Goal: Task Accomplishment & Management: Use online tool/utility

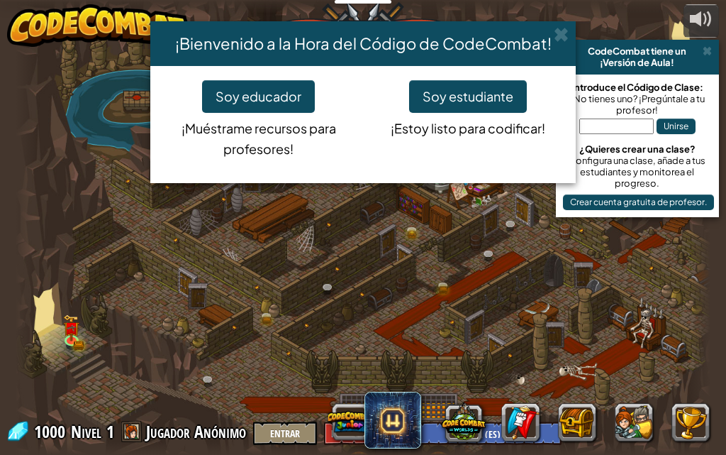
select select "es-ES"
click at [438, 98] on button "Soy estudiante" at bounding box center [468, 96] width 118 height 33
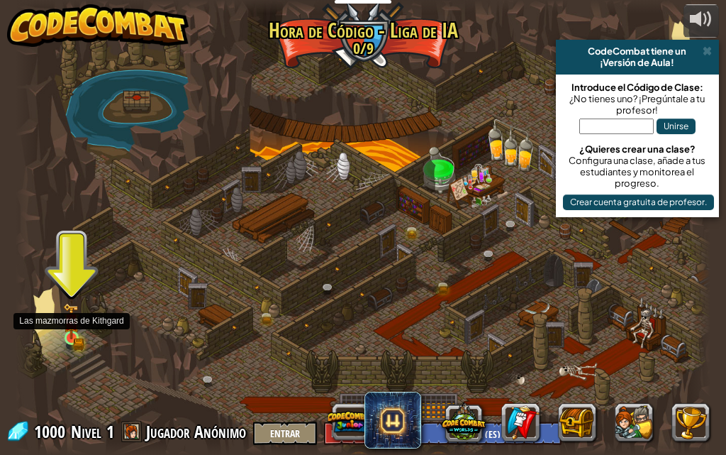
click at [73, 324] on img at bounding box center [72, 321] width 10 height 10
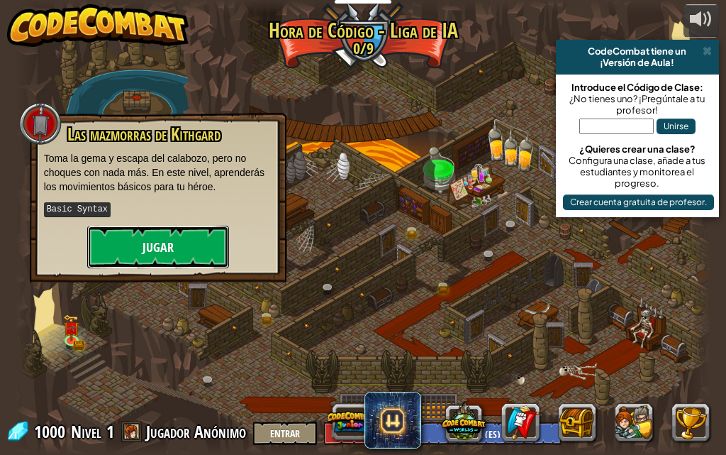
click at [165, 243] on button "Jugar" at bounding box center [158, 247] width 142 height 43
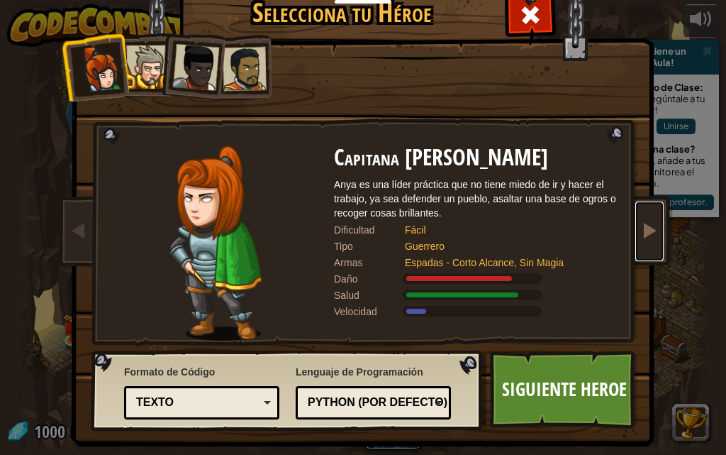
click at [650, 223] on span at bounding box center [649, 229] width 17 height 17
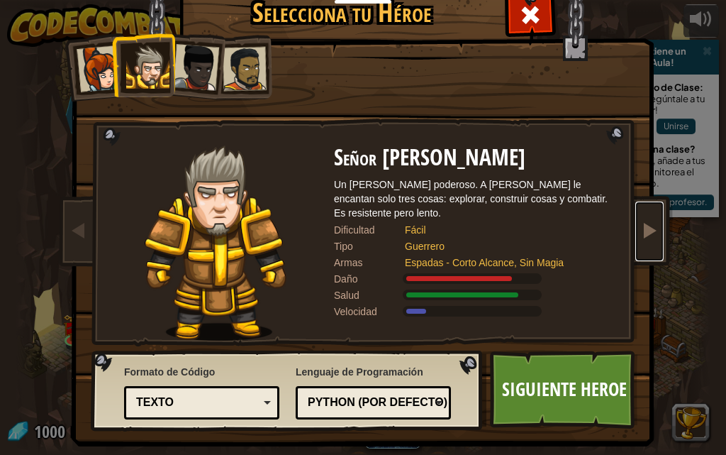
click at [642, 224] on span at bounding box center [649, 229] width 17 height 17
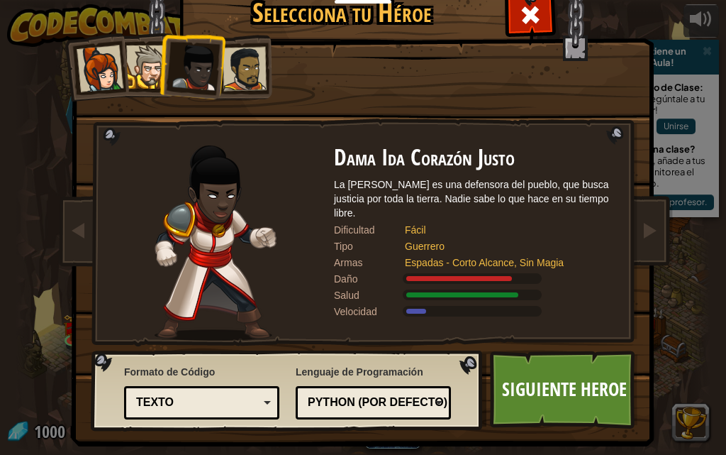
click at [43, 237] on div "Selecciona tu Héroe 1000 Capitana Anya Weston Anya es una líder práctica que no…" at bounding box center [363, 227] width 726 height 455
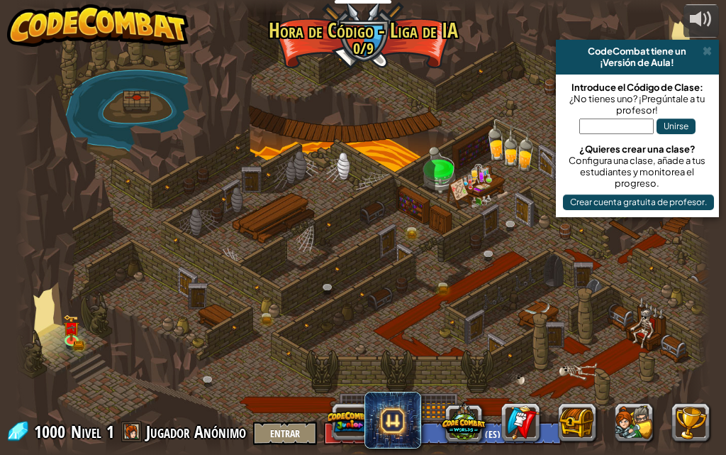
click at [65, 282] on div at bounding box center [364, 227] width 696 height 455
click at [68, 311] on div at bounding box center [364, 227] width 696 height 455
click at [68, 323] on img at bounding box center [72, 321] width 10 height 10
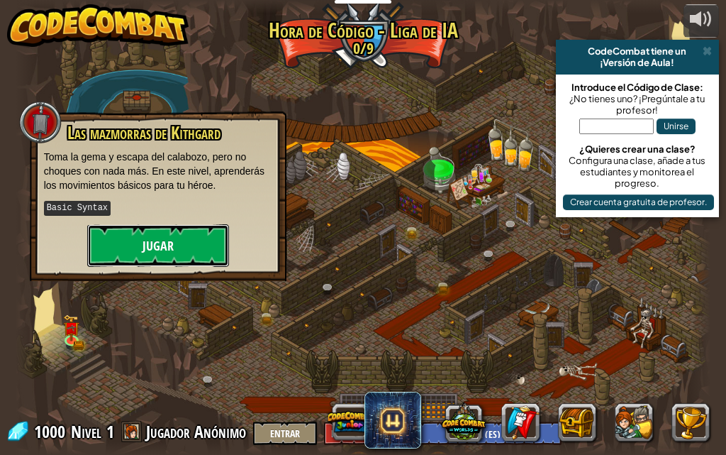
click at [132, 243] on button "Jugar" at bounding box center [158, 245] width 142 height 43
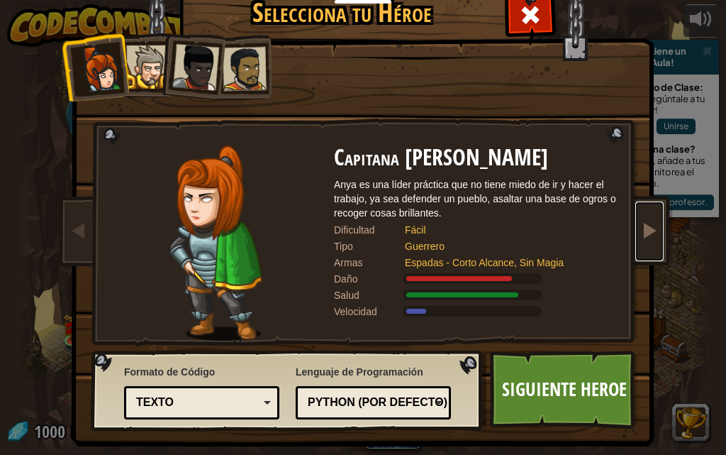
click at [641, 223] on span at bounding box center [649, 229] width 17 height 17
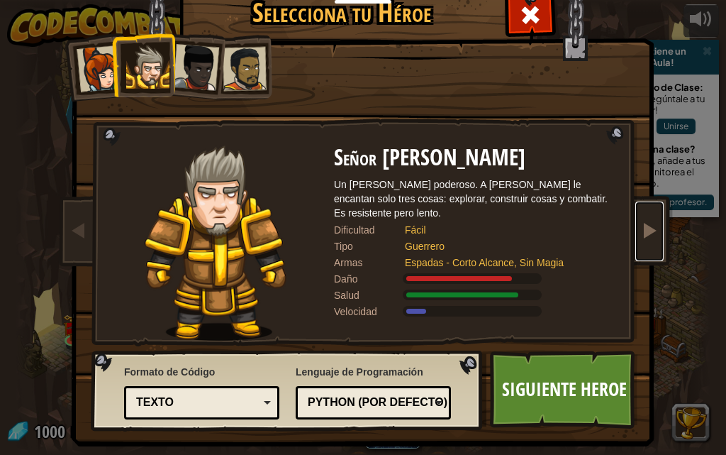
click at [641, 223] on span at bounding box center [649, 229] width 17 height 17
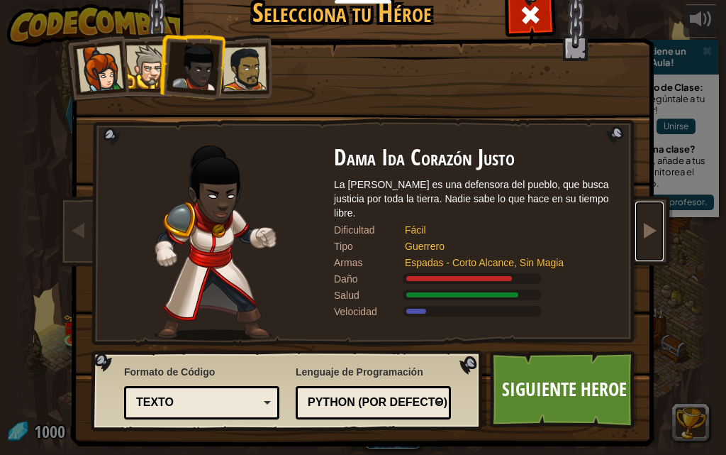
click at [641, 223] on span at bounding box center [649, 229] width 17 height 17
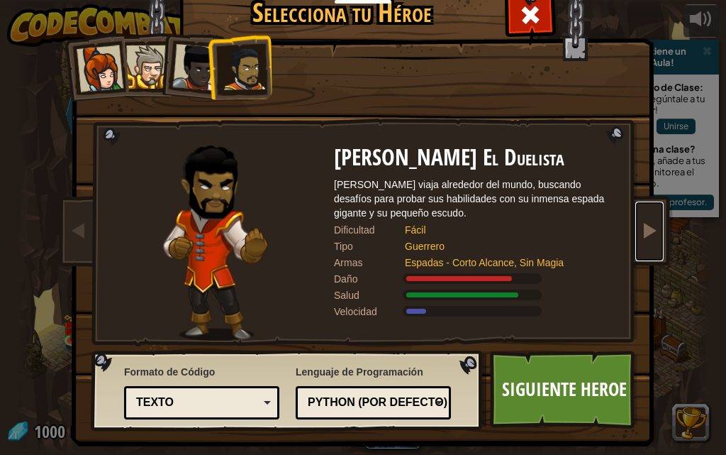
click at [641, 223] on span at bounding box center [649, 229] width 17 height 17
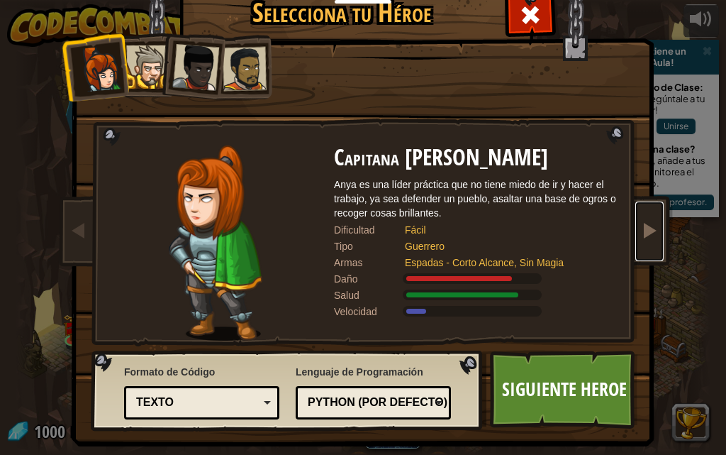
click at [641, 223] on span at bounding box center [649, 229] width 17 height 17
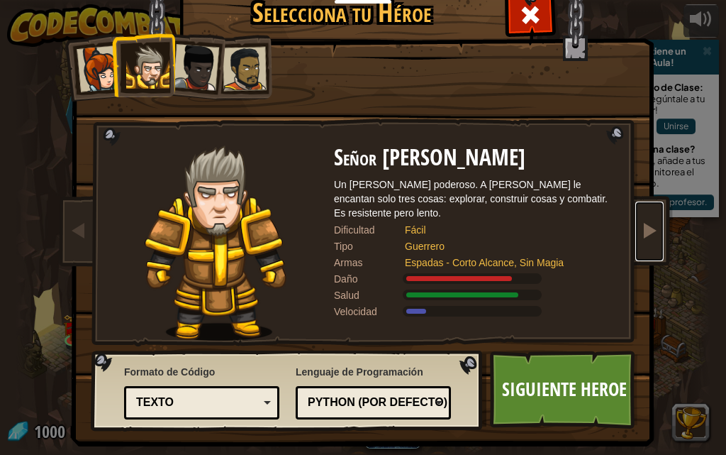
click at [641, 223] on span at bounding box center [649, 229] width 17 height 17
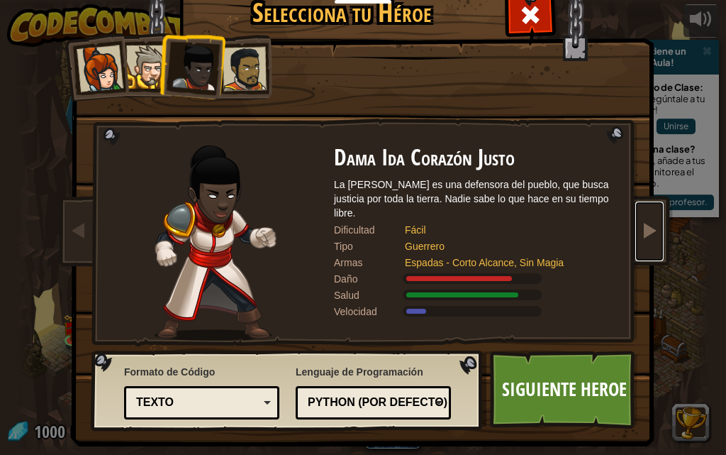
click at [641, 223] on span at bounding box center [649, 229] width 17 height 17
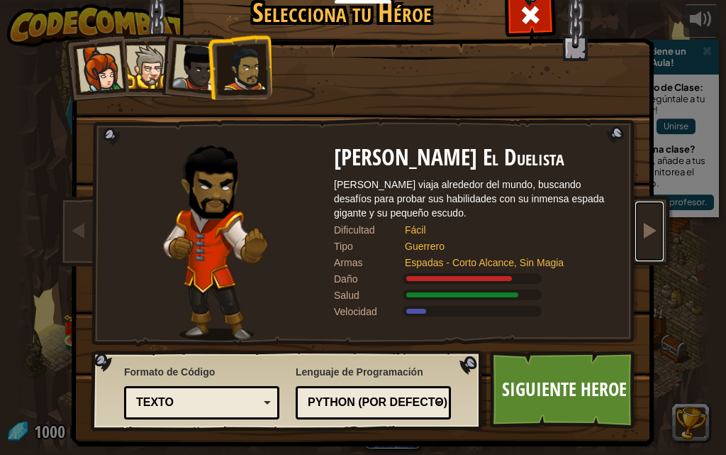
click at [641, 223] on span at bounding box center [649, 229] width 17 height 17
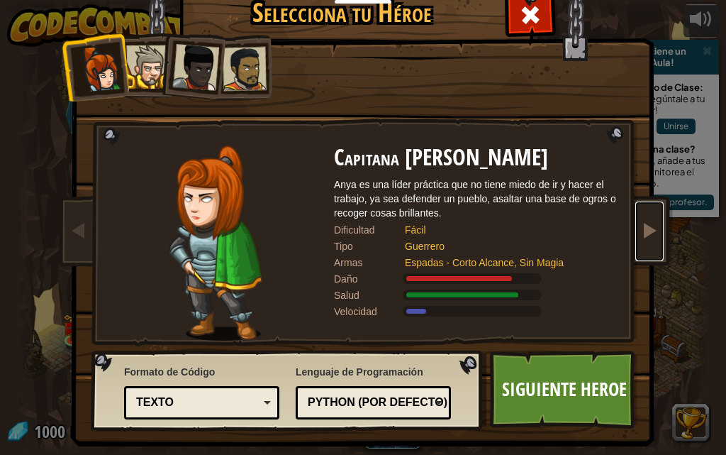
click at [641, 223] on span at bounding box center [649, 229] width 17 height 17
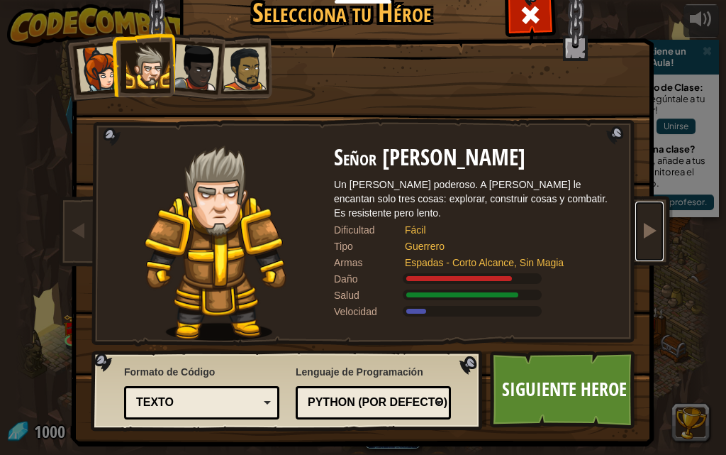
click at [641, 223] on span at bounding box center [649, 229] width 17 height 17
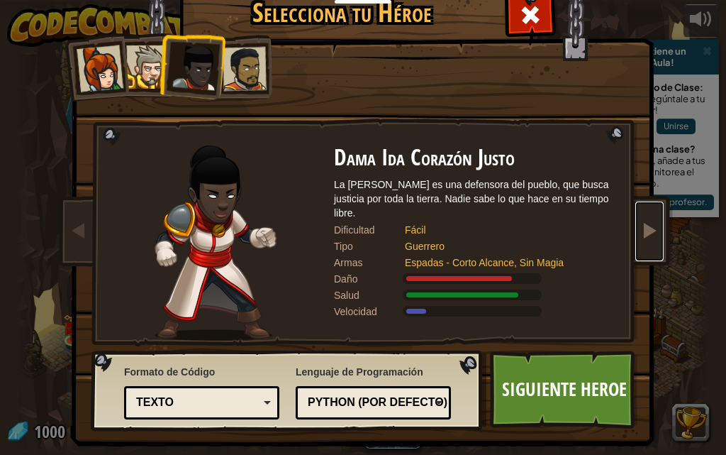
click at [641, 223] on span at bounding box center [649, 229] width 17 height 17
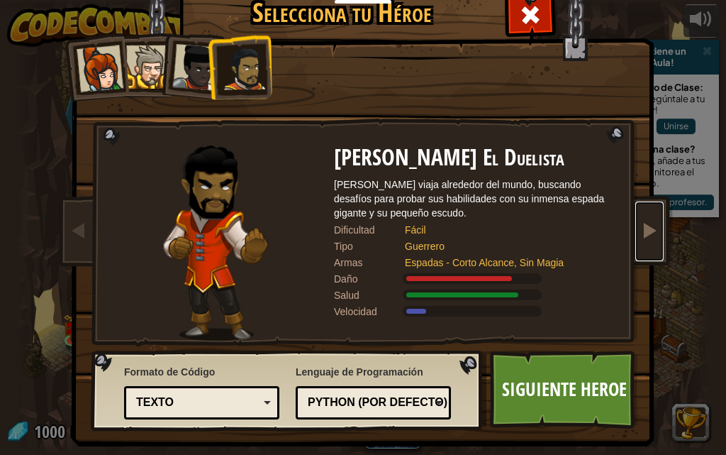
click at [641, 223] on span at bounding box center [649, 229] width 17 height 17
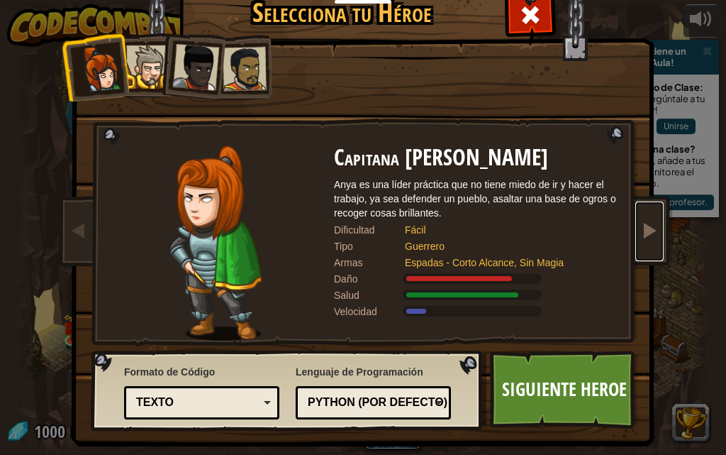
click at [641, 223] on span at bounding box center [649, 229] width 17 height 17
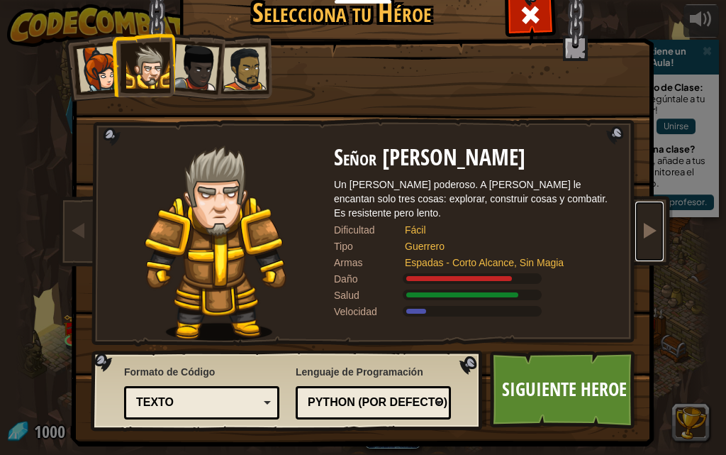
click at [640, 218] on link at bounding box center [650, 231] width 28 height 60
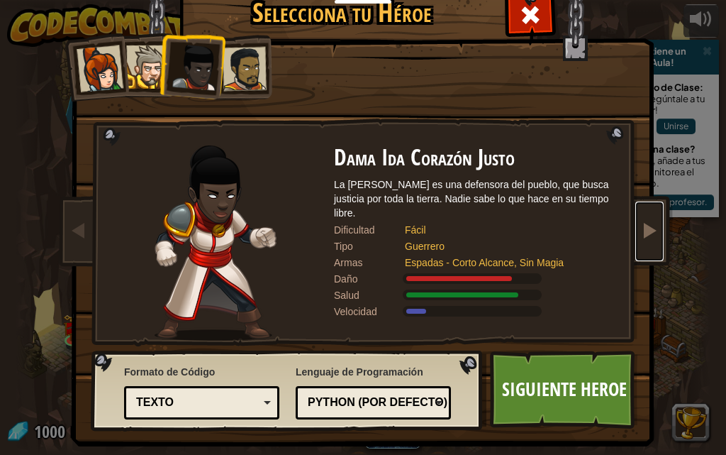
click at [641, 223] on span at bounding box center [649, 229] width 17 height 17
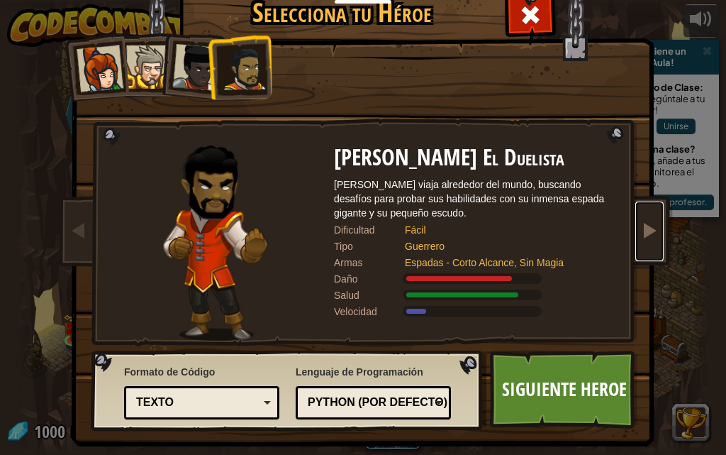
click at [636, 205] on link at bounding box center [650, 231] width 28 height 60
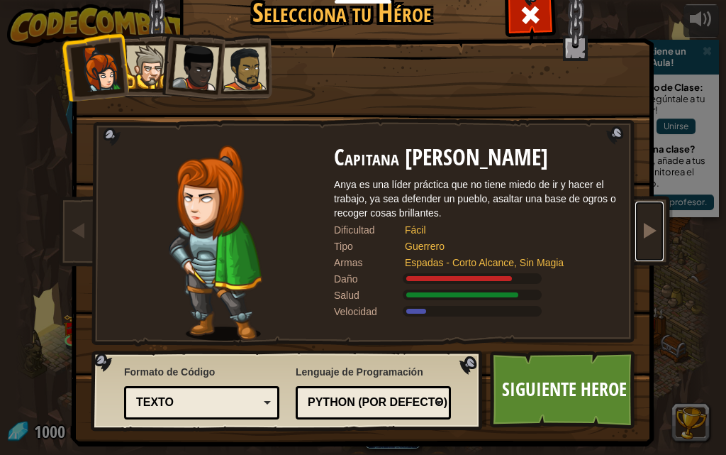
click at [651, 243] on link at bounding box center [650, 231] width 28 height 60
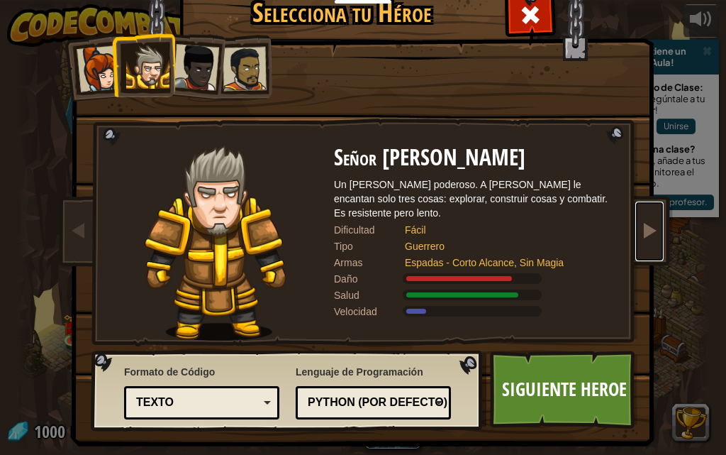
click at [648, 245] on link at bounding box center [650, 231] width 28 height 60
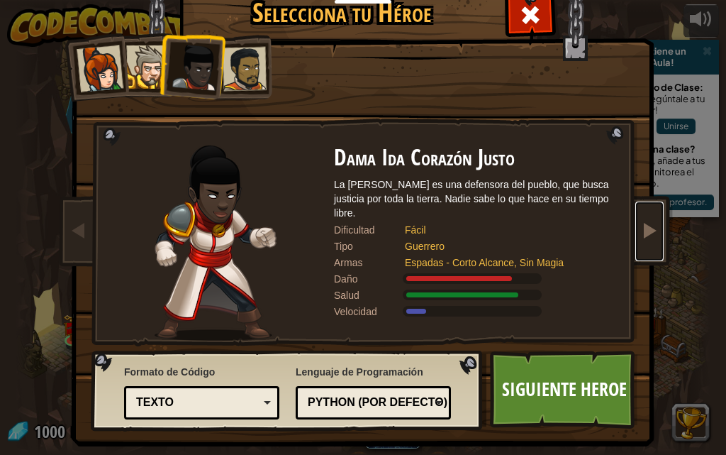
click at [643, 245] on link at bounding box center [650, 231] width 28 height 60
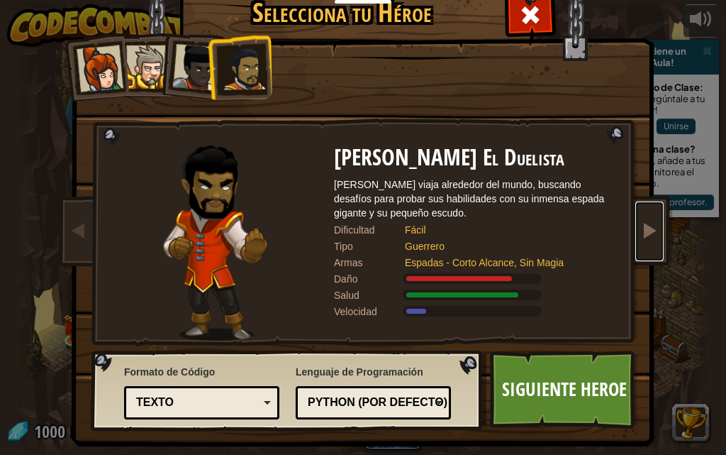
click at [643, 245] on link at bounding box center [650, 231] width 28 height 60
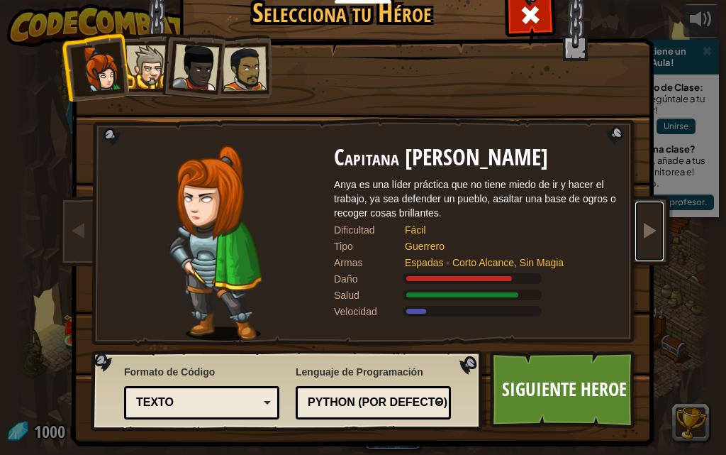
click at [643, 245] on link at bounding box center [650, 231] width 28 height 60
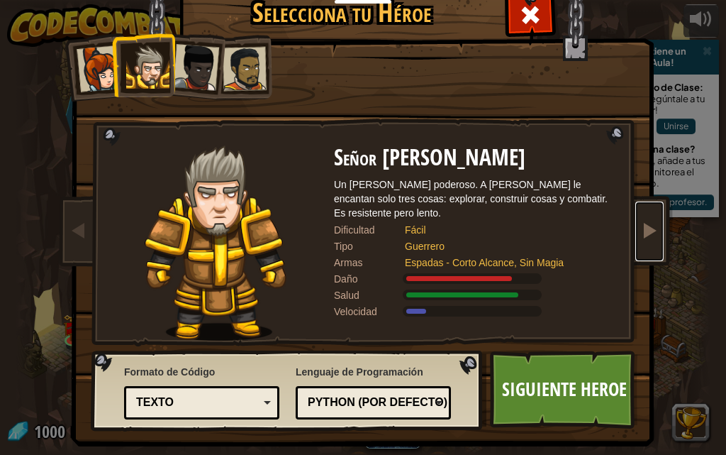
click at [643, 245] on link at bounding box center [650, 231] width 28 height 60
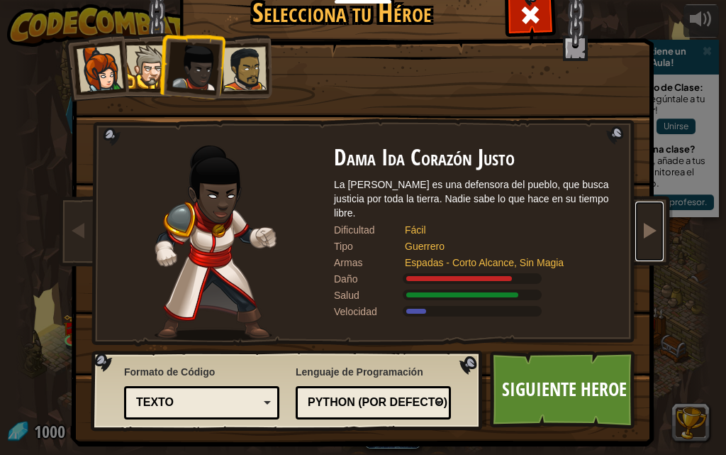
click at [640, 248] on link at bounding box center [650, 231] width 28 height 60
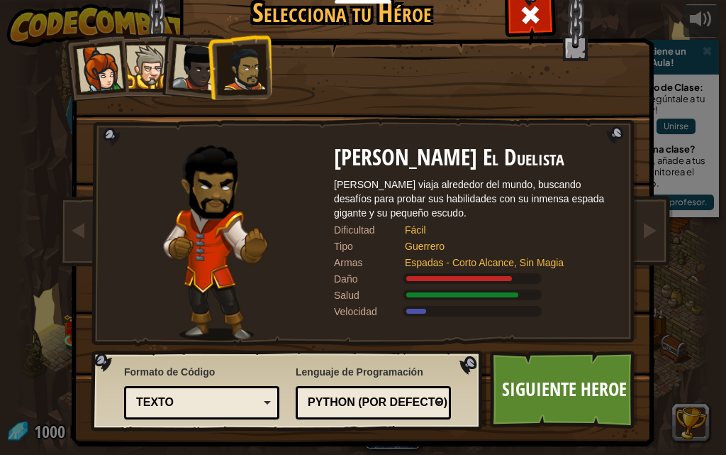
click at [142, 79] on div at bounding box center [147, 66] width 43 height 43
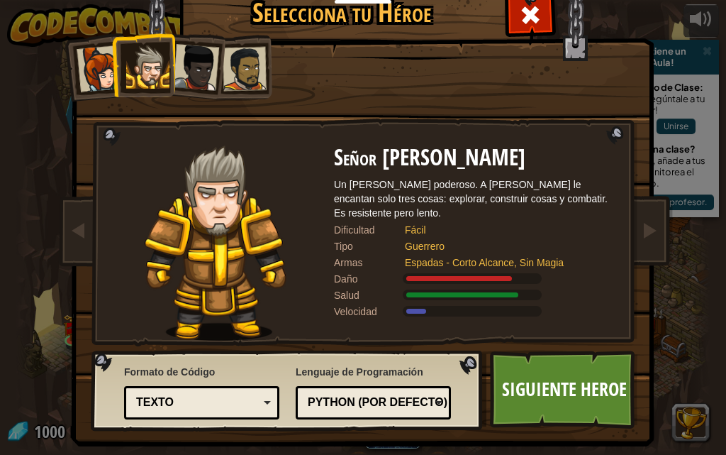
click at [244, 74] on div at bounding box center [245, 69] width 44 height 44
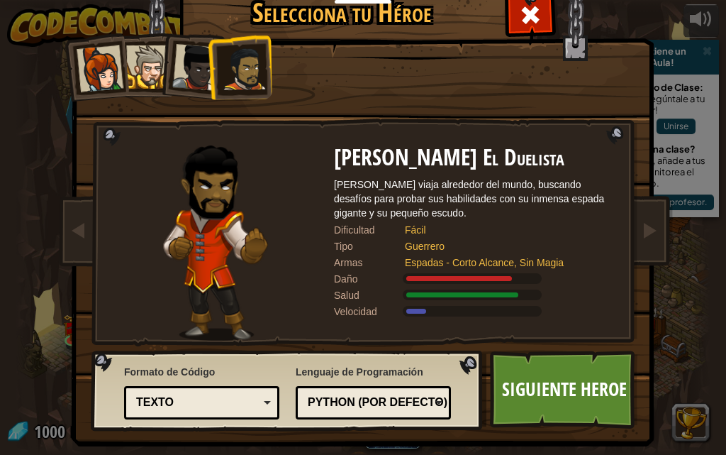
click at [132, 70] on div at bounding box center [147, 66] width 43 height 43
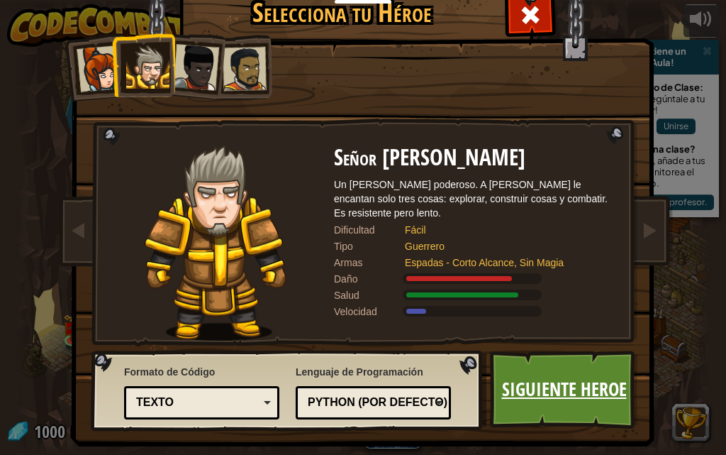
click at [524, 365] on link "Siguiente Heroe" at bounding box center [564, 389] width 148 height 78
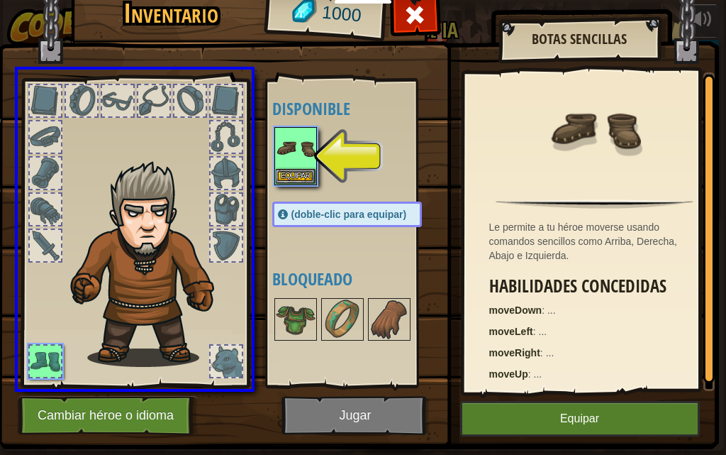
drag, startPoint x: 296, startPoint y: 163, endPoint x: 201, endPoint y: 177, distance: 96.7
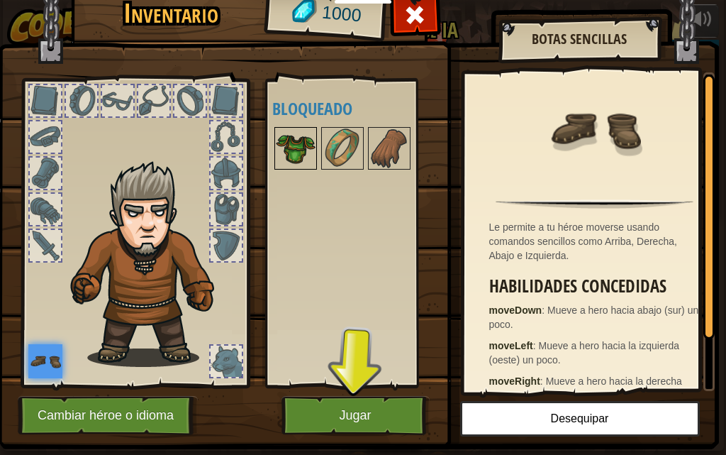
click at [299, 158] on img at bounding box center [296, 148] width 40 height 40
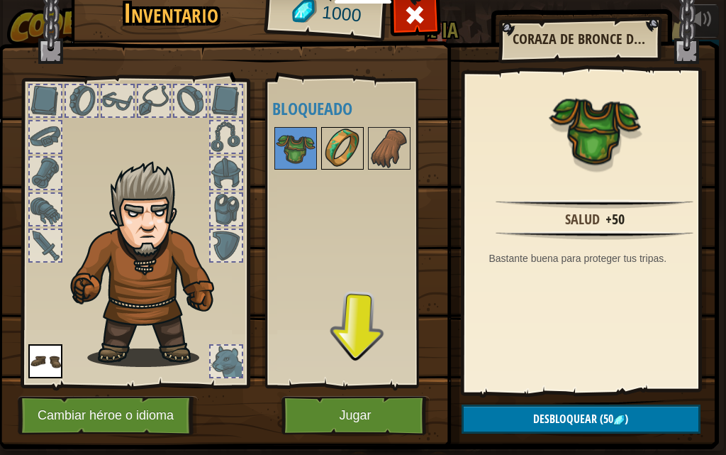
click at [321, 154] on div at bounding box center [342, 148] width 43 height 43
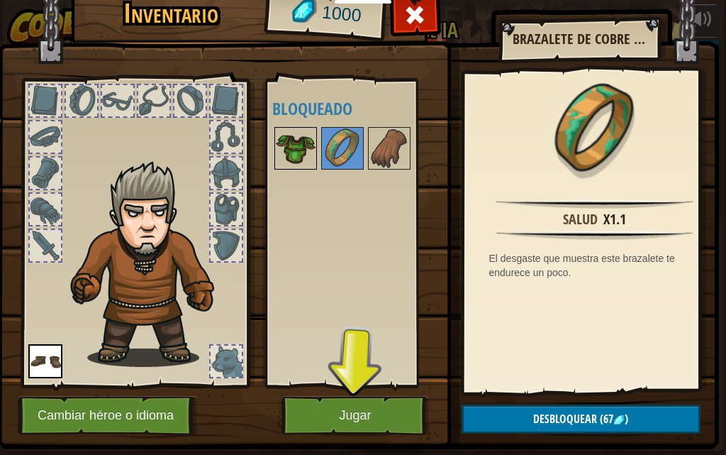
click at [308, 155] on img at bounding box center [296, 148] width 40 height 40
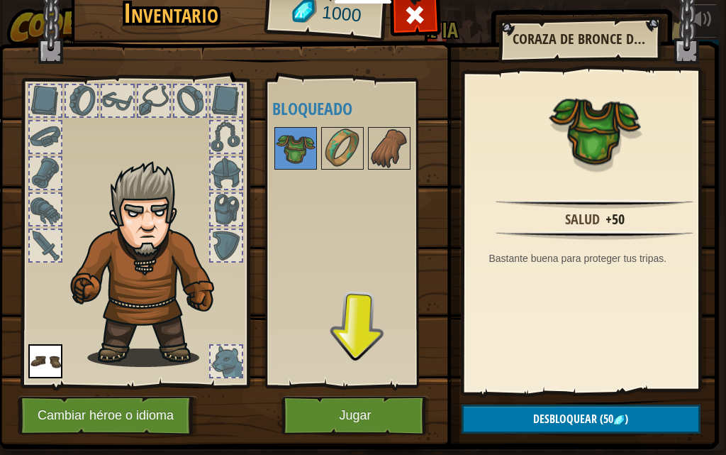
click at [374, 382] on div "Disponible Equipar (doble-clic para equipar) Bloqueado" at bounding box center [353, 233] width 174 height 309
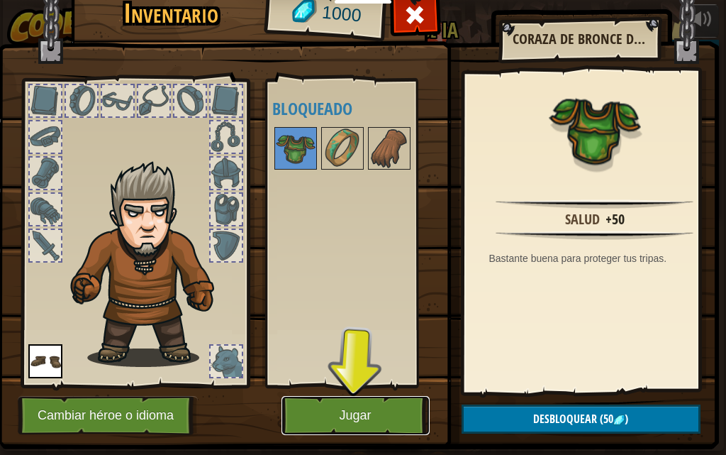
click at [349, 419] on button "Jugar" at bounding box center [356, 415] width 148 height 39
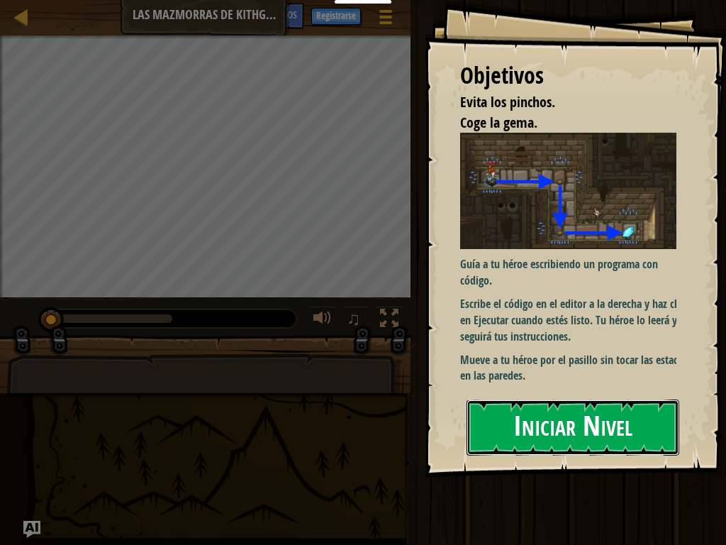
click at [580, 431] on button "Iniciar Nivel" at bounding box center [573, 427] width 213 height 56
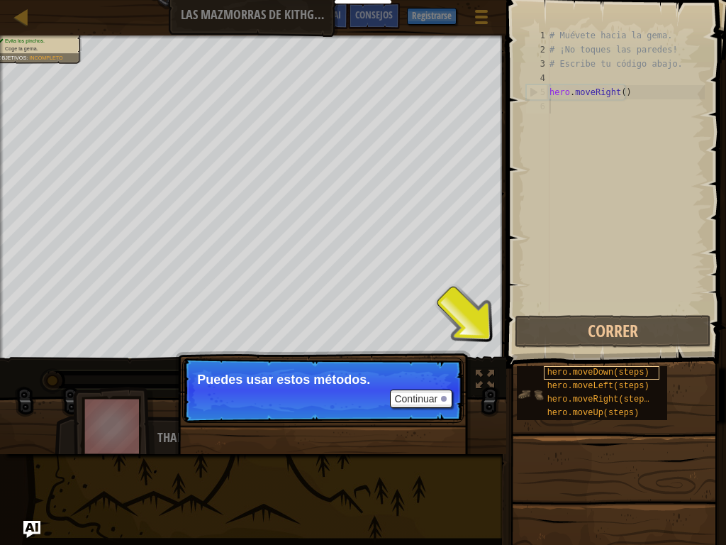
click at [549, 373] on span "hero.moveDown(steps)" at bounding box center [599, 372] width 102 height 10
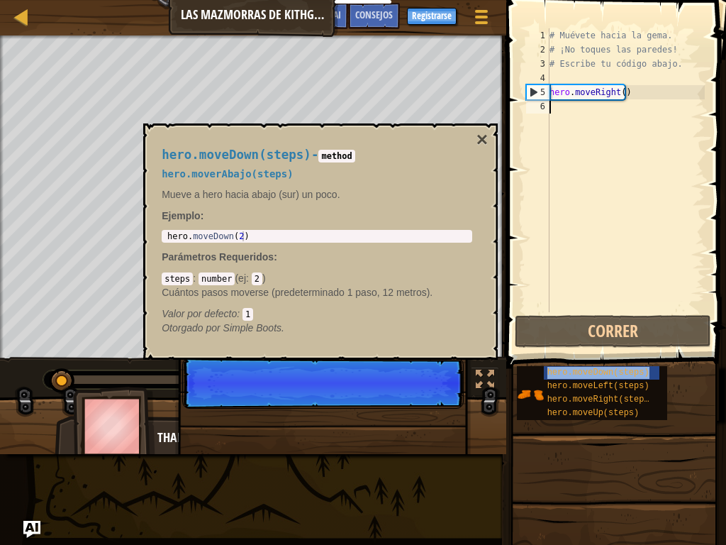
scroll to position [6, 0]
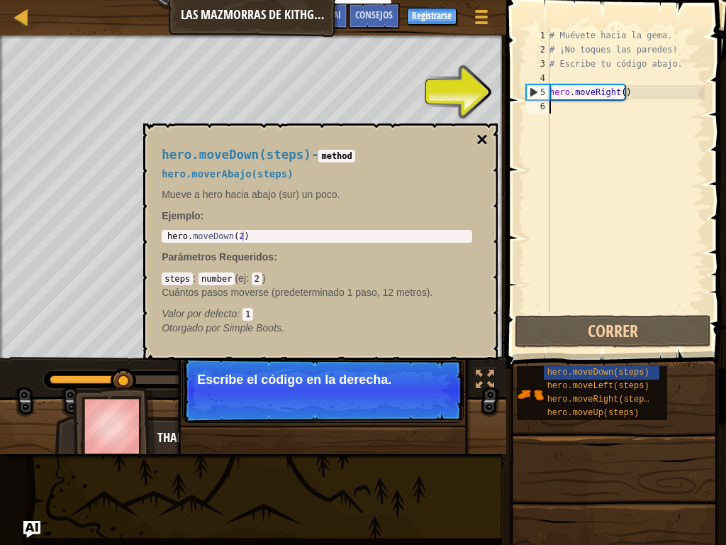
click at [482, 143] on button "×" at bounding box center [482, 140] width 11 height 20
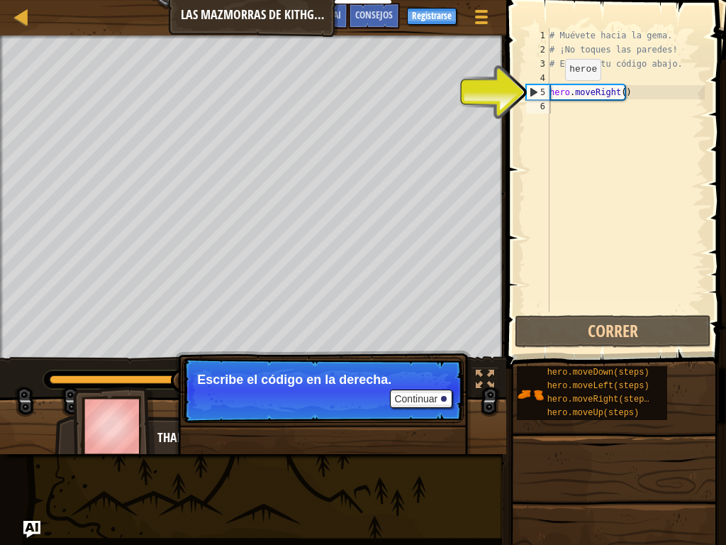
click at [532, 90] on div "5" at bounding box center [538, 92] width 23 height 14
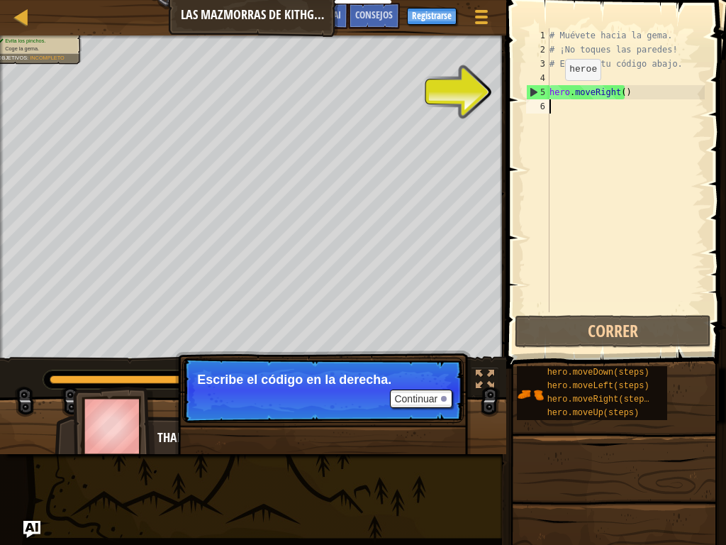
click at [533, 89] on div "5" at bounding box center [538, 92] width 23 height 14
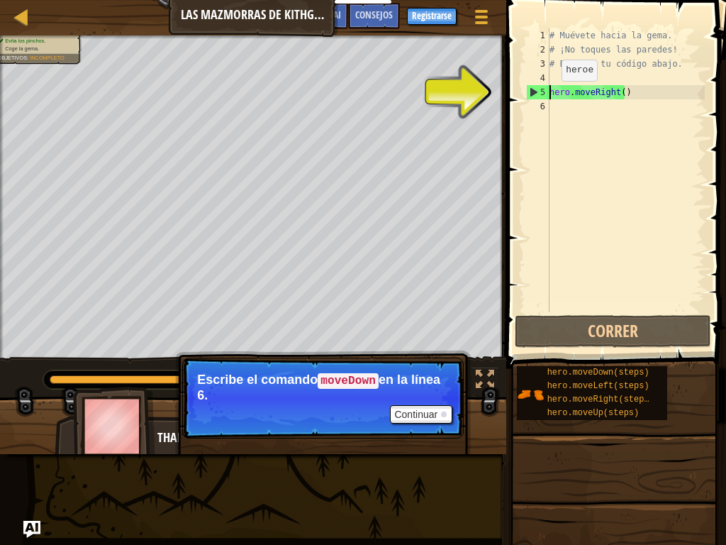
click at [531, 95] on div "5" at bounding box center [538, 92] width 23 height 14
click at [435, 409] on button "Continuar" at bounding box center [421, 414] width 62 height 18
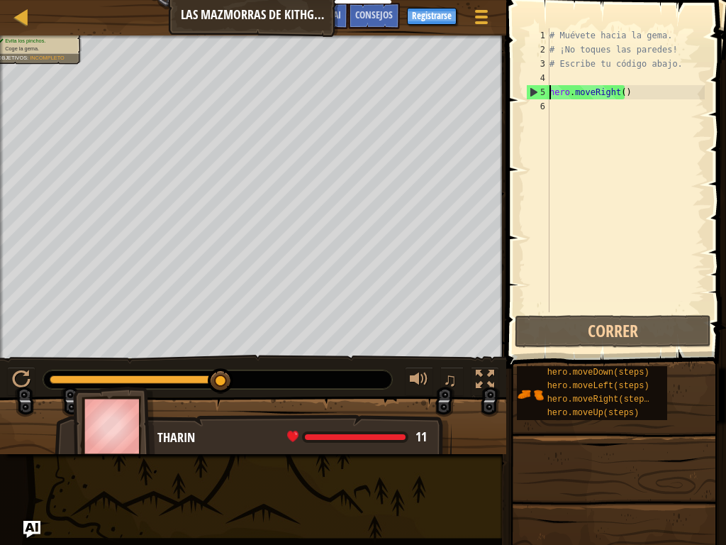
click at [532, 91] on div "5" at bounding box center [538, 92] width 23 height 14
click at [579, 87] on div "# Muévete hacia la gema. # ¡No toques las paredes! # Escribe tu código abajo. h…" at bounding box center [626, 184] width 158 height 312
click at [604, 86] on div "# Muévete hacia la gema. # ¡No toques las paredes! # Escribe tu código abajo. h…" at bounding box center [626, 184] width 158 height 312
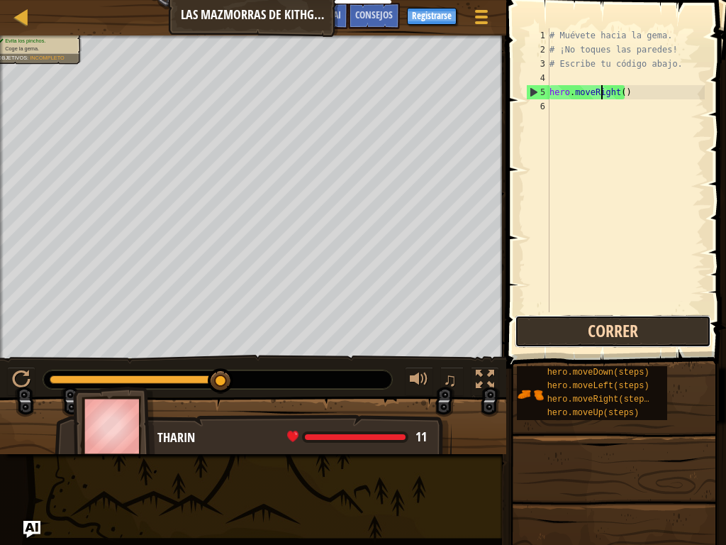
click at [584, 331] on button "Correr" at bounding box center [613, 331] width 196 height 33
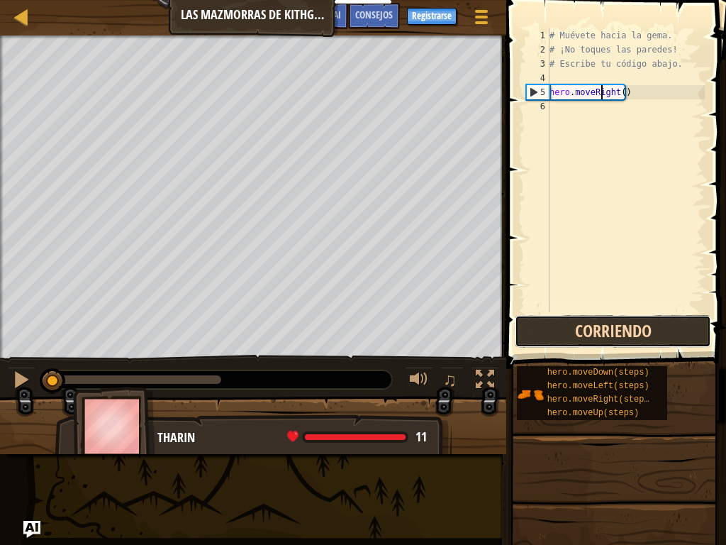
click at [584, 331] on button "Corriendo" at bounding box center [613, 331] width 196 height 33
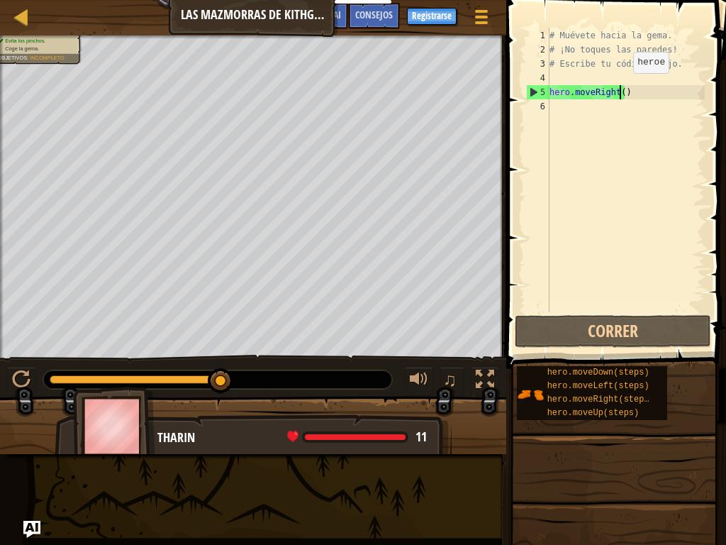
click at [621, 87] on div "# Muévete hacia la gema. # ¡No toques las paredes! # Escribe tu código abajo. h…" at bounding box center [626, 184] width 158 height 312
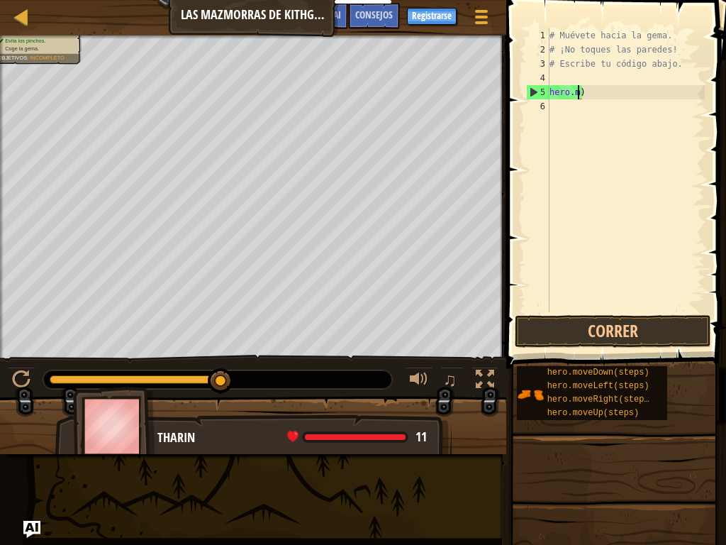
type textarea ")"
click at [552, 89] on div "# Muévete hacia la gema. # ¡No toques las paredes! # Escribe tu código abajo. )" at bounding box center [626, 184] width 158 height 312
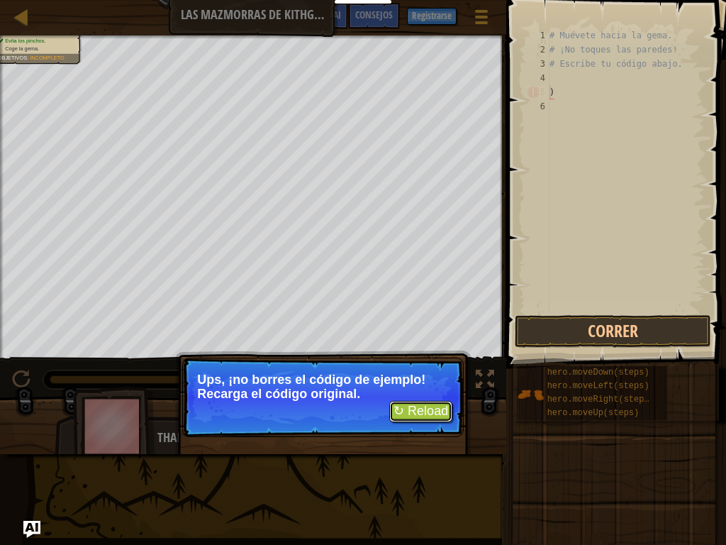
click at [404, 406] on button "↻ Reload" at bounding box center [420, 411] width 63 height 21
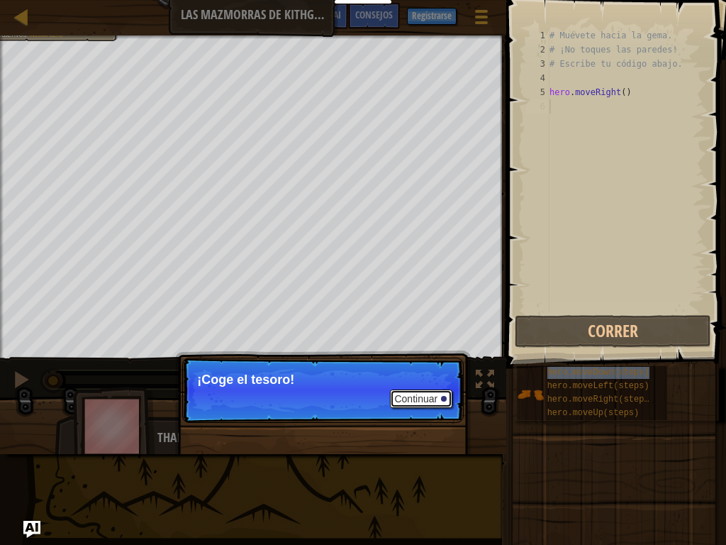
click at [443, 400] on button "Continuar" at bounding box center [421, 398] width 62 height 18
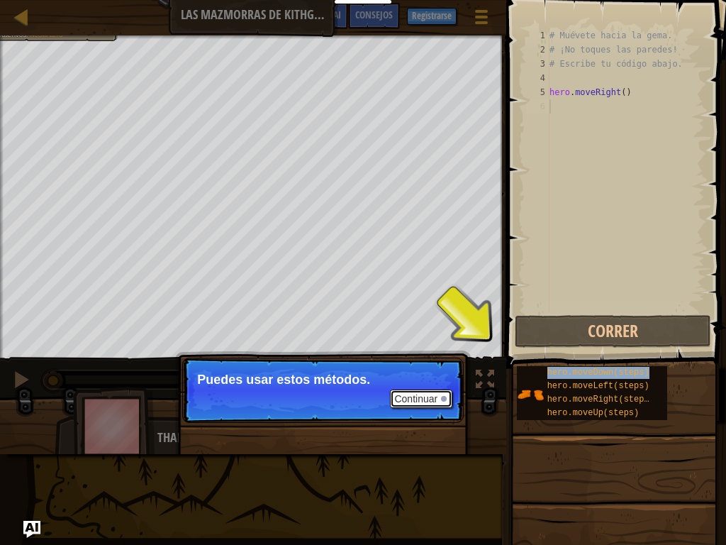
click at [442, 396] on div at bounding box center [444, 399] width 6 height 6
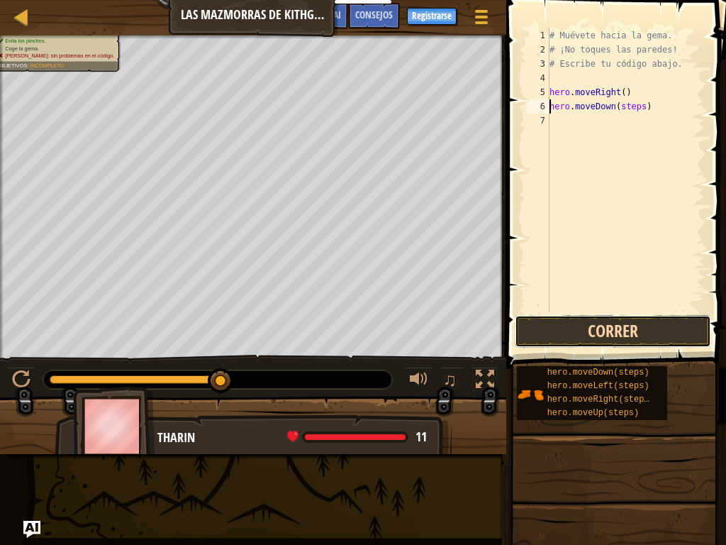
click at [554, 320] on button "Correr" at bounding box center [613, 331] width 196 height 33
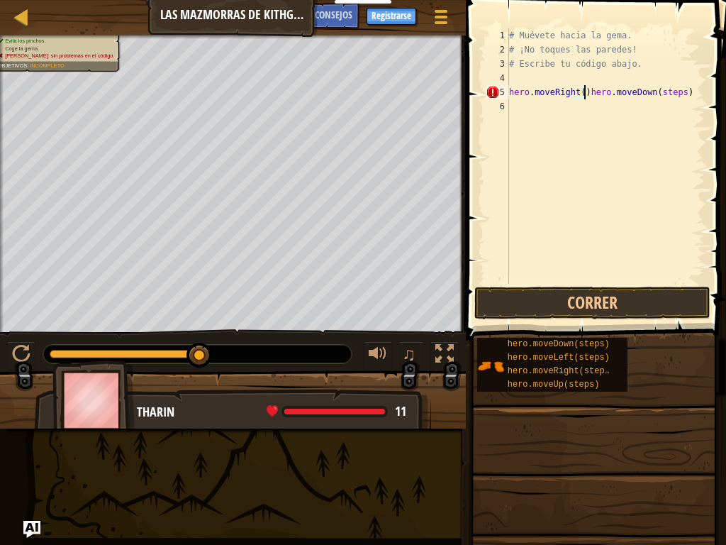
type textarea "hero.moveDown(steps)"
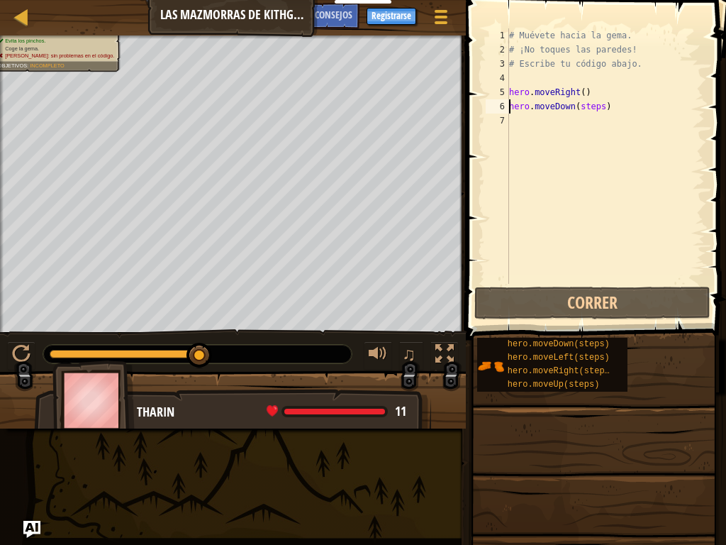
click at [596, 109] on div "# Muévete hacia la gema. # ¡No toques las paredes! # Escribe tu código abajo. h…" at bounding box center [605, 170] width 199 height 284
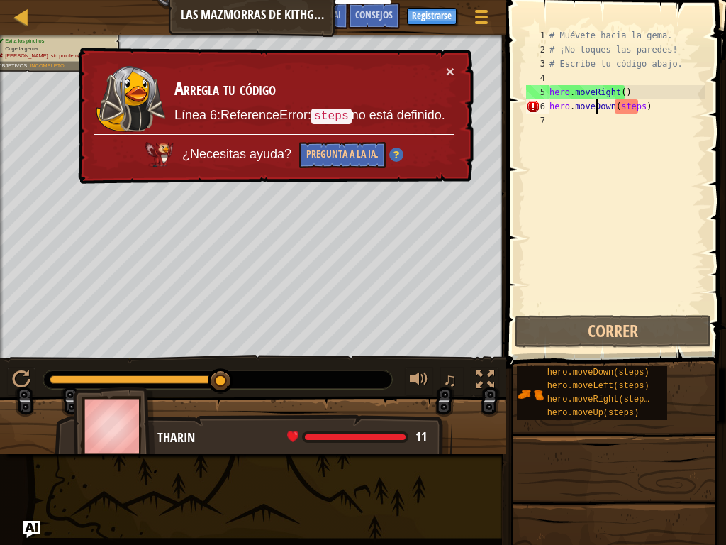
click at [633, 114] on div "# Muévete hacia la gema. # ¡No toques las paredes! # Escribe tu código abajo. h…" at bounding box center [626, 184] width 158 height 312
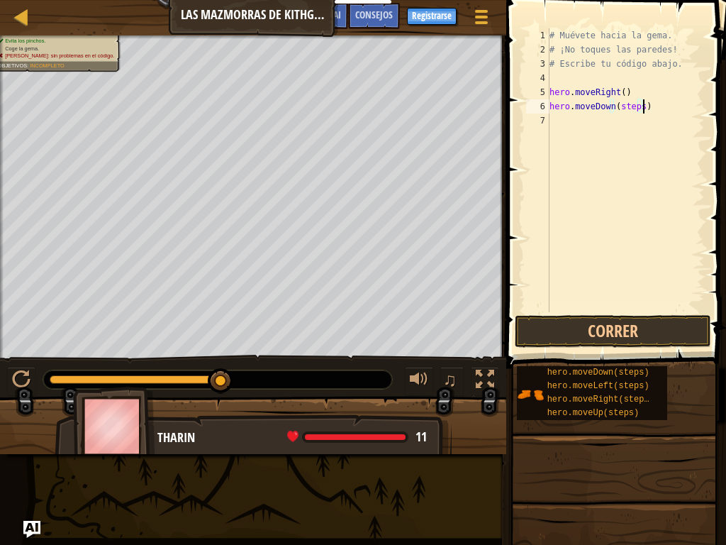
click at [636, 110] on div "# Muévete hacia la gema. # ¡No toques las paredes! # Escribe tu código abajo. h…" at bounding box center [626, 184] width 158 height 312
click at [629, 109] on div "# Muévete hacia la gema. # ¡No toques las paredes! # Escribe tu código abajo. h…" at bounding box center [626, 184] width 158 height 312
click at [593, 325] on button "Correr" at bounding box center [613, 331] width 196 height 33
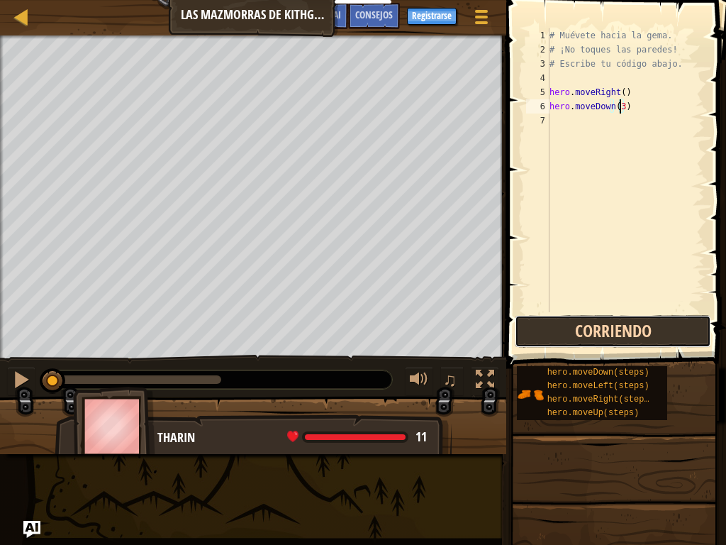
click at [593, 325] on button "Corriendo" at bounding box center [613, 331] width 196 height 33
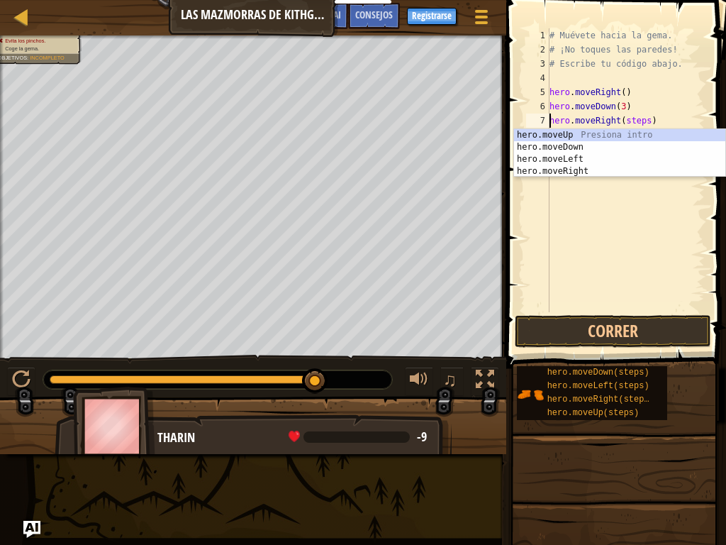
click at [638, 118] on div "# Muévete hacia la gema. # ¡No toques las paredes! # Escribe tu código abajo. h…" at bounding box center [626, 184] width 158 height 312
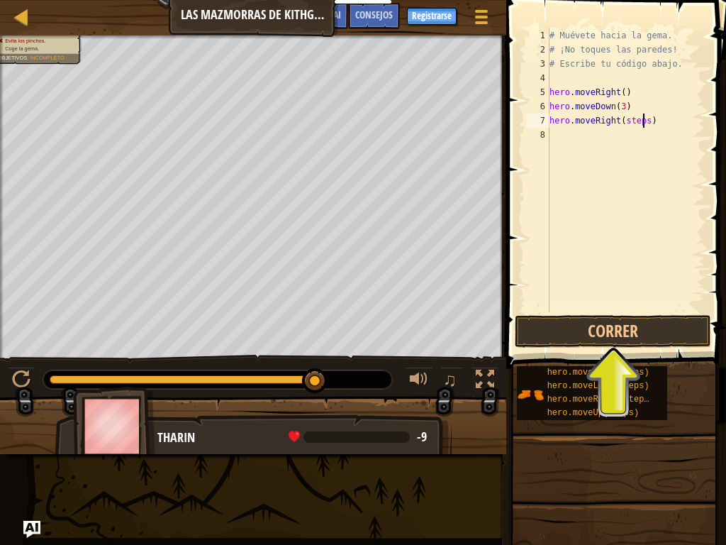
click at [643, 123] on div "# Muévete hacia la gema. # ¡No toques las paredes! # Escribe tu código abajo. h…" at bounding box center [626, 184] width 158 height 312
click at [594, 333] on button "Correr" at bounding box center [613, 331] width 196 height 33
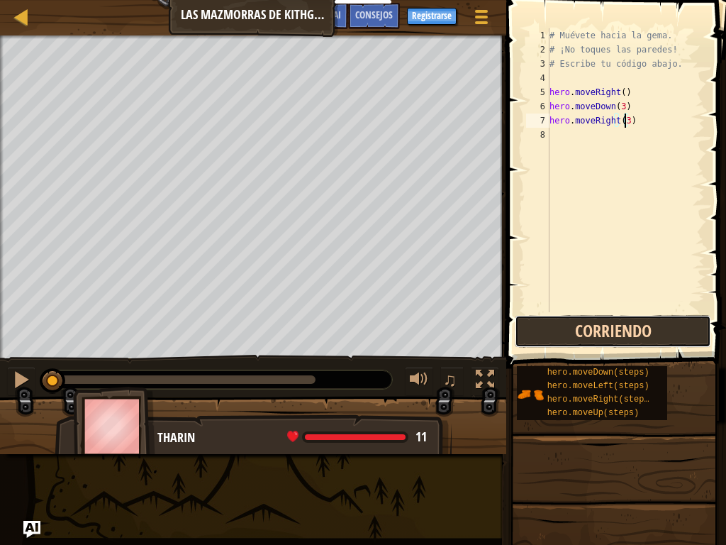
click at [587, 330] on button "Corriendo" at bounding box center [613, 331] width 196 height 33
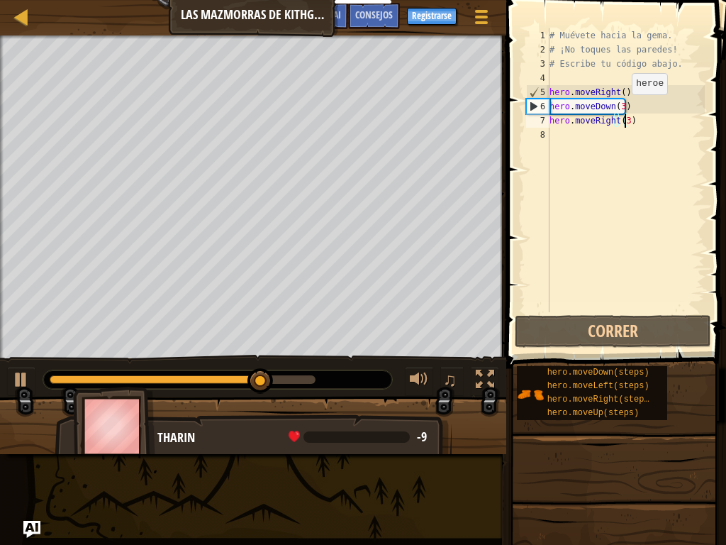
click at [620, 111] on div "# Muévete hacia la gema. # ¡No toques las paredes! # Escribe tu código abajo. h…" at bounding box center [626, 184] width 158 height 312
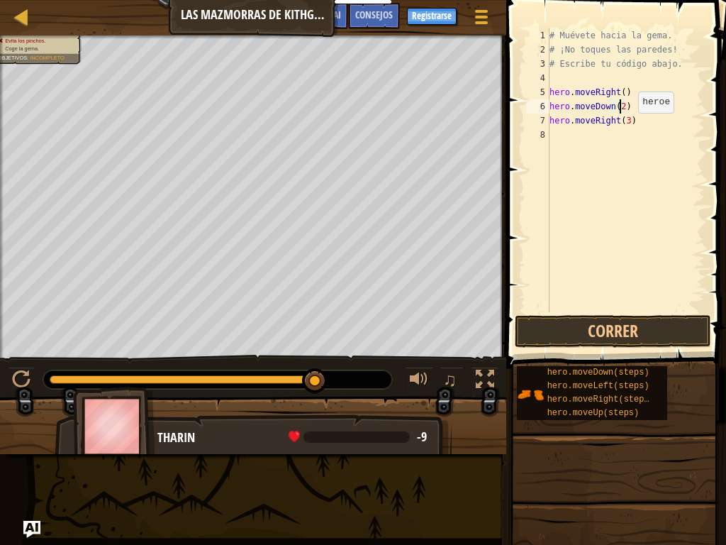
click at [626, 127] on div "# Muévete hacia la gema. # ¡No toques las paredes! # Escribe tu código abajo. h…" at bounding box center [626, 184] width 158 height 312
click at [577, 331] on button "Correr" at bounding box center [613, 331] width 196 height 33
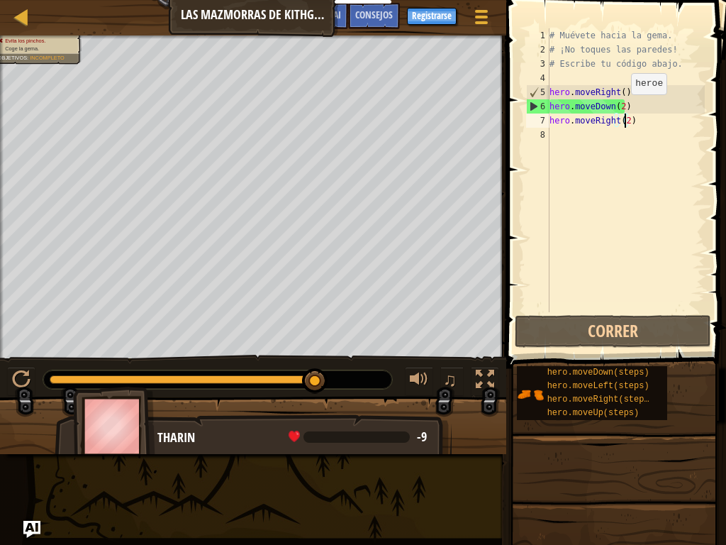
click at [619, 109] on div "# Muévete hacia la gema. # ¡No toques las paredes! # Escribe tu código abajo. h…" at bounding box center [626, 184] width 158 height 312
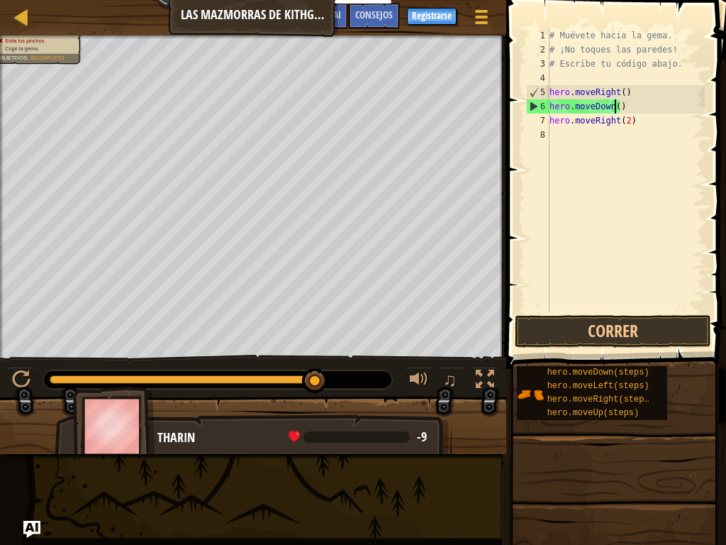
type textarea "hero.moveDown(1)"
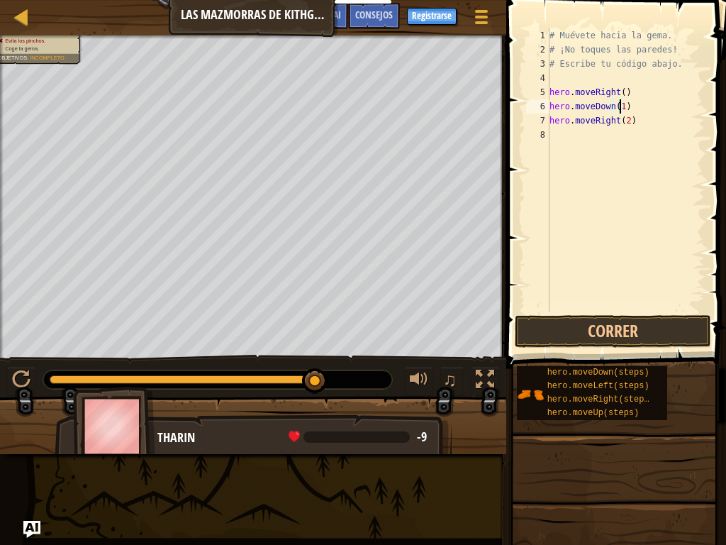
drag, startPoint x: 579, startPoint y: 299, endPoint x: 566, endPoint y: 308, distance: 15.3
click at [577, 301] on div "# Muévete hacia la gema. # ¡No toques las paredes! # Escribe tu código abajo. h…" at bounding box center [626, 184] width 158 height 312
click at [558, 331] on button "Correr" at bounding box center [613, 331] width 196 height 33
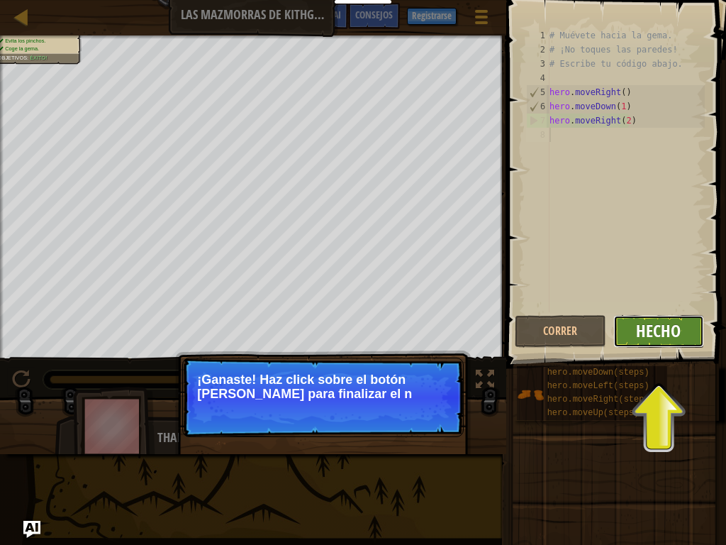
click at [646, 336] on span "Hecho" at bounding box center [658, 330] width 45 height 23
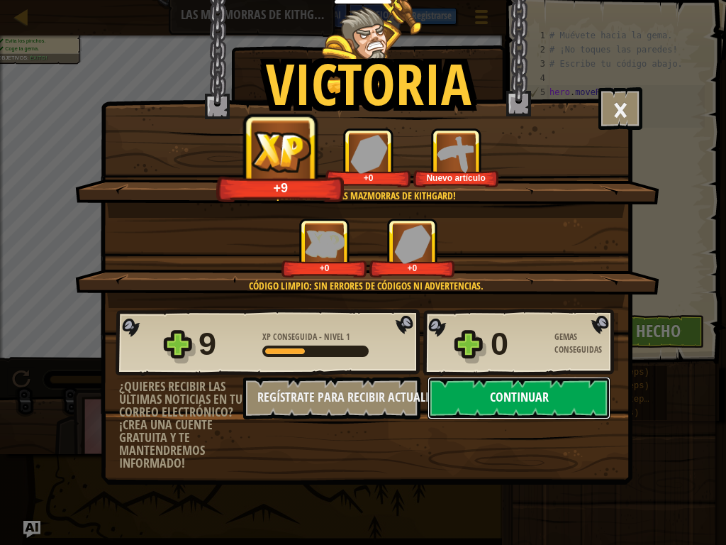
click at [536, 392] on button "Continuar" at bounding box center [519, 398] width 183 height 43
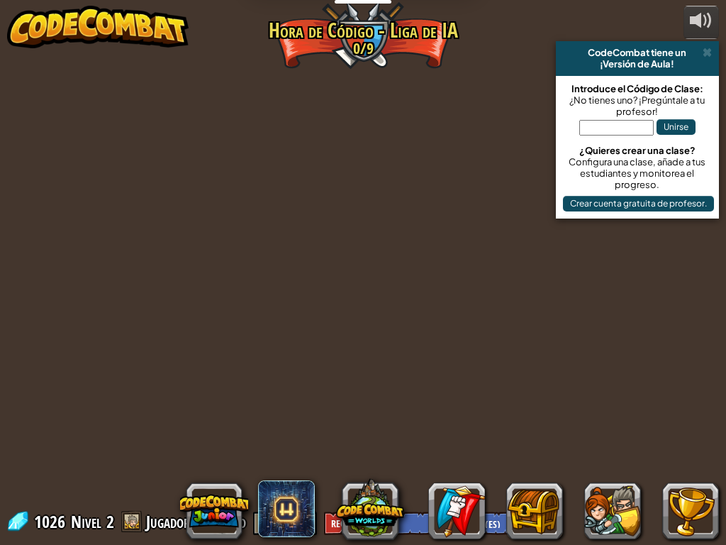
select select "es-ES"
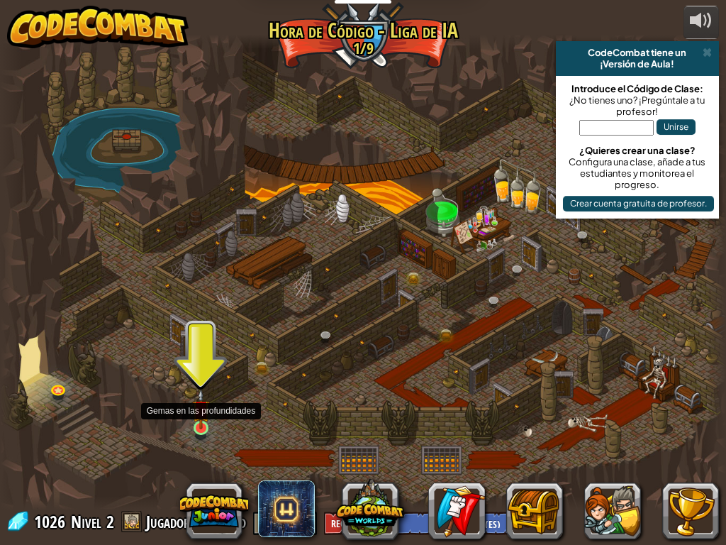
click at [196, 407] on img at bounding box center [201, 409] width 18 height 40
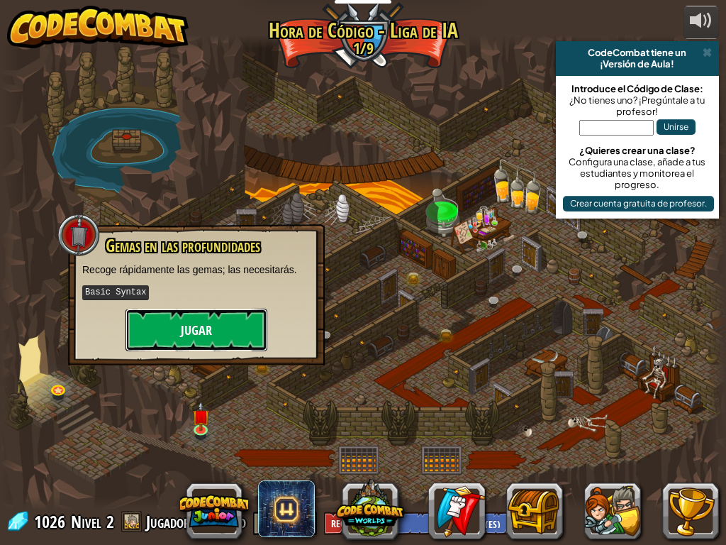
click at [209, 340] on button "Jugar" at bounding box center [197, 330] width 142 height 43
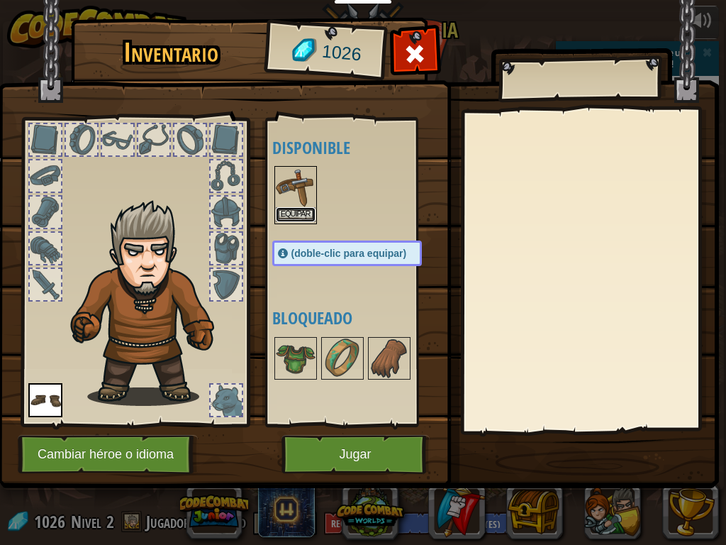
click at [294, 211] on button "Equipar" at bounding box center [296, 214] width 40 height 15
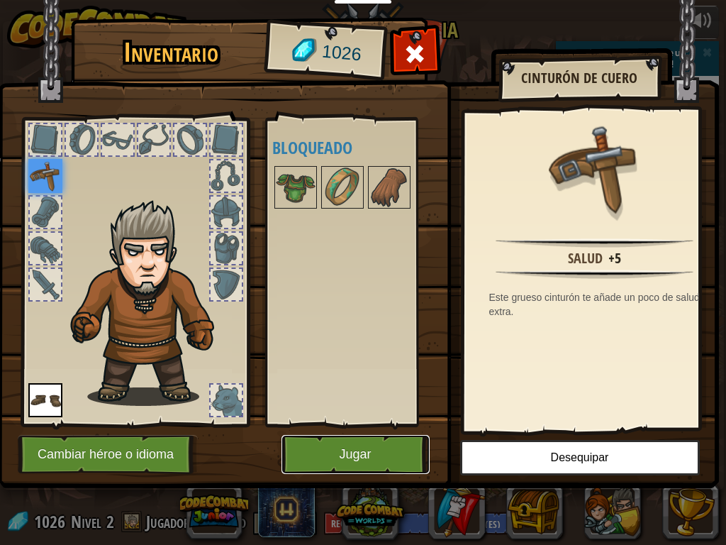
click at [381, 454] on button "Jugar" at bounding box center [356, 454] width 148 height 39
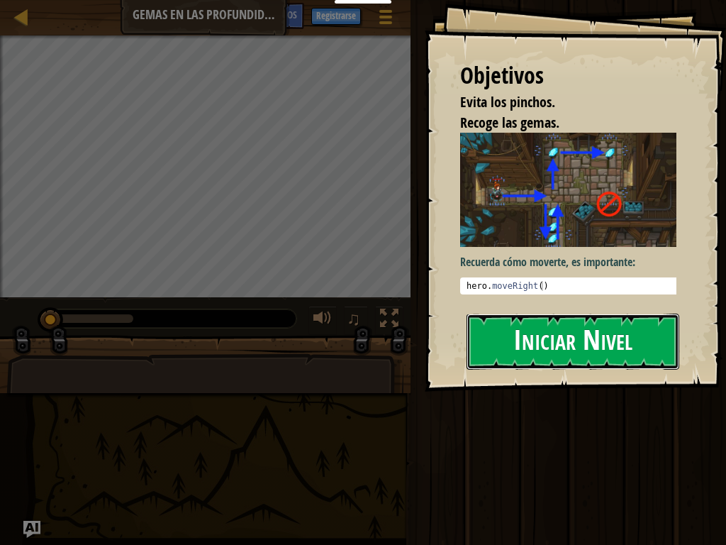
click at [540, 313] on button "Iniciar Nivel" at bounding box center [573, 341] width 213 height 56
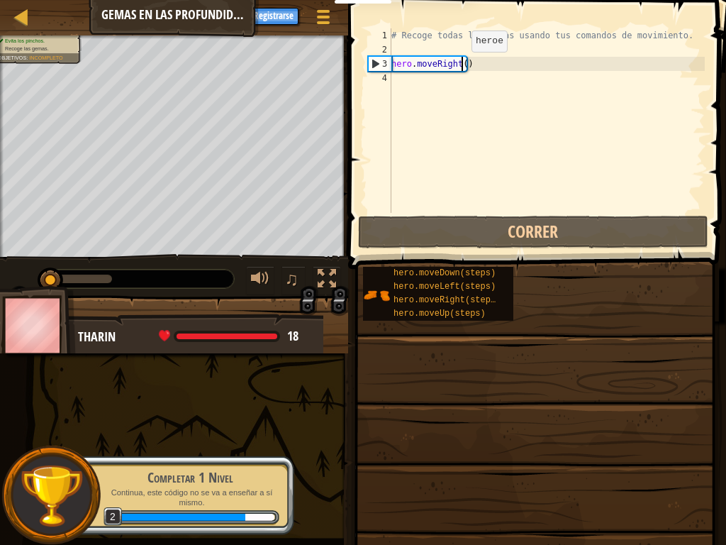
click at [460, 66] on div "# Recoge todas las gemas usando tus comandos de movimiento. hero . moveRight ( )" at bounding box center [547, 134] width 316 height 213
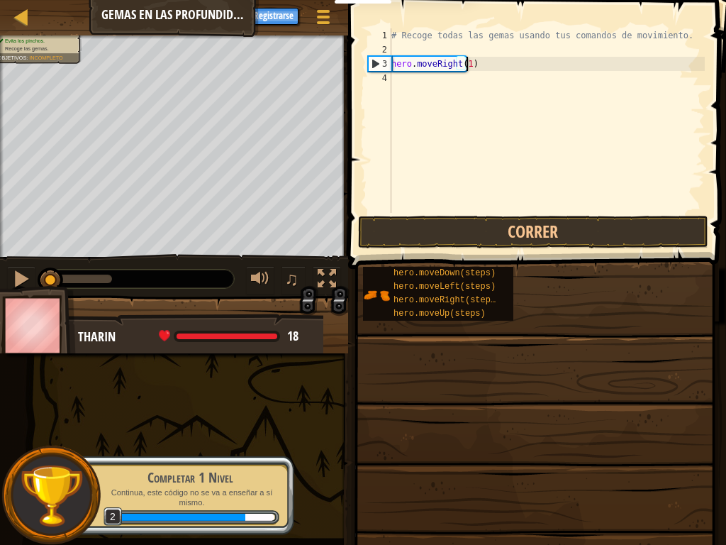
scroll to position [6, 6]
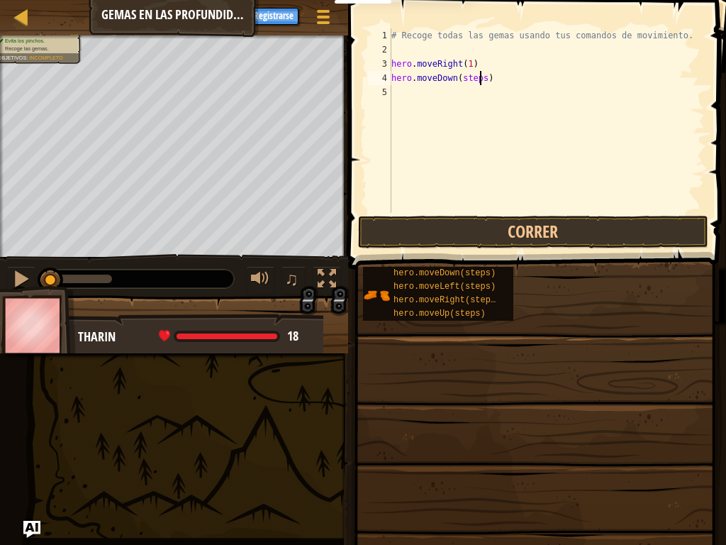
click at [480, 77] on div "# Recoge todas las gemas usando tus comandos de movimiento. hero . moveRight ( …" at bounding box center [547, 134] width 316 height 213
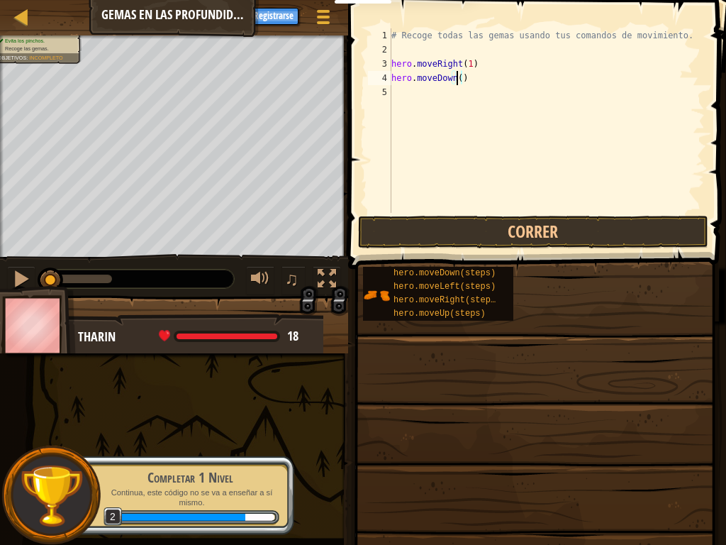
scroll to position [6, 5]
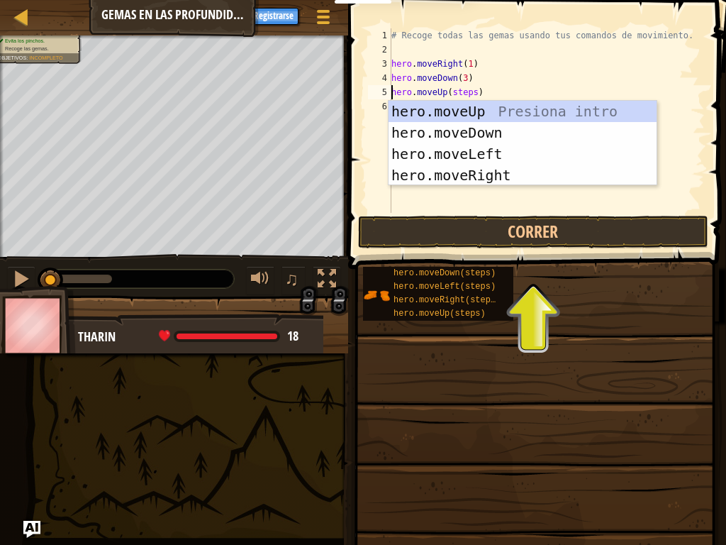
click at [469, 95] on div "# Recoge todas las gemas usando tus comandos de movimiento. hero . moveRight ( …" at bounding box center [547, 134] width 316 height 213
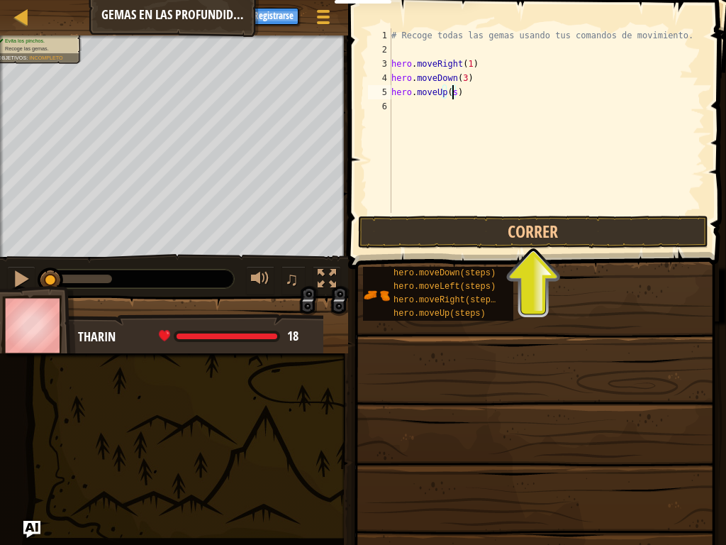
scroll to position [6, 4]
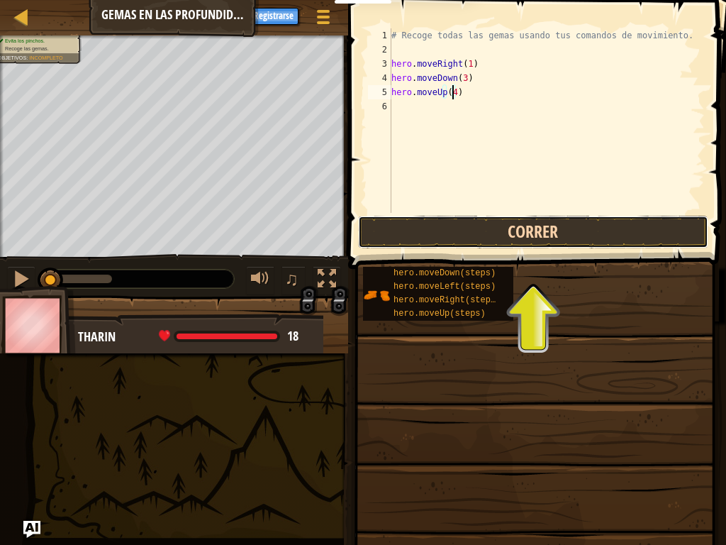
drag, startPoint x: 462, startPoint y: 14, endPoint x: 536, endPoint y: 226, distance: 224.1
click at [537, 226] on button "Correr" at bounding box center [533, 232] width 350 height 33
click at [536, 226] on button "Corriendo" at bounding box center [533, 232] width 350 height 33
click at [536, 225] on button "Corriendo" at bounding box center [533, 232] width 350 height 33
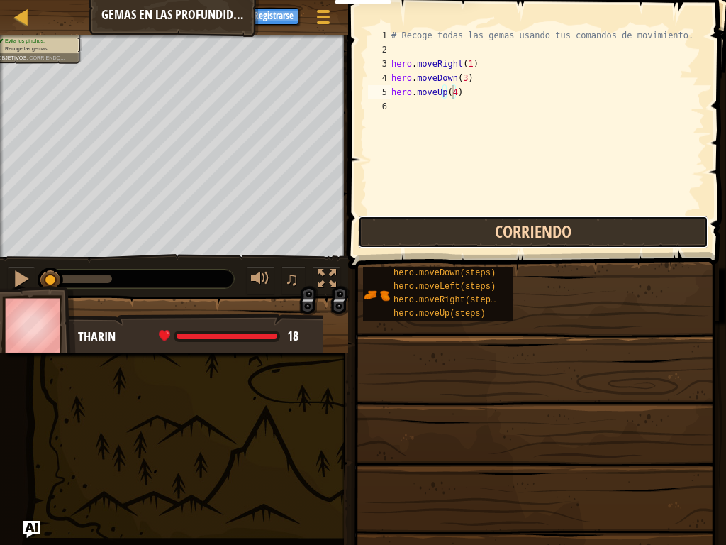
click at [535, 225] on button "Corriendo" at bounding box center [533, 232] width 350 height 33
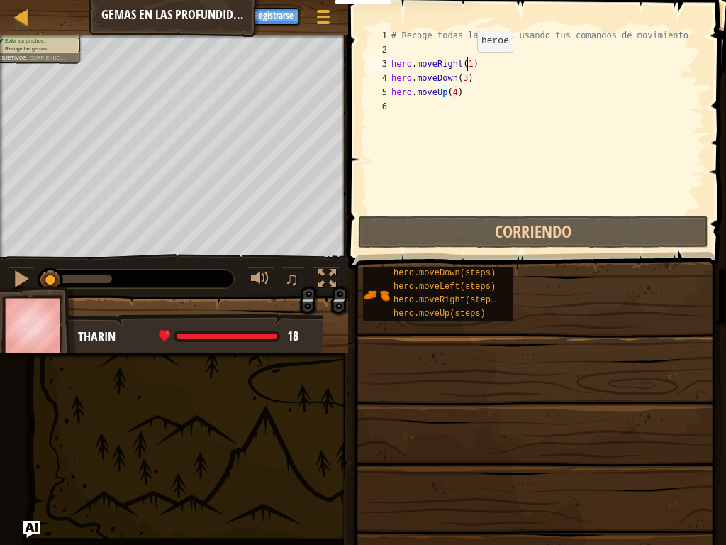
click at [465, 66] on div "# Recoge todas las gemas usando tus comandos de movimiento. hero . moveRight ( …" at bounding box center [547, 134] width 316 height 213
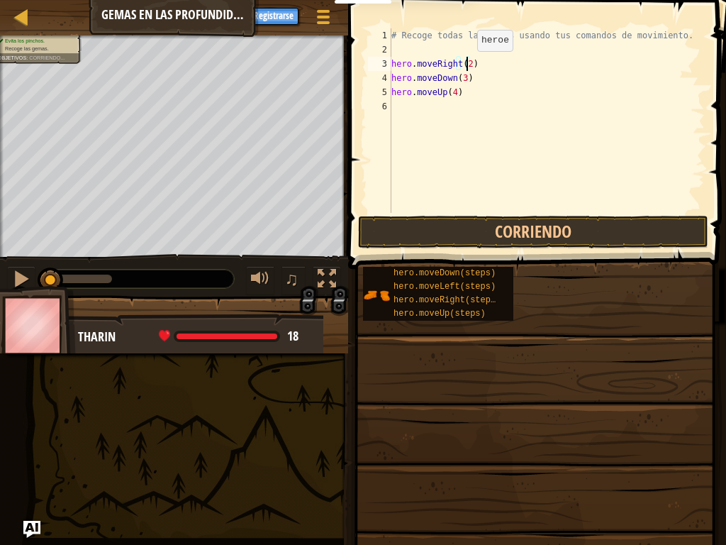
scroll to position [6, 6]
click at [464, 214] on span at bounding box center [538, 114] width 389 height 311
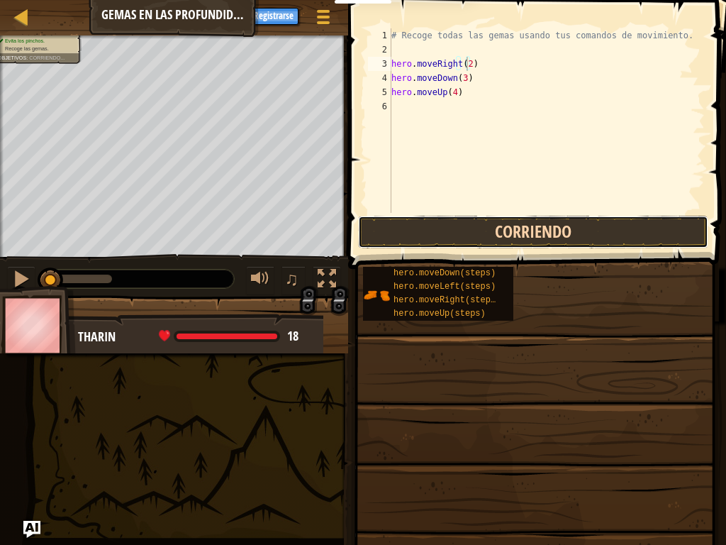
click at [465, 219] on button "Corriendo" at bounding box center [533, 232] width 350 height 33
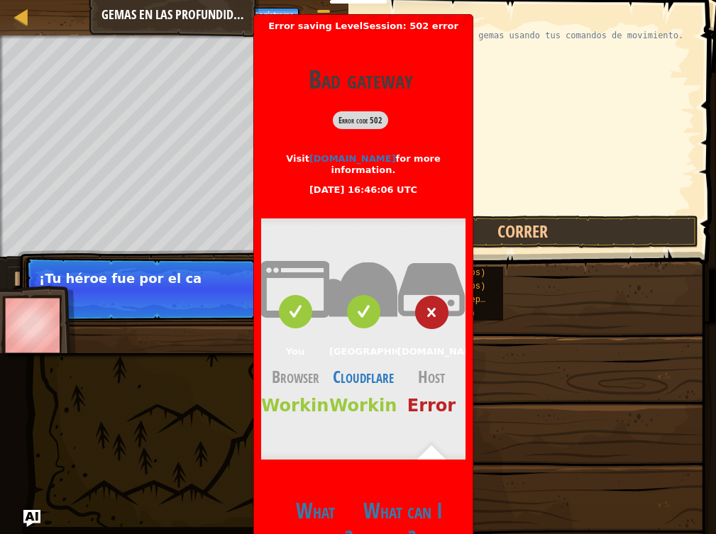
click at [536, 279] on div "hero.moveDown(steps) hero.moveLeft(steps) hero.moveRight(steps) hero.moveUp(ste…" at bounding box center [529, 293] width 354 height 55
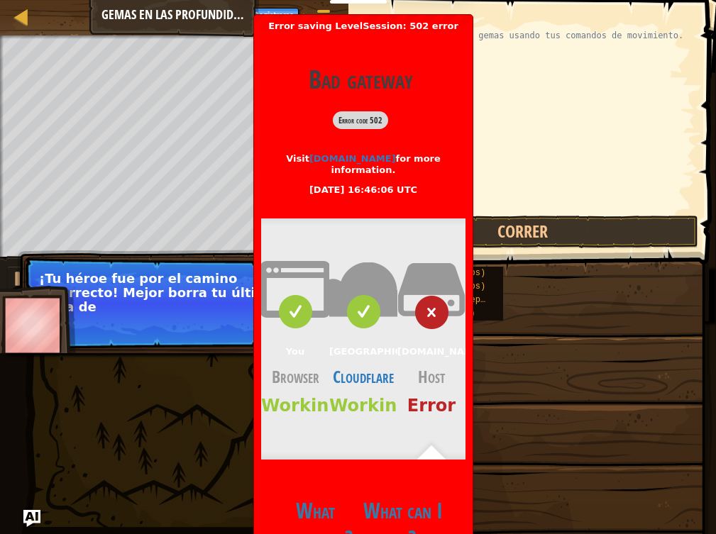
click at [329, 366] on h3 "Browser" at bounding box center [295, 377] width 68 height 22
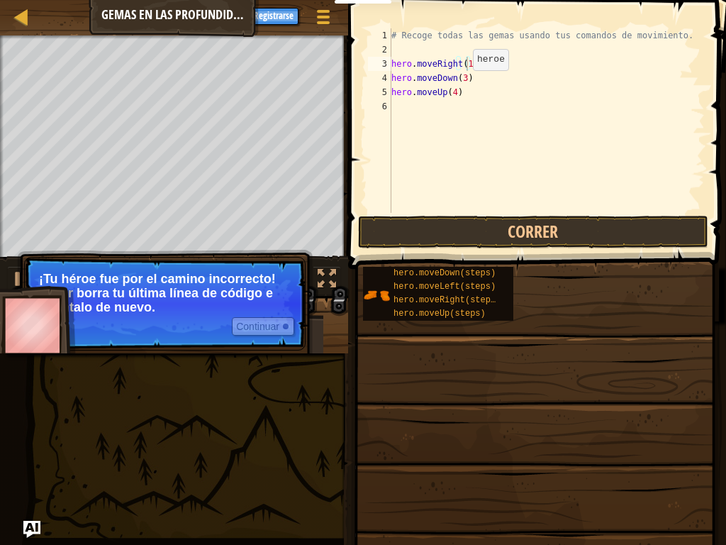
click at [461, 84] on div "# Recoge todas las gemas usando tus comandos de movimiento. hero . moveRight ( …" at bounding box center [547, 134] width 316 height 213
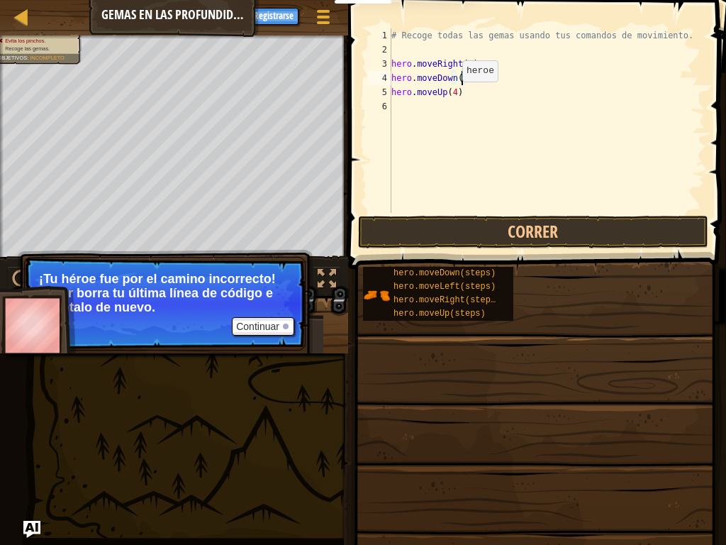
click at [450, 96] on div "# Recoge todas las gemas usando tus comandos de movimiento. hero . moveRight ( …" at bounding box center [547, 134] width 316 height 213
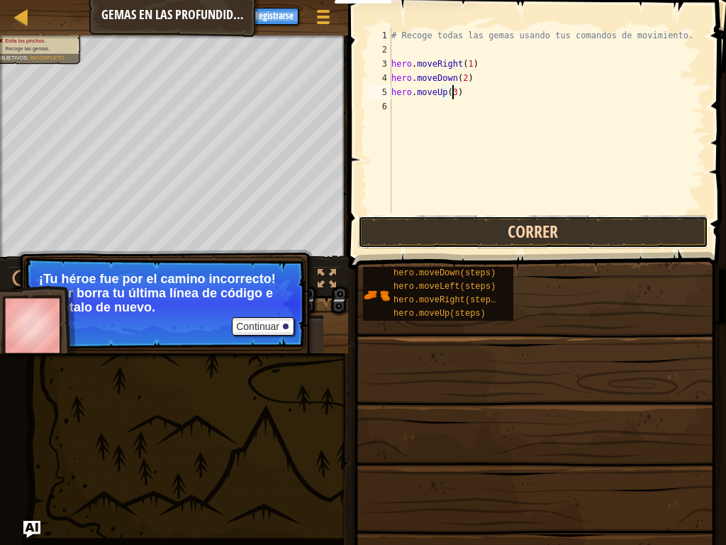
click at [525, 241] on button "Correr" at bounding box center [533, 232] width 350 height 33
click at [525, 241] on button "Corriendo" at bounding box center [533, 232] width 350 height 33
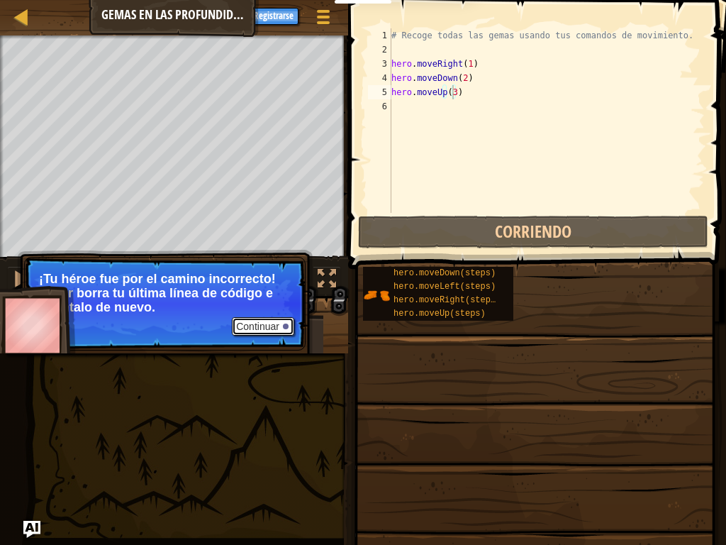
click at [276, 322] on button "Continuar" at bounding box center [263, 326] width 62 height 18
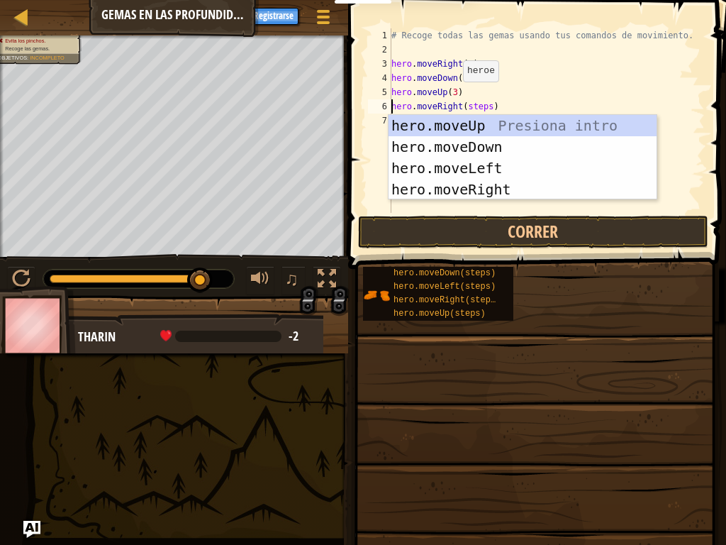
click at [452, 95] on div "# Recoge todas las gemas usando tus comandos de movimiento. hero . moveRight ( …" at bounding box center [547, 134] width 316 height 213
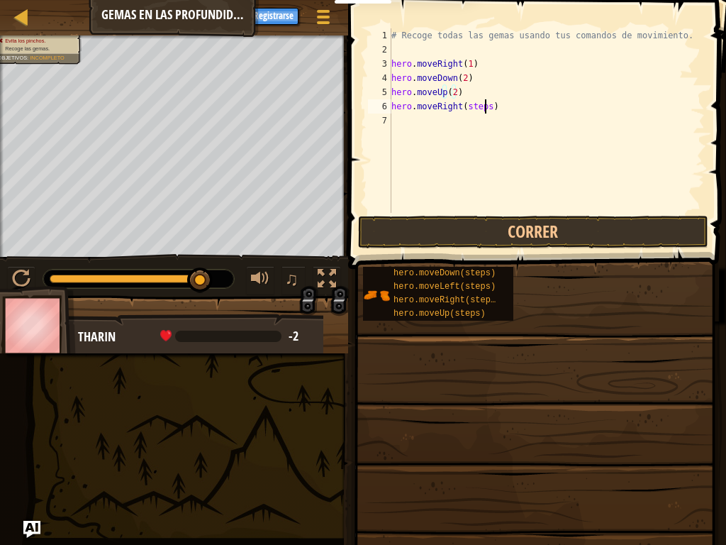
click at [486, 110] on div "# Recoge todas las gemas usando tus comandos de movimiento. hero . moveRight ( …" at bounding box center [547, 134] width 316 height 213
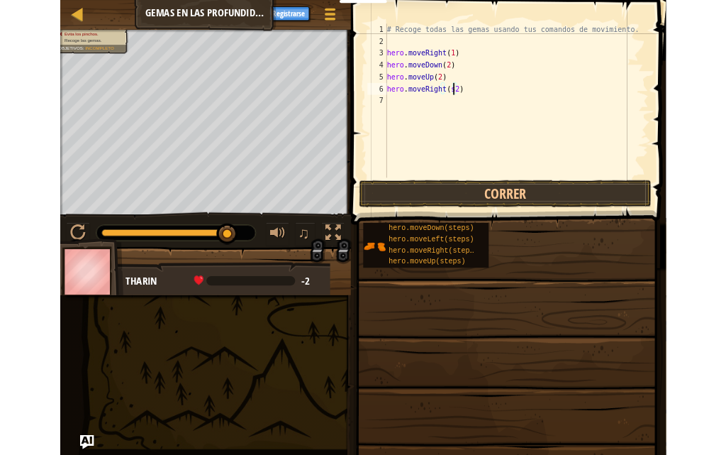
scroll to position [6, 6]
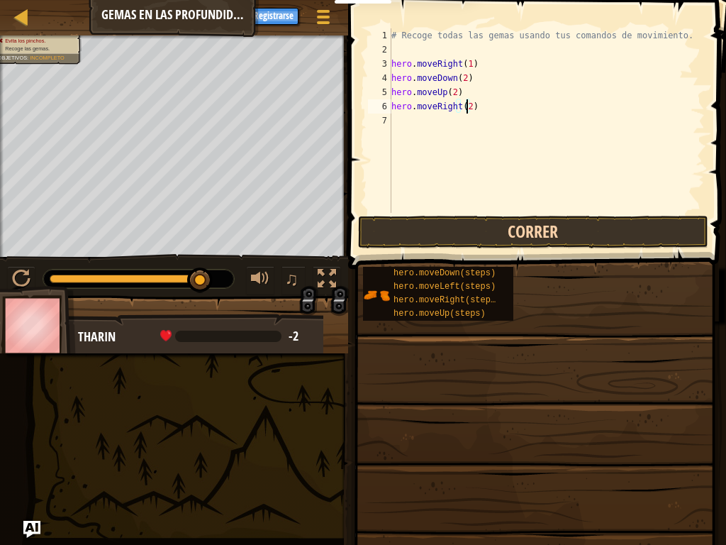
type textarea "hero.moveRight(2)"
click at [533, 228] on button "Correr" at bounding box center [533, 232] width 350 height 33
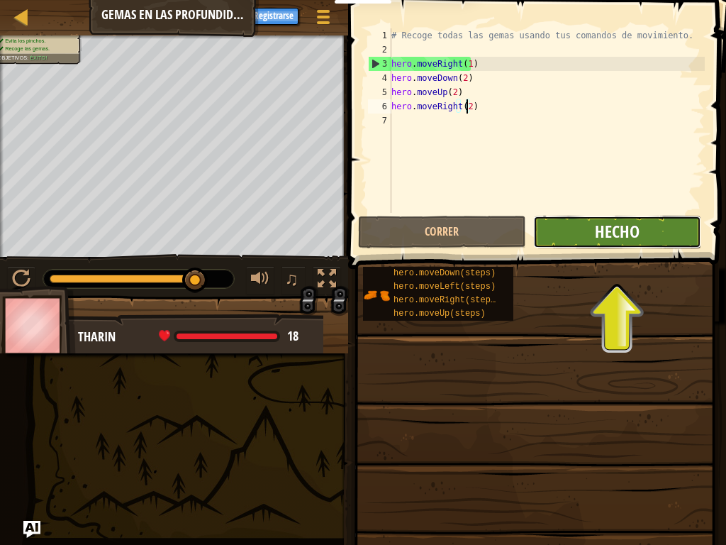
click at [637, 230] on span "Hecho" at bounding box center [617, 231] width 45 height 23
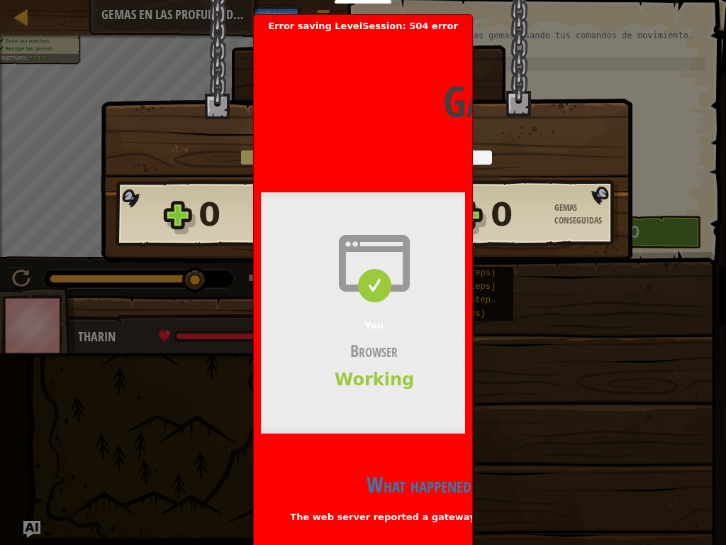
click at [467, 355] on h3 "Browser" at bounding box center [374, 351] width 227 height 22
click at [374, 330] on span "You" at bounding box center [374, 325] width 18 height 11
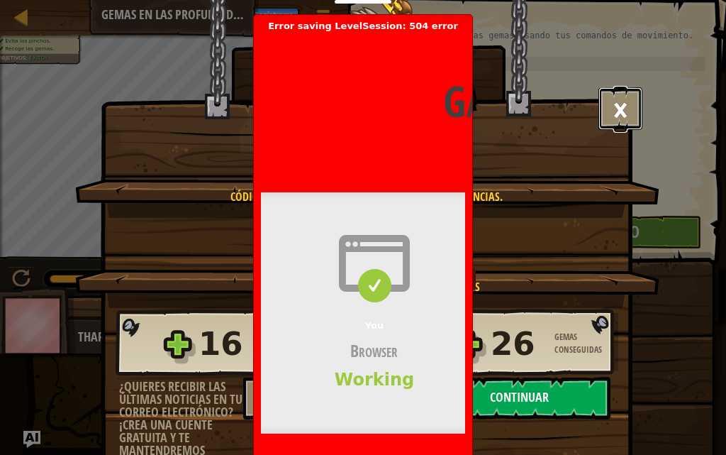
click at [626, 109] on button "×" at bounding box center [621, 108] width 44 height 43
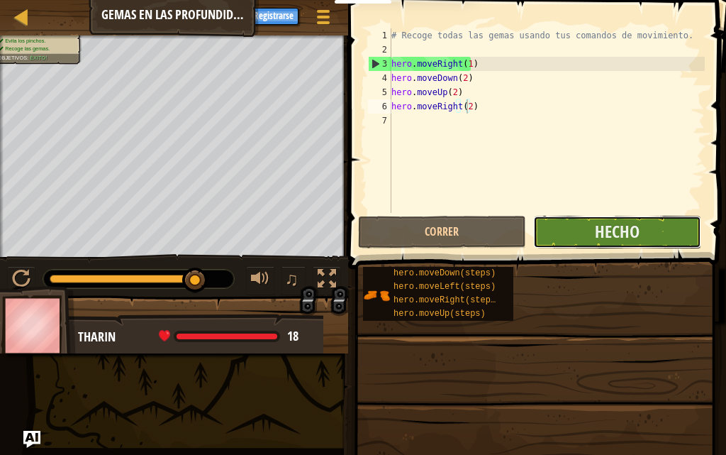
click at [590, 238] on button "Hecho" at bounding box center [617, 232] width 168 height 33
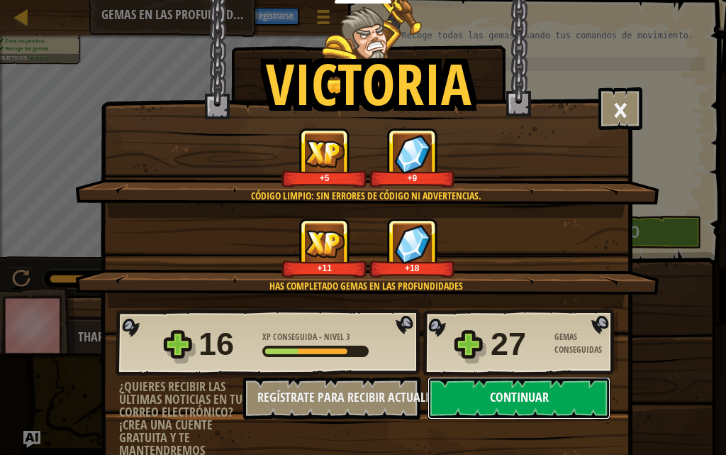
click at [500, 384] on button "Continuar" at bounding box center [519, 398] width 183 height 43
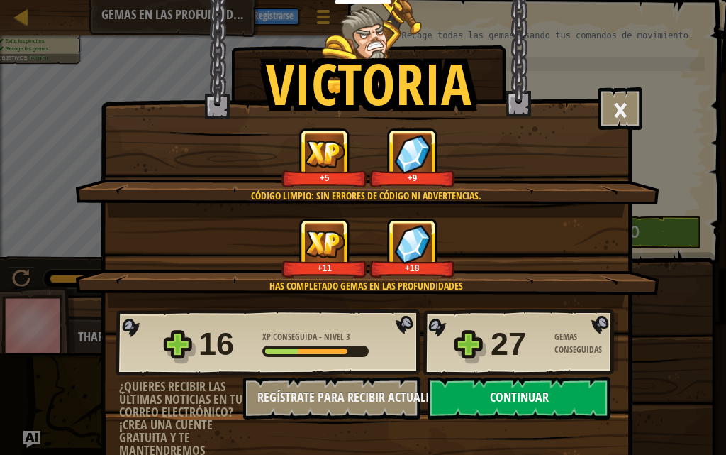
select select "es-ES"
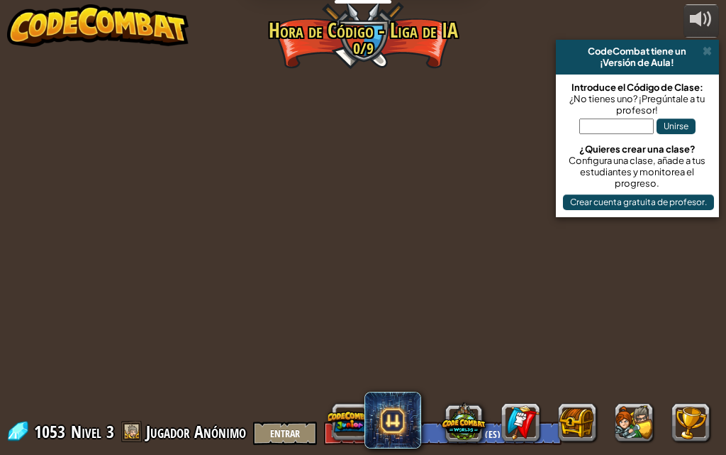
select select "es-ES"
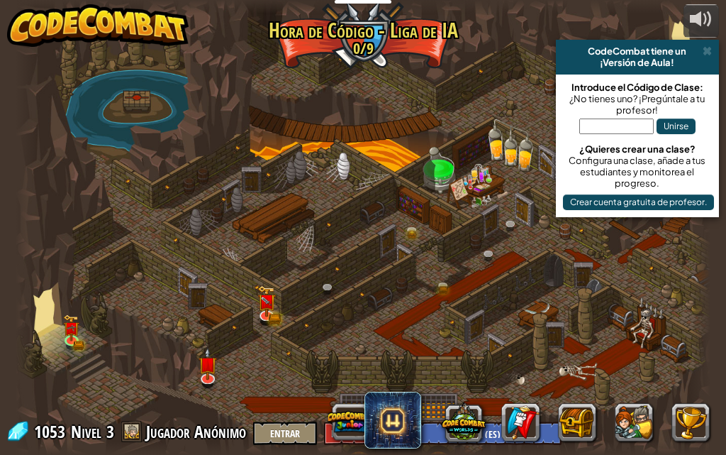
select select "es-ES"
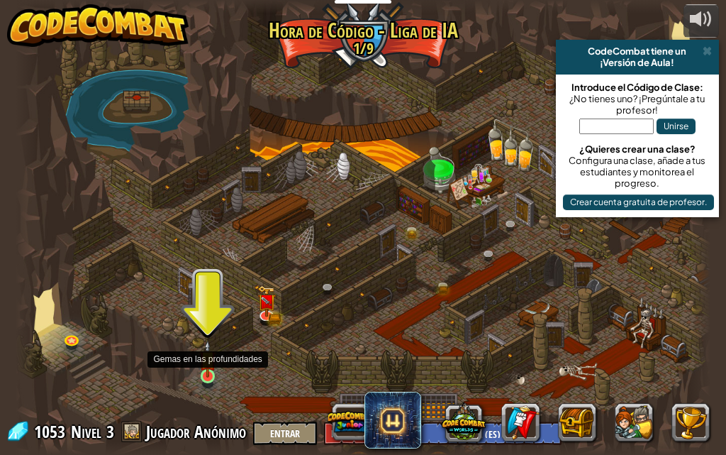
click at [212, 372] on img at bounding box center [207, 359] width 16 height 38
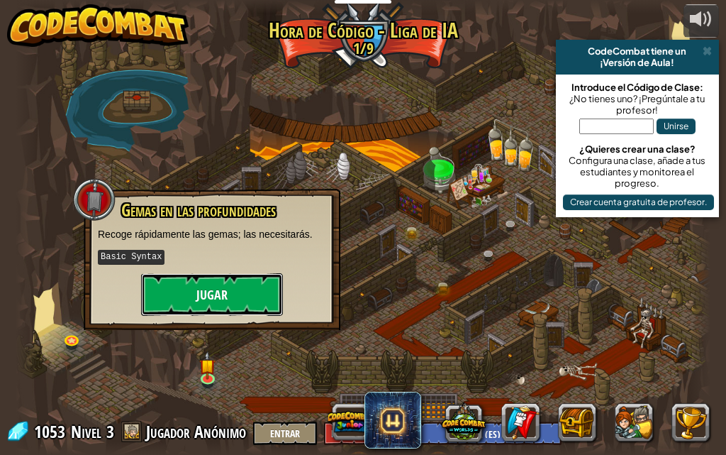
click at [221, 308] on button "Jugar" at bounding box center [212, 294] width 142 height 43
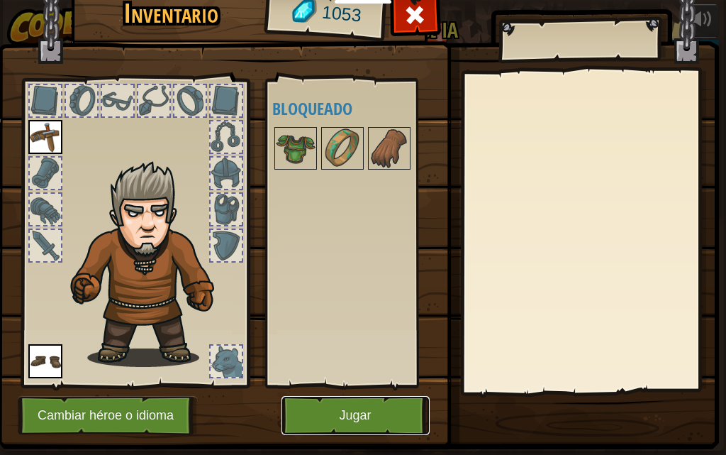
click at [333, 413] on button "Jugar" at bounding box center [356, 415] width 148 height 39
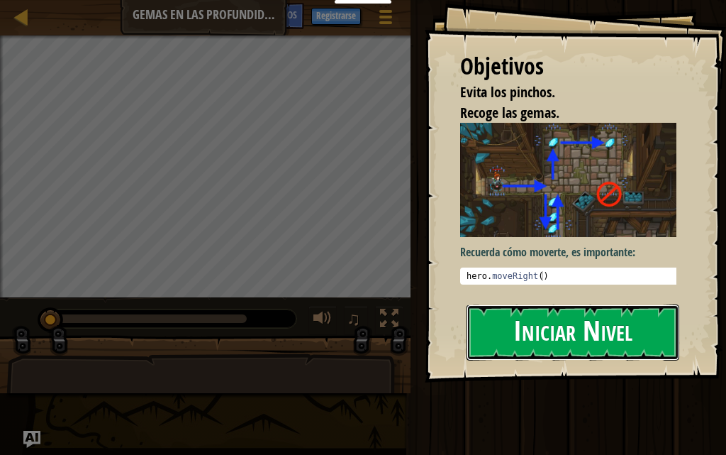
click at [553, 336] on button "Iniciar Nivel" at bounding box center [573, 332] width 213 height 56
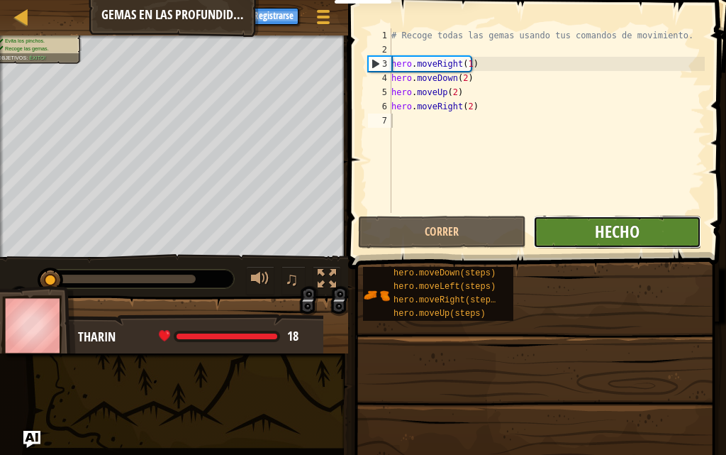
click at [600, 236] on span "Hecho" at bounding box center [617, 231] width 45 height 23
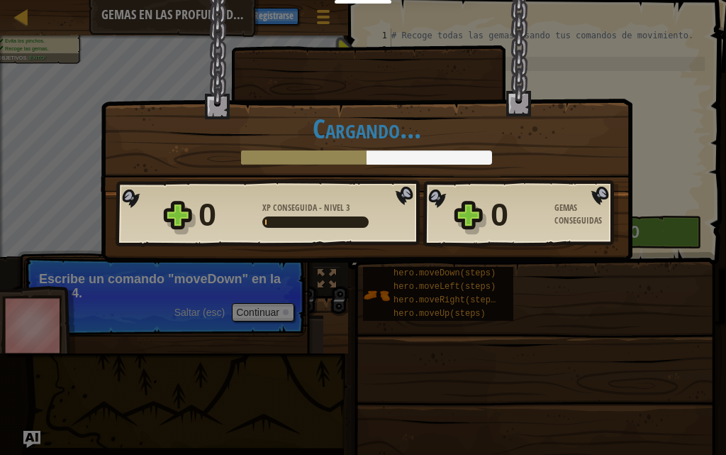
click at [273, 166] on div "Victoria × Encontrarás un uso para esas gemas pronto. Puntúa este nivel: Cargan…" at bounding box center [367, 95] width 532 height 192
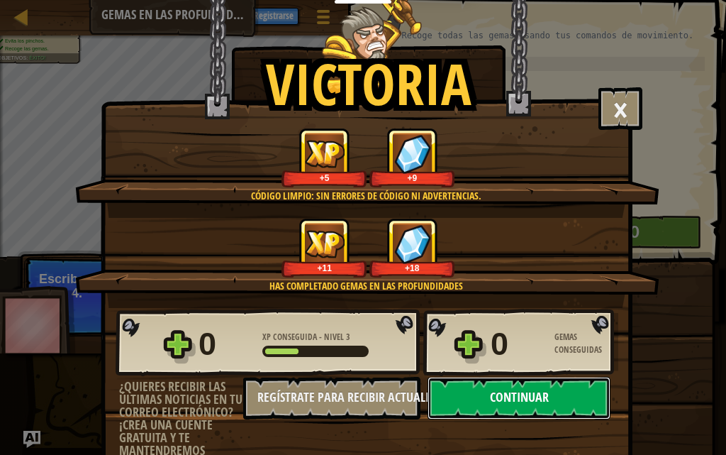
click at [525, 394] on button "Continuar" at bounding box center [519, 398] width 183 height 43
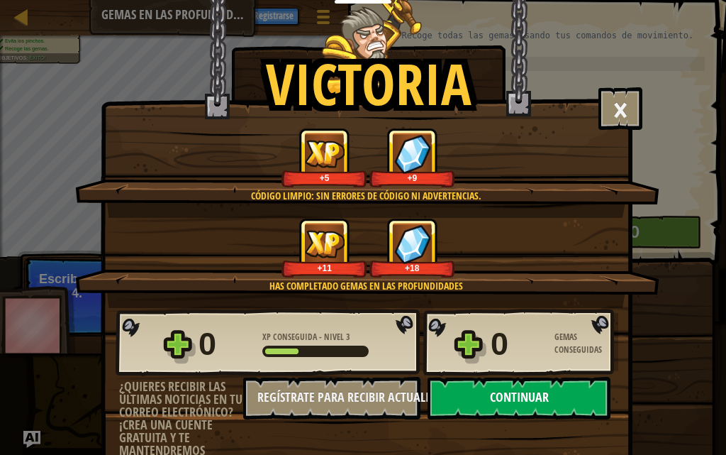
select select "es-ES"
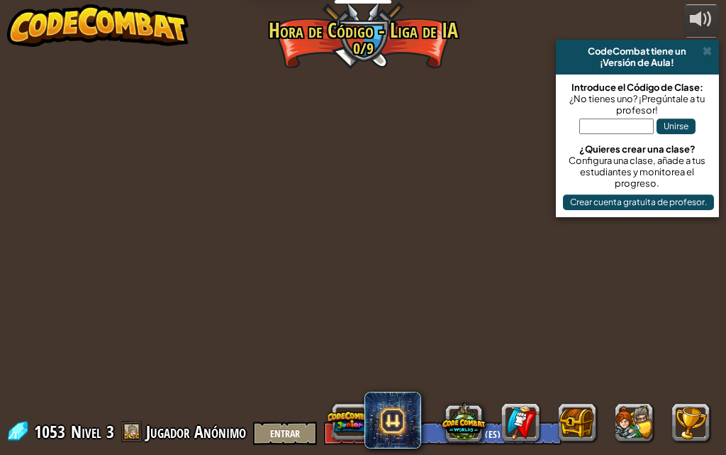
select select "es-ES"
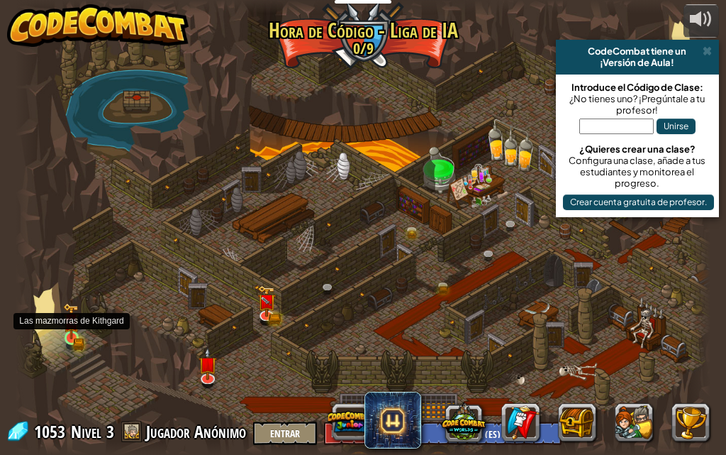
click at [67, 338] on img at bounding box center [71, 321] width 16 height 36
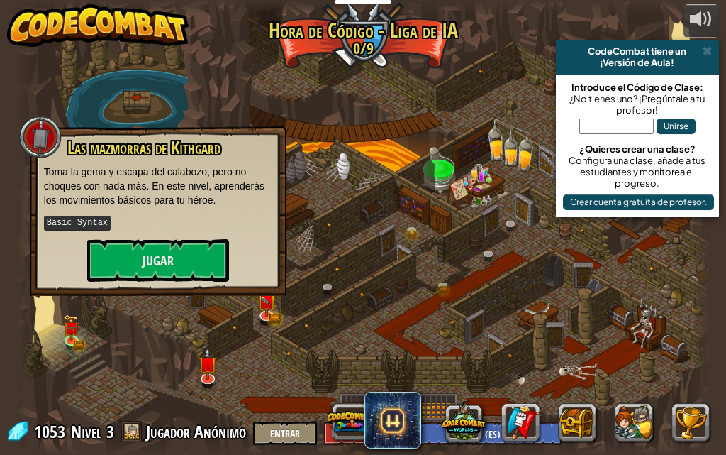
click at [122, 283] on div "Las mazmorras de Kithgard Toma la gema y escapa del calabozo, pero no choques c…" at bounding box center [158, 211] width 257 height 170
click at [126, 272] on button "Jugar" at bounding box center [158, 260] width 142 height 43
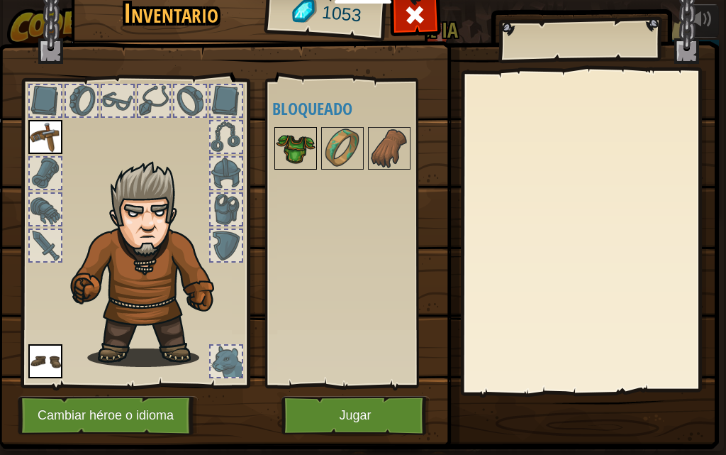
click at [282, 160] on img at bounding box center [296, 148] width 40 height 40
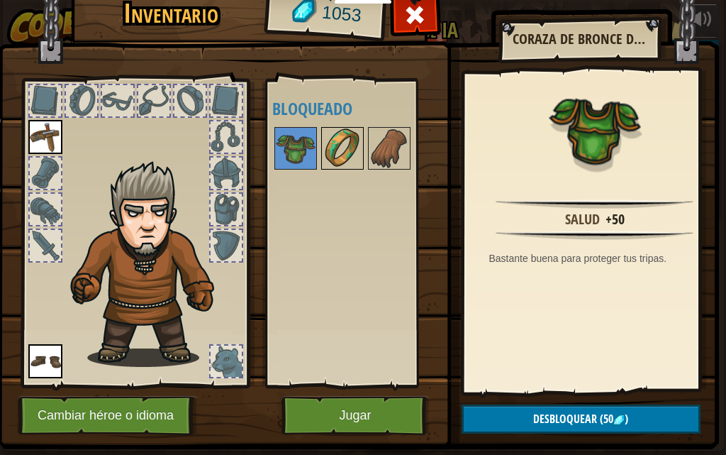
click at [337, 147] on img at bounding box center [343, 148] width 40 height 40
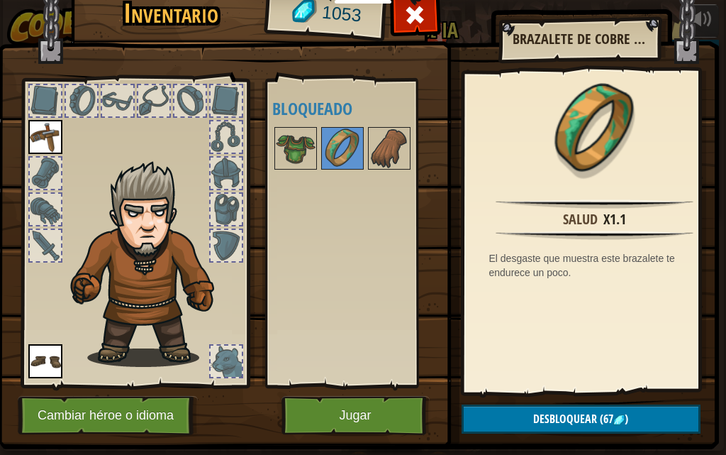
click at [365, 145] on div at bounding box center [361, 148] width 178 height 47
select select "es-ES"
click at [386, 136] on img at bounding box center [390, 148] width 40 height 40
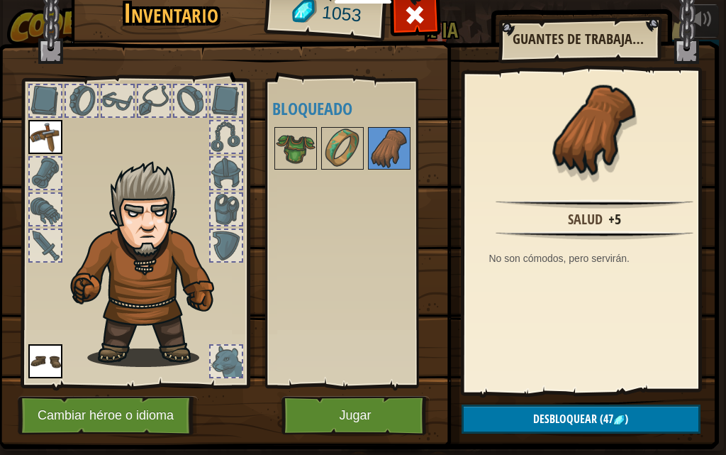
click at [363, 142] on div at bounding box center [361, 148] width 178 height 47
click at [333, 143] on img at bounding box center [343, 148] width 40 height 40
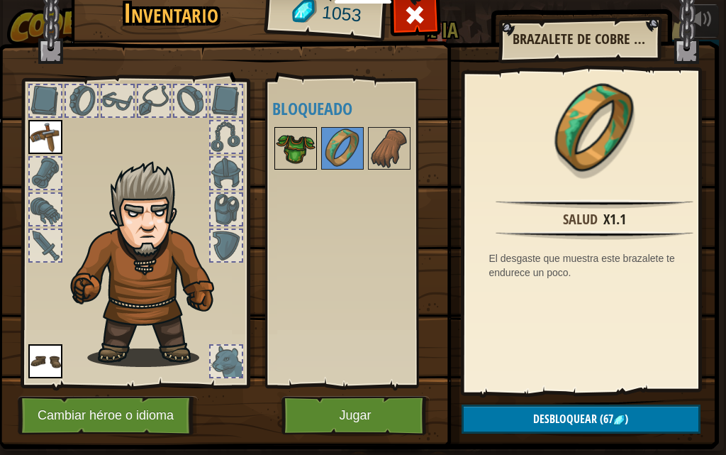
click at [307, 153] on img at bounding box center [296, 148] width 40 height 40
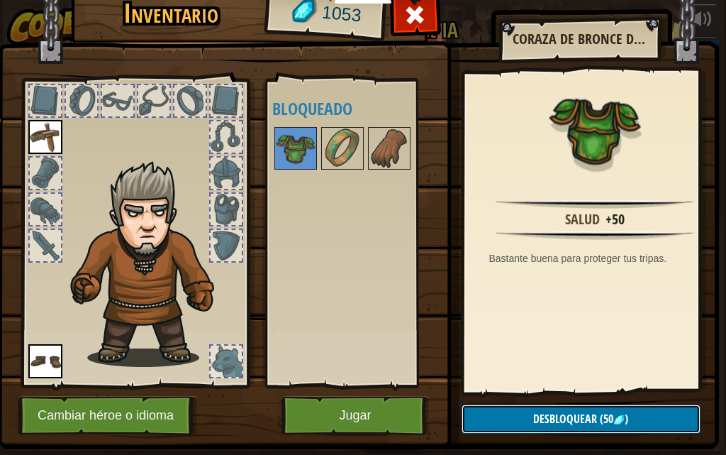
click at [570, 407] on button "Desbloquear (50 )" at bounding box center [581, 418] width 239 height 29
click at [577, 414] on button "Confirmar" at bounding box center [581, 418] width 239 height 29
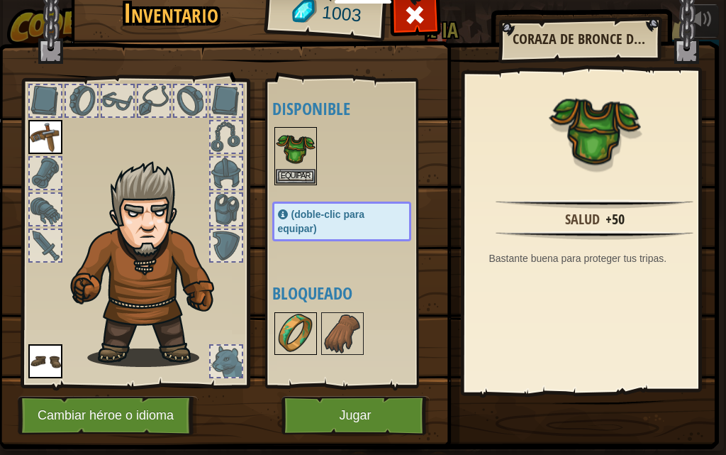
click at [307, 327] on img at bounding box center [296, 333] width 40 height 40
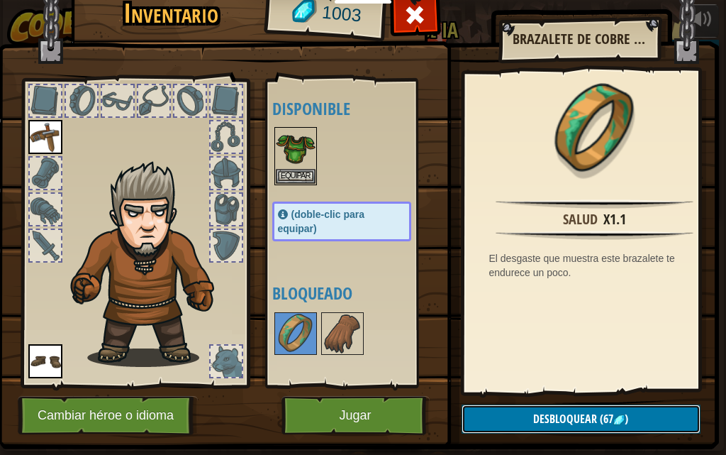
click at [555, 425] on span "Desbloquear" at bounding box center [565, 419] width 64 height 16
click at [555, 419] on button "Confirmar" at bounding box center [581, 418] width 239 height 29
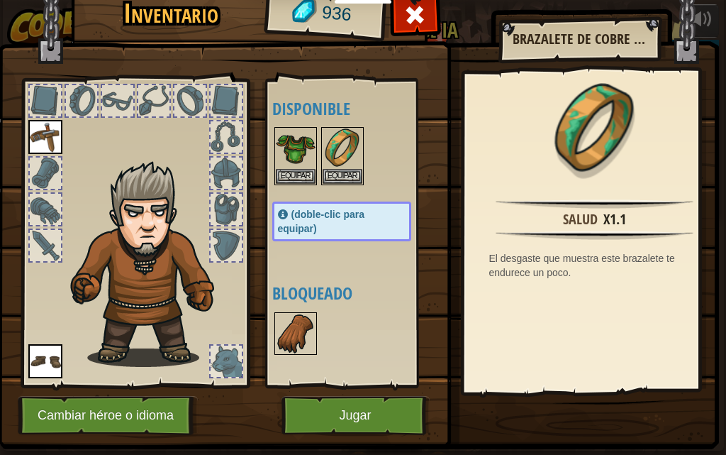
click at [306, 351] on img at bounding box center [296, 333] width 40 height 40
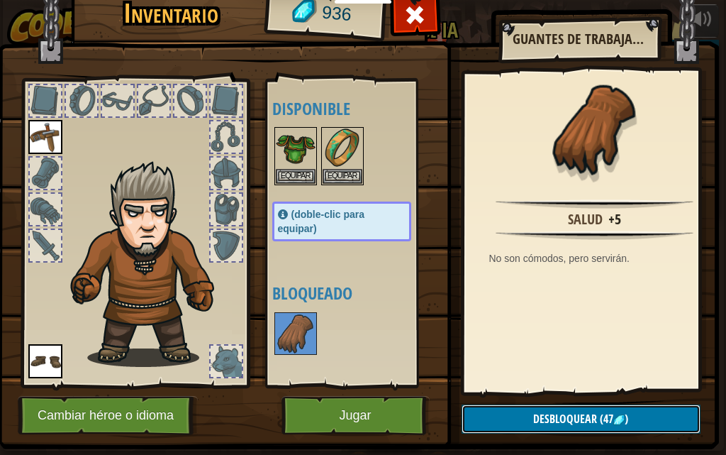
click at [547, 423] on span "Desbloquear" at bounding box center [565, 419] width 64 height 16
click at [547, 424] on button "Confirmar" at bounding box center [581, 418] width 239 height 29
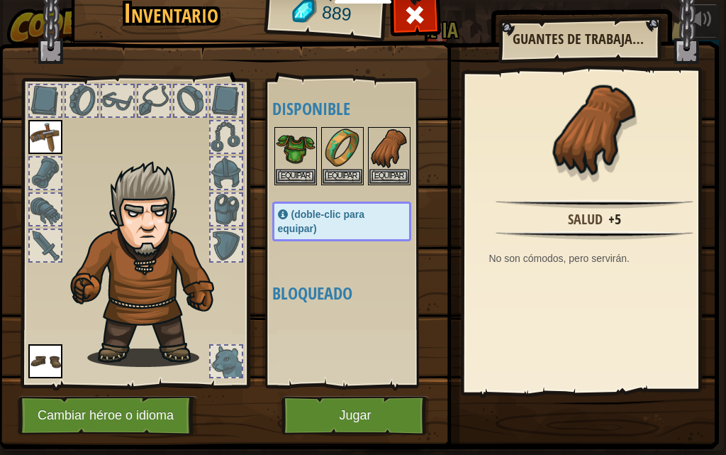
click at [34, 167] on div at bounding box center [45, 172] width 31 height 31
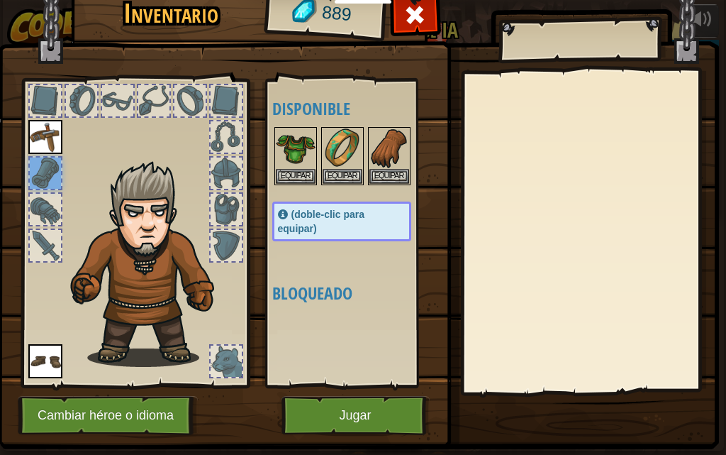
click at [43, 187] on div at bounding box center [45, 172] width 31 height 31
click at [47, 209] on div at bounding box center [45, 209] width 31 height 31
click at [404, 11] on span at bounding box center [415, 15] width 23 height 23
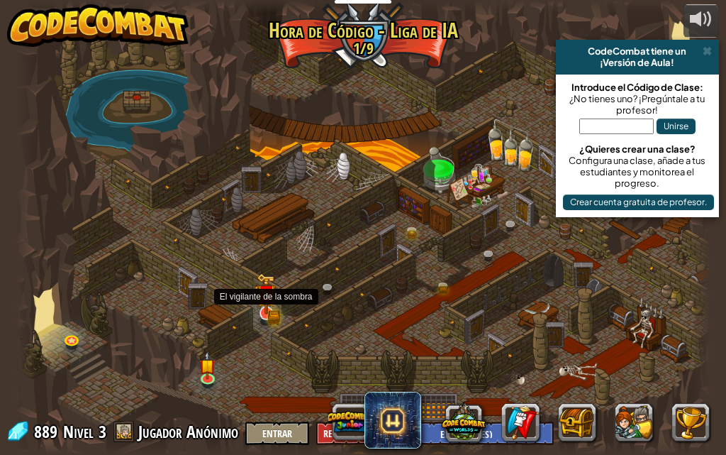
click at [269, 300] on img at bounding box center [266, 294] width 11 height 11
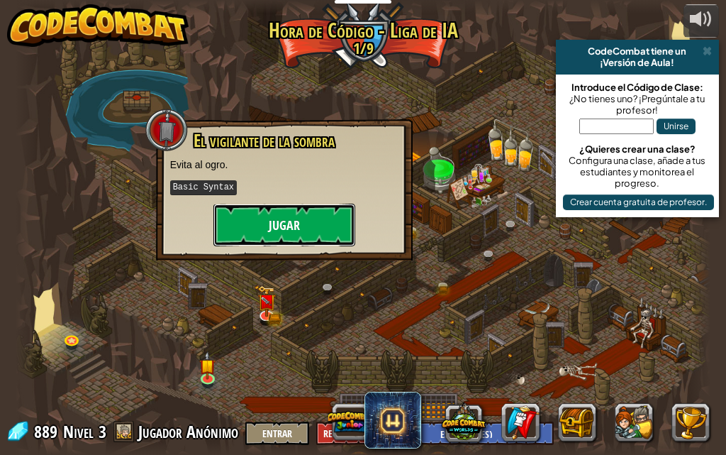
click at [257, 235] on button "Jugar" at bounding box center [284, 225] width 142 height 43
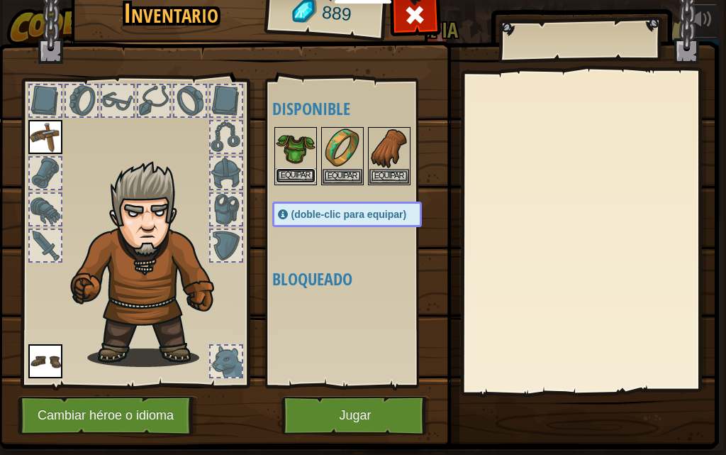
click at [286, 179] on button "Equipar" at bounding box center [296, 175] width 40 height 15
click at [323, 179] on button "Equipar" at bounding box center [343, 176] width 40 height 15
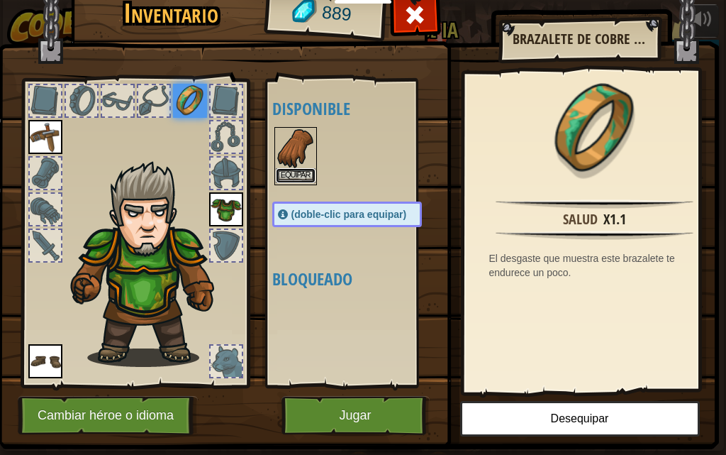
click at [292, 179] on button "Equipar" at bounding box center [296, 175] width 40 height 15
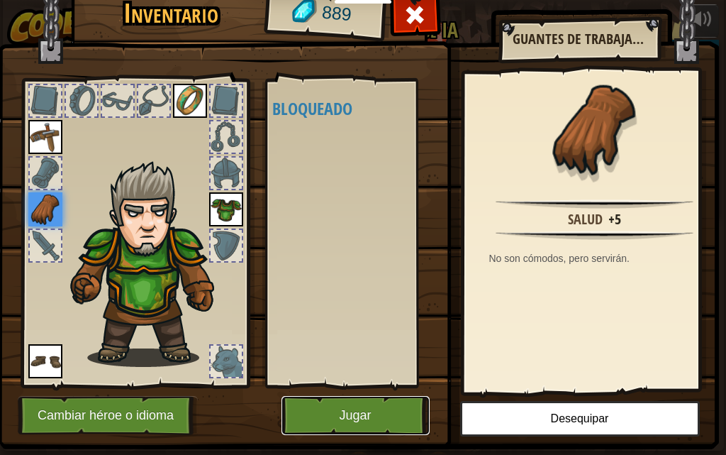
click at [352, 408] on button "Jugar" at bounding box center [356, 415] width 148 height 39
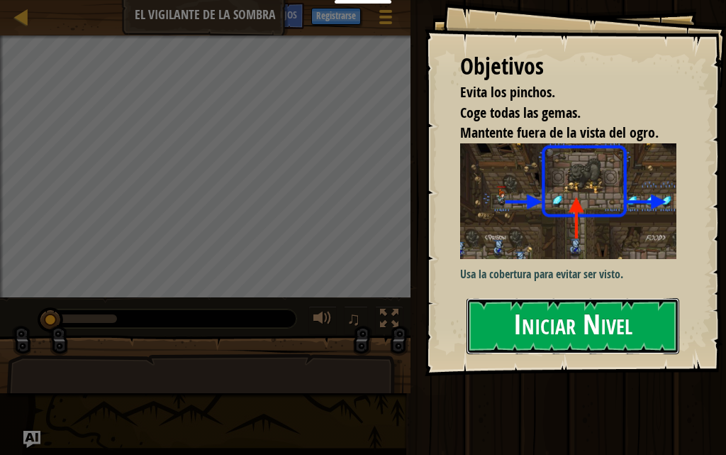
click at [618, 340] on button "Iniciar Nivel" at bounding box center [573, 326] width 213 height 56
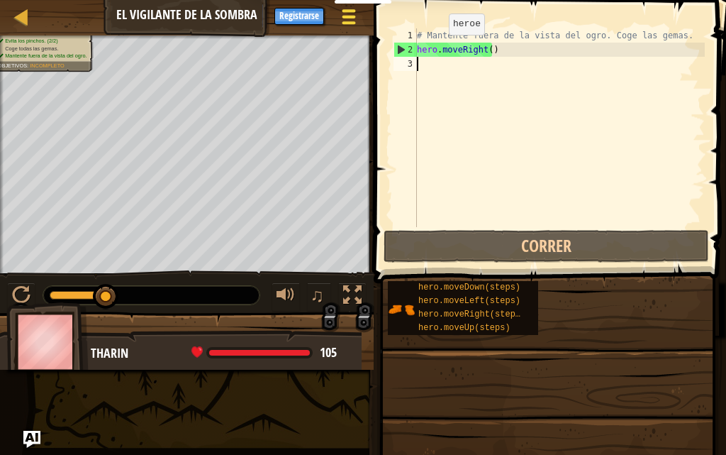
type textarea "h"
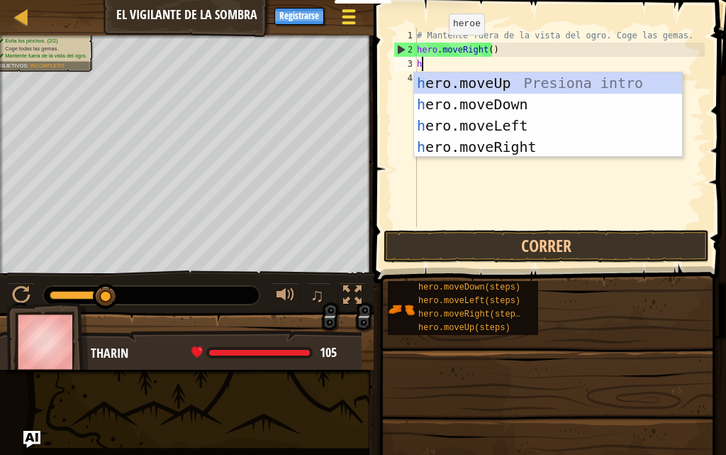
scroll to position [6, 0]
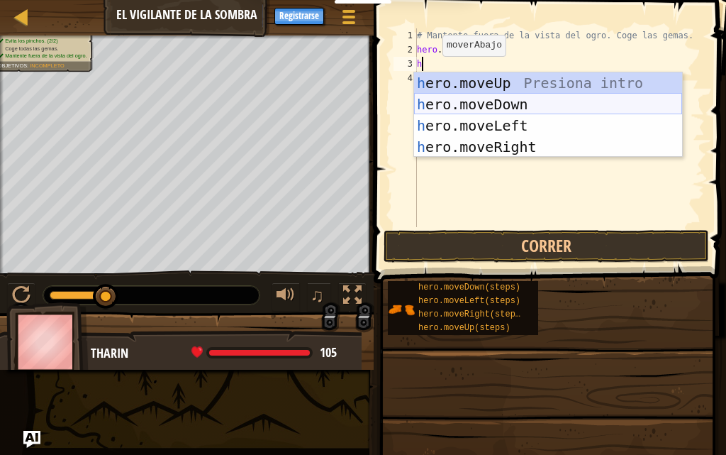
click at [436, 101] on div "h ero.moveUp Presiona intro h ero.moveDown Presiona intro h ero.moveLeft Presio…" at bounding box center [548, 136] width 268 height 128
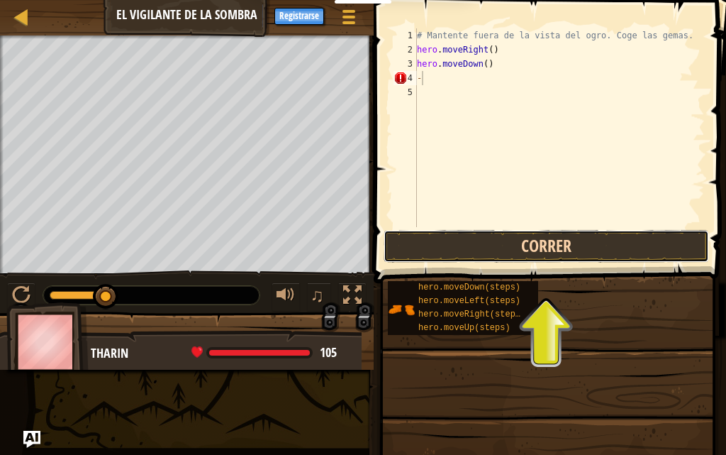
click at [476, 235] on button "Correr" at bounding box center [547, 246] width 326 height 33
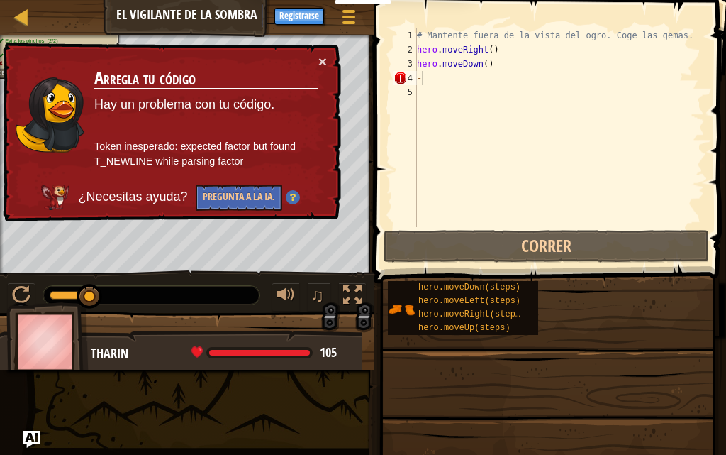
click at [248, 220] on div "× Arregla tu código Hay un problema con tu código. Token inesperado: expected f…" at bounding box center [170, 132] width 341 height 179
click at [322, 59] on button "×" at bounding box center [322, 61] width 9 height 15
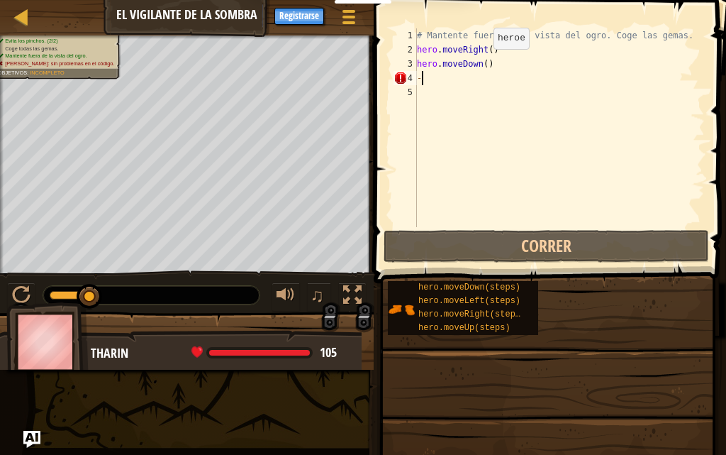
click at [482, 63] on div "# Mantente fuera de la vista del ogro. Coge las gemas. hero . moveRight ( ) her…" at bounding box center [559, 141] width 291 height 227
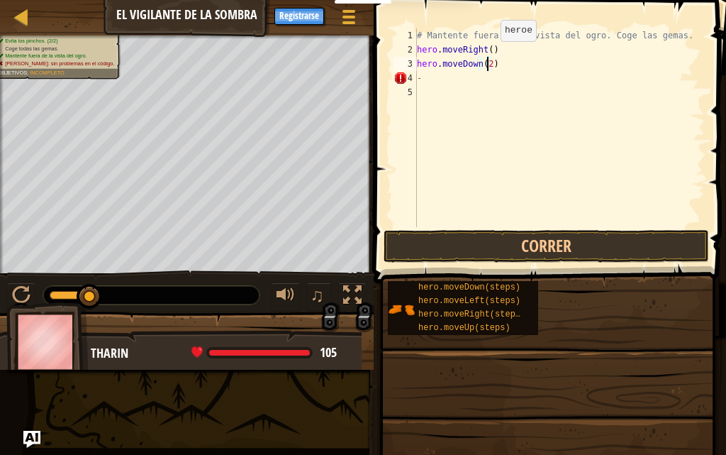
click at [489, 55] on div "# Mantente fuera de la vista del ogro. Coge las gemas. hero . moveRight ( ) her…" at bounding box center [559, 141] width 291 height 227
type textarea "hero.moveRight(3)"
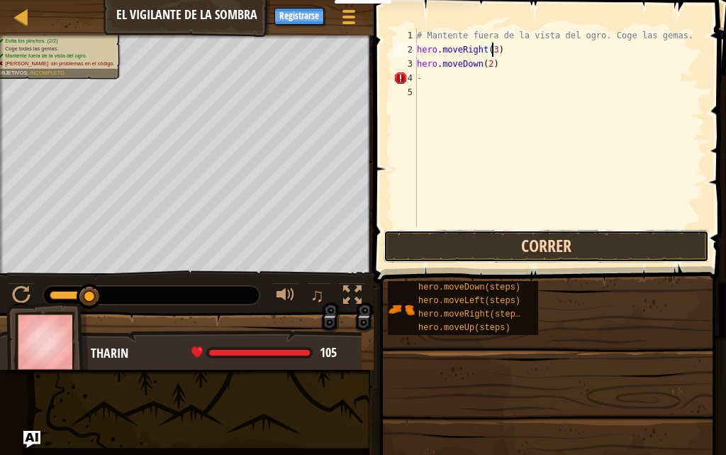
click at [541, 247] on button "Correr" at bounding box center [547, 246] width 326 height 33
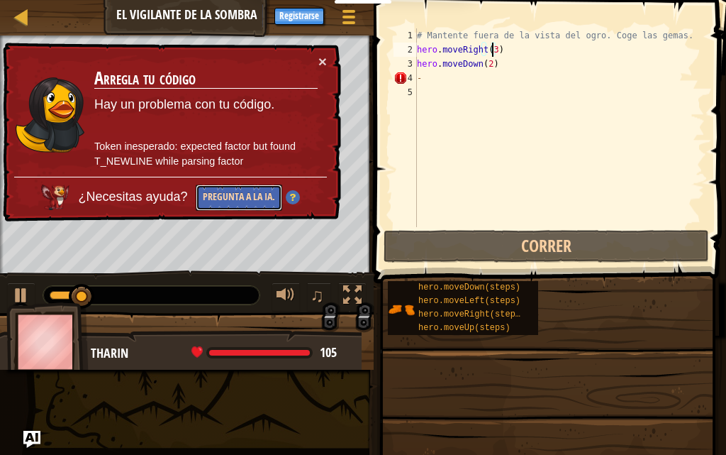
click at [259, 187] on button "Pregunta a la IA." at bounding box center [239, 197] width 87 height 26
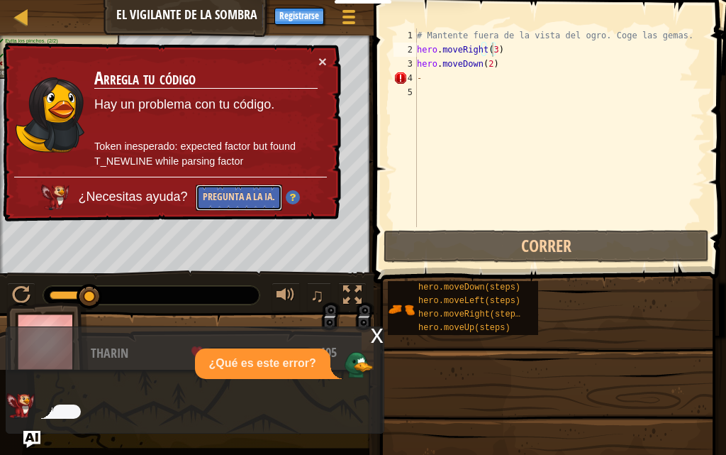
click at [231, 193] on button "Pregunta a la IA." at bounding box center [239, 197] width 87 height 26
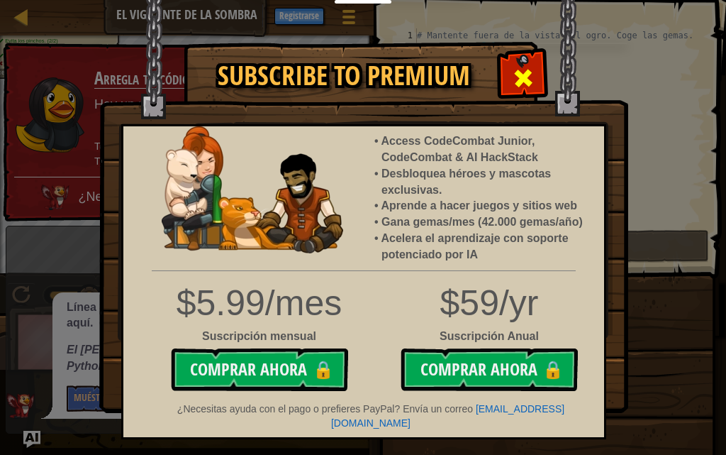
click at [529, 69] on span at bounding box center [523, 78] width 23 height 23
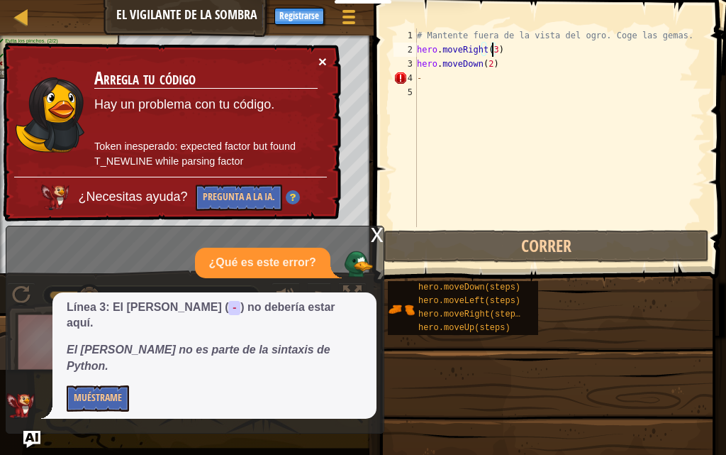
click at [322, 59] on button "×" at bounding box center [322, 61] width 9 height 15
click at [450, 86] on div "# Mantente fuera de la vista del ogro. Coge las gemas. hero . moveRight ( 3 ) h…" at bounding box center [559, 141] width 291 height 227
click at [322, 65] on button "×" at bounding box center [323, 63] width 9 height 15
click at [322, 65] on button "×" at bounding box center [322, 61] width 9 height 15
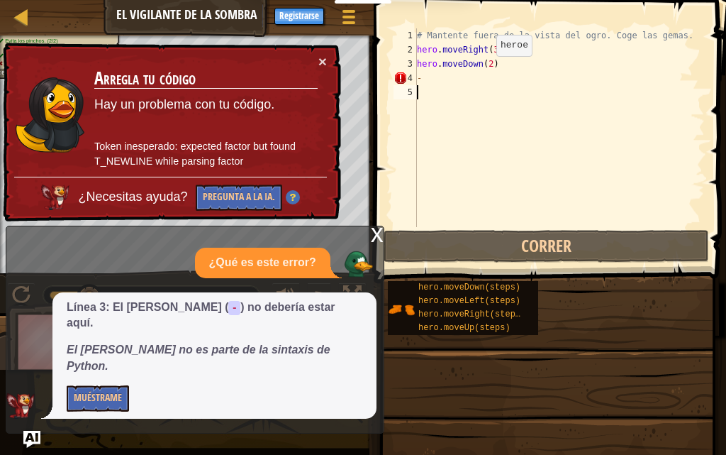
click at [484, 70] on div "# Mantente fuera de la vista del ogro. Coge las gemas. hero . moveRight ( 3 ) h…" at bounding box center [559, 141] width 291 height 227
click at [488, 67] on div "# Mantente fuera de la vista del ogro. Coge las gemas. hero . moveRight ( 3 ) h…" at bounding box center [559, 141] width 291 height 227
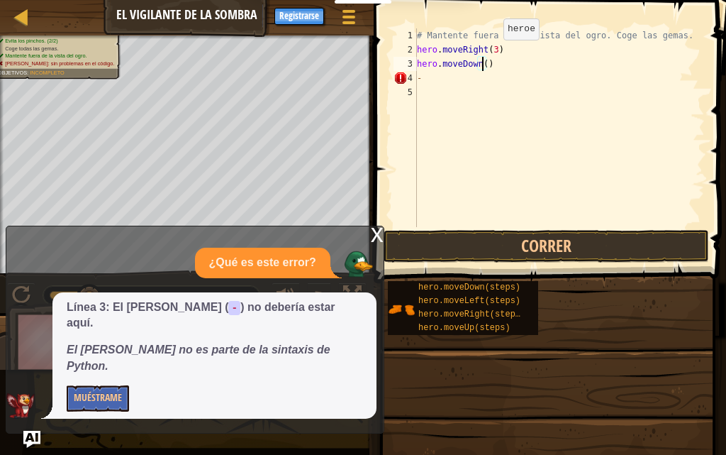
click at [492, 54] on div "# Mantente fuera de la vista del ogro. Coge las gemas. hero . moveRight ( 3 ) h…" at bounding box center [559, 141] width 291 height 227
click at [484, 67] on div "# Mantente fuera de la vista del ogro. Coge las gemas. hero . moveRight ( 5 ) h…" at bounding box center [559, 141] width 291 height 227
click at [488, 67] on div "# Mantente fuera de la vista del ogro. Coge las gemas. hero . moveRight ( 5 ) h…" at bounding box center [559, 141] width 291 height 227
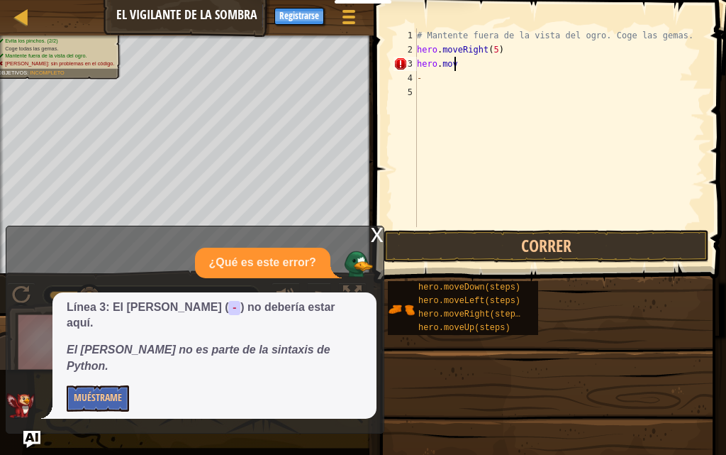
scroll to position [6, 1]
type textarea "h"
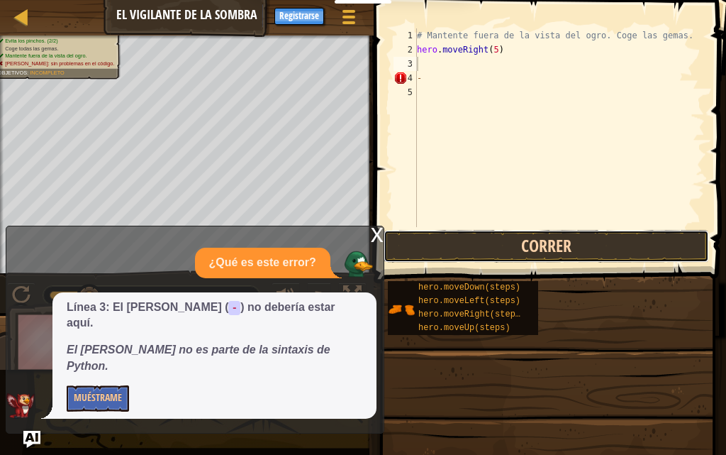
click at [500, 251] on button "Correr" at bounding box center [547, 246] width 326 height 33
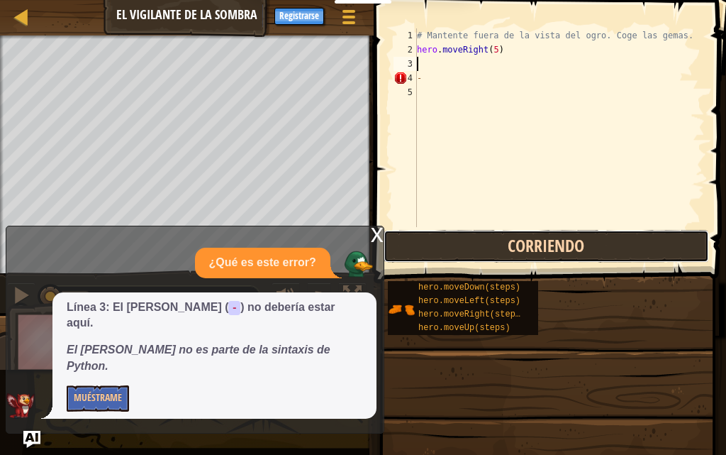
click at [500, 251] on button "Corriendo" at bounding box center [547, 246] width 326 height 33
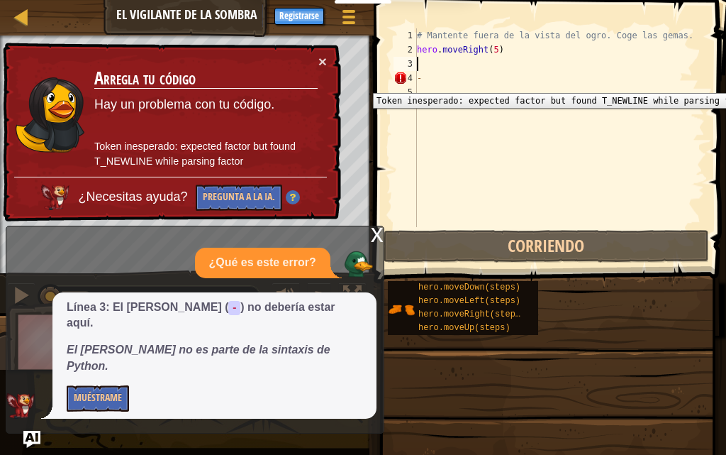
click at [400, 82] on div "4" at bounding box center [405, 78] width 23 height 14
type textarea "-"
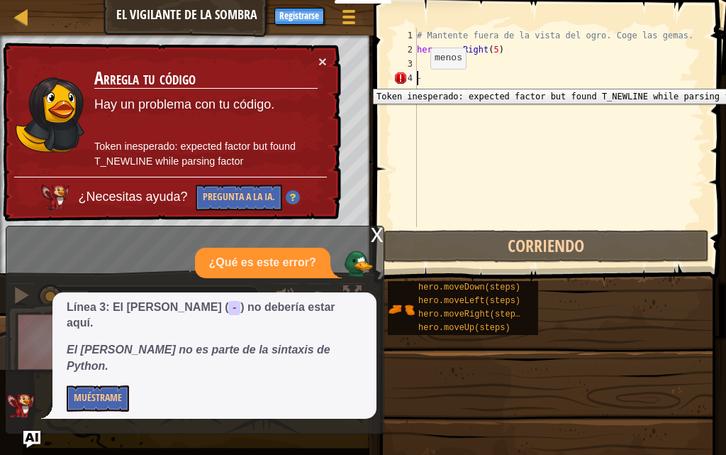
click at [429, 84] on div "# Mantente fuera de la vista del ogro. Coge las gemas. hero . moveRight ( 5 ) -" at bounding box center [559, 141] width 291 height 227
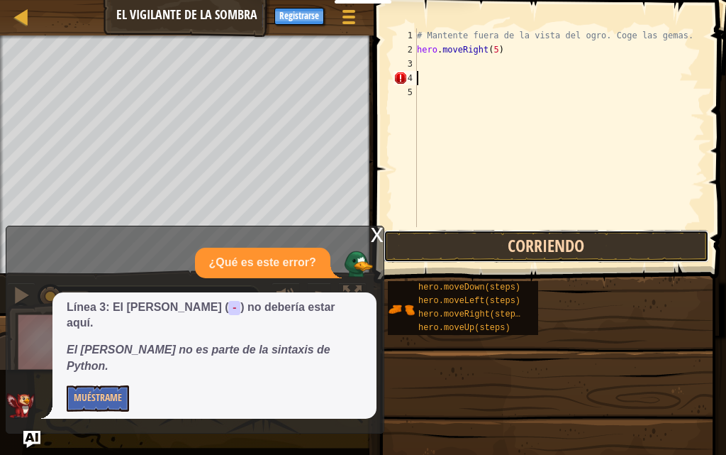
click at [486, 239] on button "Corriendo" at bounding box center [547, 246] width 326 height 33
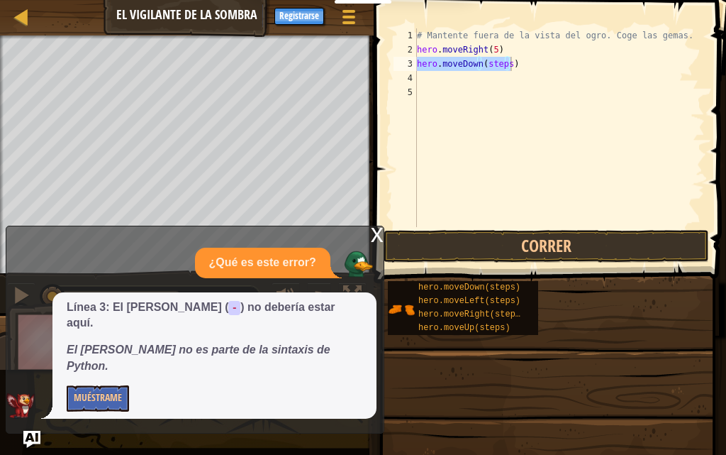
click at [505, 66] on div "# Mantente fuera de la vista del ogro. Coge las gemas. hero . moveRight ( 5 ) h…" at bounding box center [559, 127] width 291 height 199
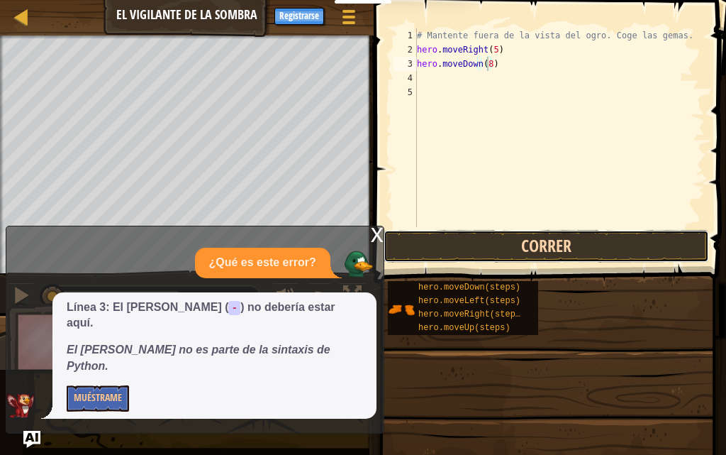
click at [514, 238] on button "Correr" at bounding box center [547, 246] width 326 height 33
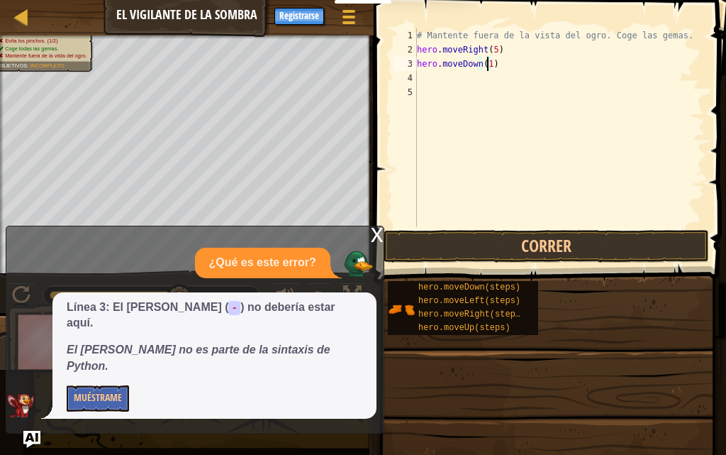
scroll to position [6, 6]
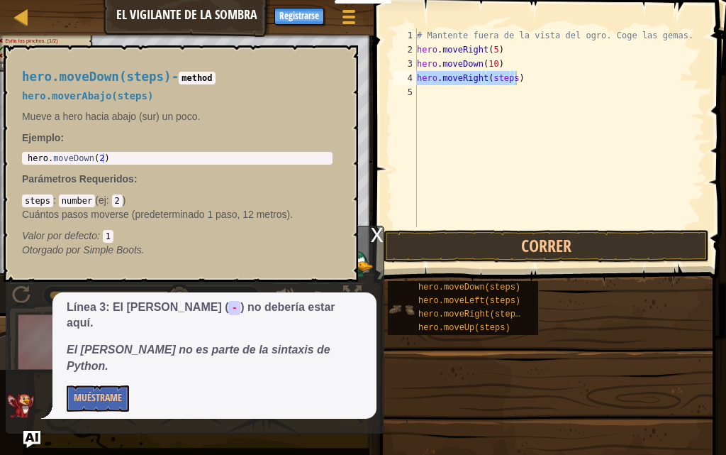
click at [404, 307] on img at bounding box center [401, 309] width 27 height 27
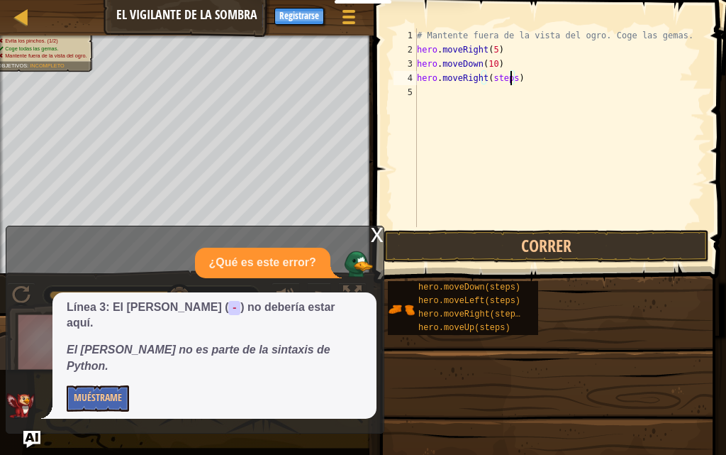
click at [511, 74] on div "# Mantente fuera de la vista del ogro. Coge las gemas. hero . moveRight ( 5 ) h…" at bounding box center [559, 141] width 291 height 227
click at [490, 68] on div "# Mantente fuera de la vista del ogro. Coge las gemas. hero . moveRight ( 5 ) h…" at bounding box center [559, 141] width 291 height 227
click at [491, 50] on div "# Mantente fuera de la vista del ogro. Coge las gemas. hero . moveRight ( 5 ) h…" at bounding box center [559, 141] width 291 height 227
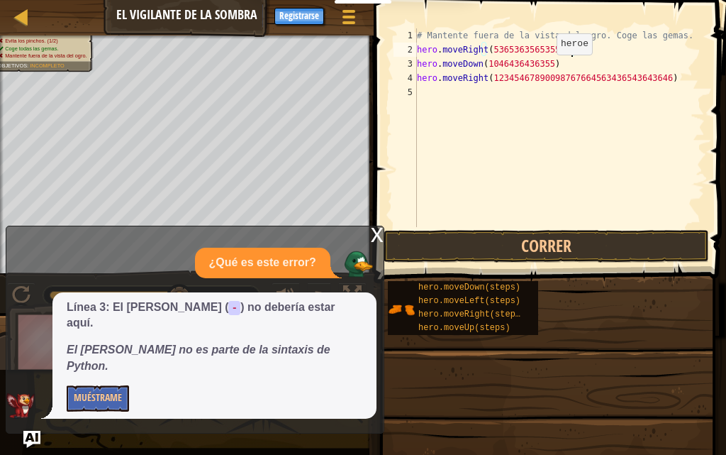
click at [545, 69] on div "# Mantente fuera de la vista del ogro. Coge las gemas. hero . moveRight ( 53653…" at bounding box center [559, 141] width 291 height 227
click at [590, 65] on div "# Mantente fuera de la vista del ogro. Coge las gemas. hero . moveRight ( 53653…" at bounding box center [559, 141] width 291 height 227
type textarea "h"
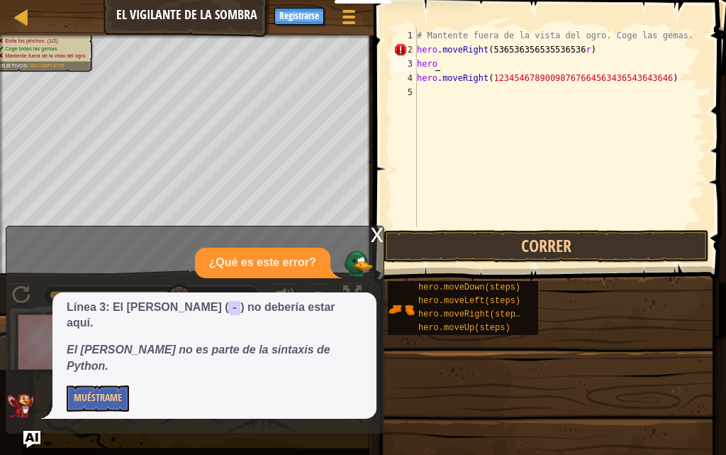
scroll to position [6, 0]
click at [577, 54] on div "# Mantente fuera de la vista del ogro. Coge las gemas. hero . moveRight ( 53653…" at bounding box center [559, 141] width 291 height 227
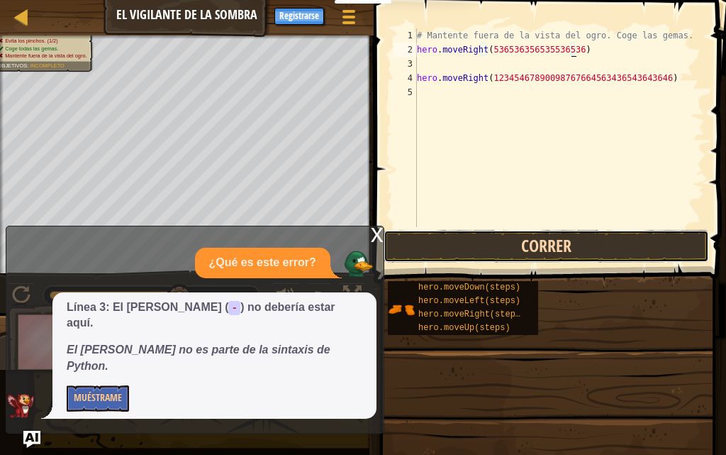
click at [561, 237] on button "Correr" at bounding box center [547, 246] width 326 height 33
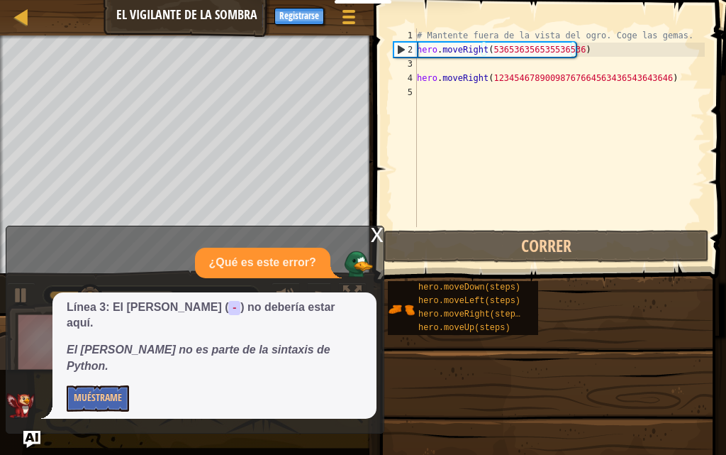
click at [382, 240] on div "x" at bounding box center [377, 233] width 13 height 14
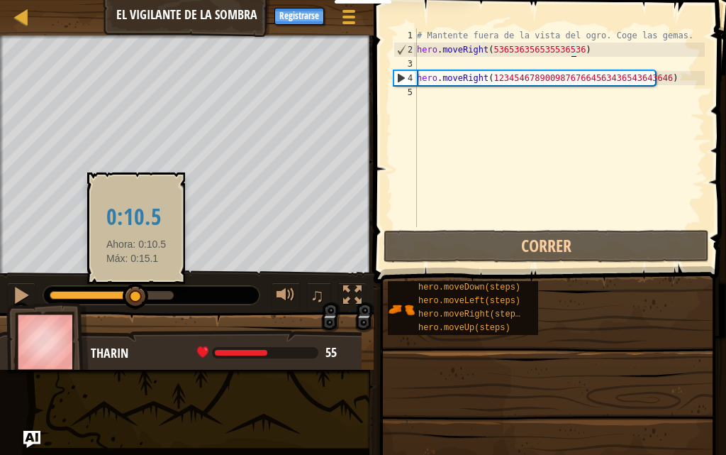
drag, startPoint x: 176, startPoint y: 296, endPoint x: 136, endPoint y: 296, distance: 39.7
click at [136, 296] on div at bounding box center [136, 297] width 26 height 26
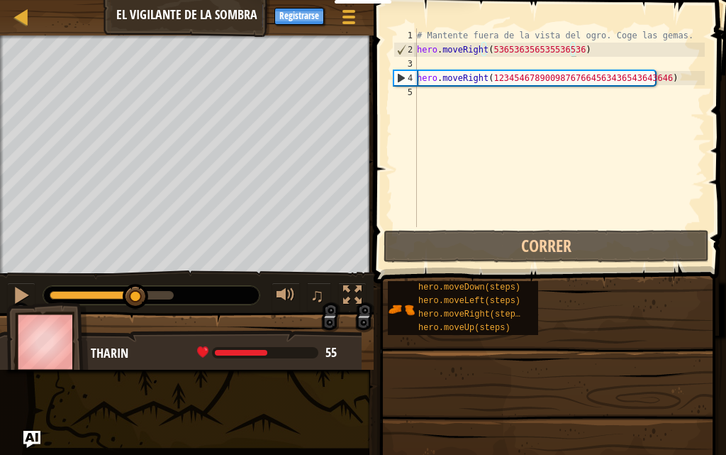
drag, startPoint x: 258, startPoint y: 354, endPoint x: 268, endPoint y: 353, distance: 10.0
click at [268, 353] on span at bounding box center [265, 352] width 106 height 11
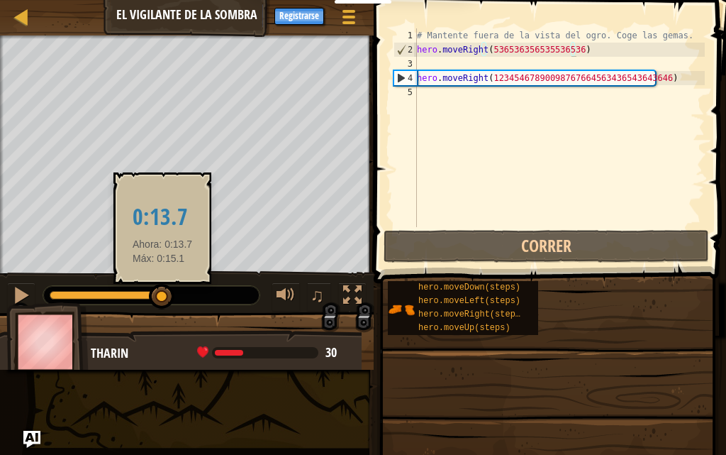
drag, startPoint x: 135, startPoint y: 299, endPoint x: 162, endPoint y: 296, distance: 27.8
click at [162, 296] on div at bounding box center [162, 297] width 26 height 26
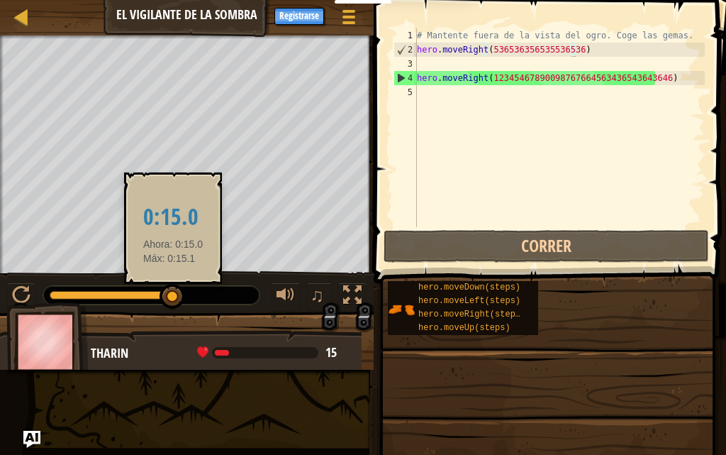
drag, startPoint x: 163, startPoint y: 293, endPoint x: 173, endPoint y: 303, distance: 14.0
click at [173, 303] on div at bounding box center [173, 297] width 26 height 26
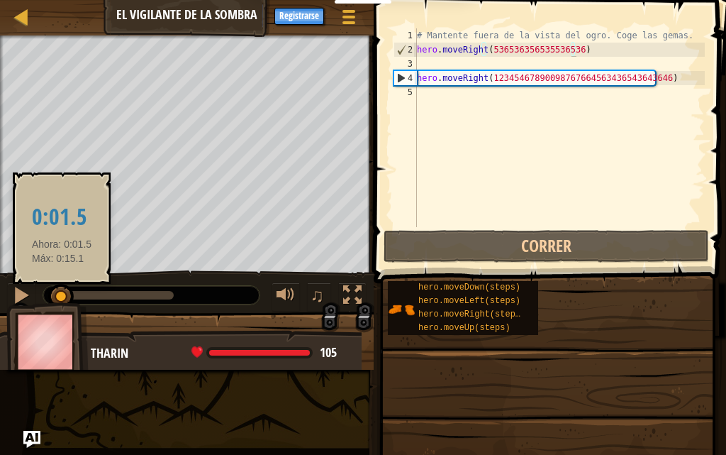
drag, startPoint x: 173, startPoint y: 303, endPoint x: 62, endPoint y: 300, distance: 111.4
click at [62, 300] on div at bounding box center [61, 297] width 26 height 26
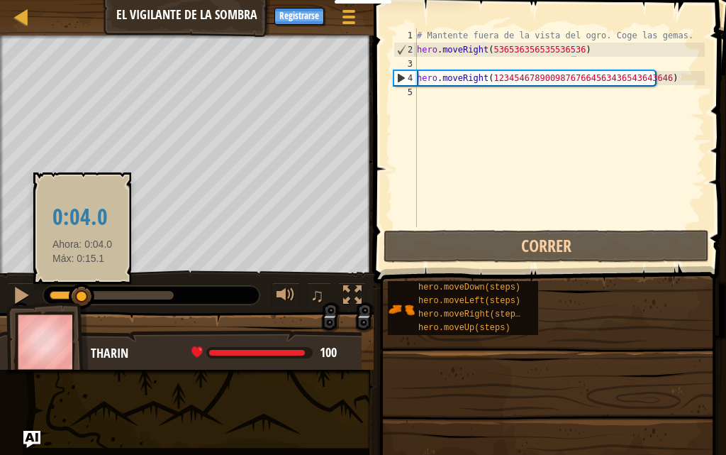
drag, startPoint x: 59, startPoint y: 299, endPoint x: 82, endPoint y: 296, distance: 23.5
click at [82, 296] on div at bounding box center [82, 297] width 26 height 26
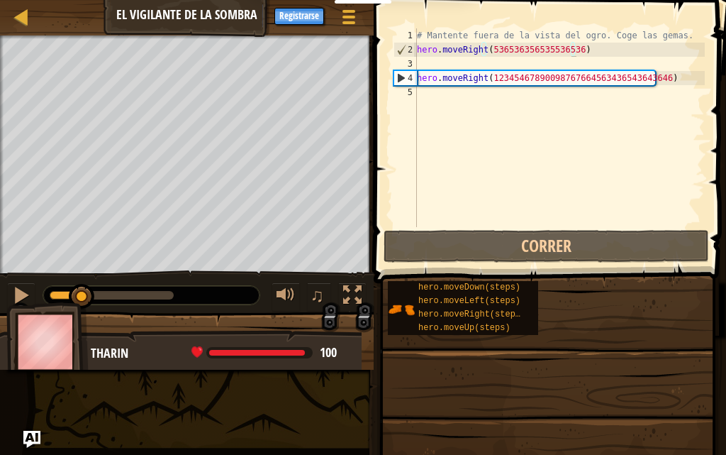
click at [399, 75] on div "4" at bounding box center [405, 78] width 23 height 14
click at [643, 84] on div "# Mantente fuera de la vista del ogro. Coge las gemas. hero . moveRight ( 53653…" at bounding box center [559, 141] width 291 height 227
type textarea "hero.moveRight(12345467890098767664563436543643646)"
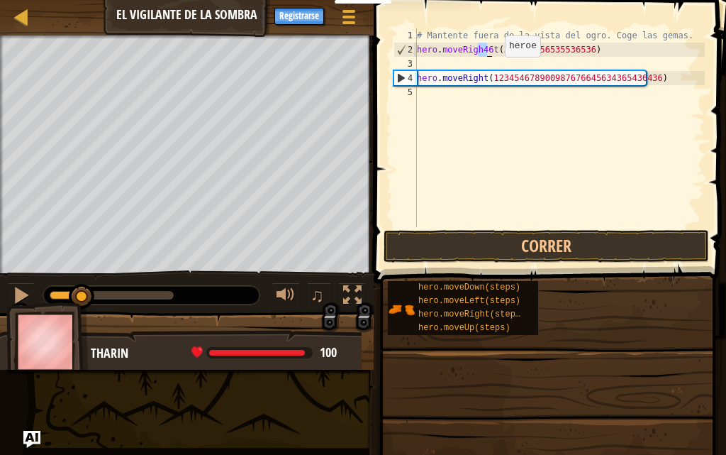
click at [501, 79] on div "# Mantente fuera de la vista del ogro. Coge las gemas. hero . moveRigh46t ( 536…" at bounding box center [559, 141] width 291 height 227
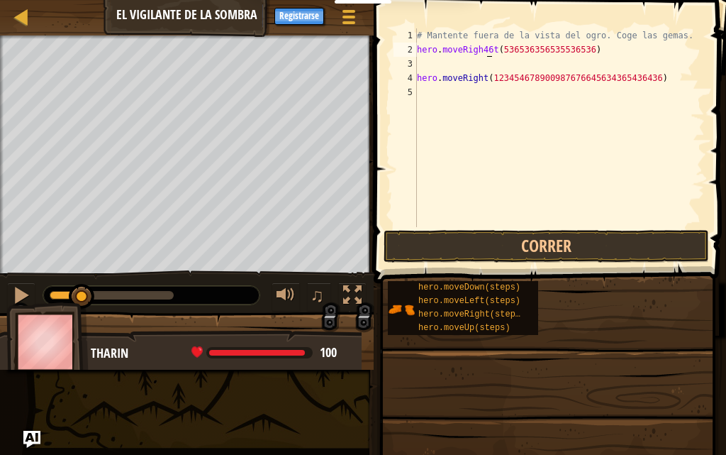
click at [487, 55] on div "# Mantente fuera de la vista del ogro. Coge las gemas. hero . moveRigh46t ( 536…" at bounding box center [559, 141] width 291 height 227
type textarea "hero.moveRigh46t(536536356535536536)"
click at [488, 56] on div "# Mantente fuera de la vista del ogro. Coge las gemas. hero . moveRigh46t ( 536…" at bounding box center [559, 141] width 291 height 227
click at [487, 52] on div "# Mantente fuera de la vista del ogro. Coge las gemas. hero . moveRigh46t ( 536…" at bounding box center [559, 141] width 291 height 227
click at [268, 6] on div "Menú del Juego Hecho Registrarse Consejos Ask AI" at bounding box center [268, 19] width 196 height 33
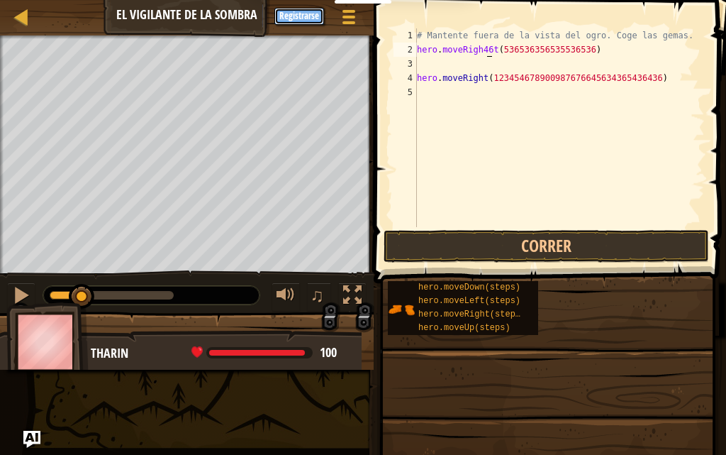
click at [286, 16] on button "Registrarse" at bounding box center [299, 16] width 50 height 17
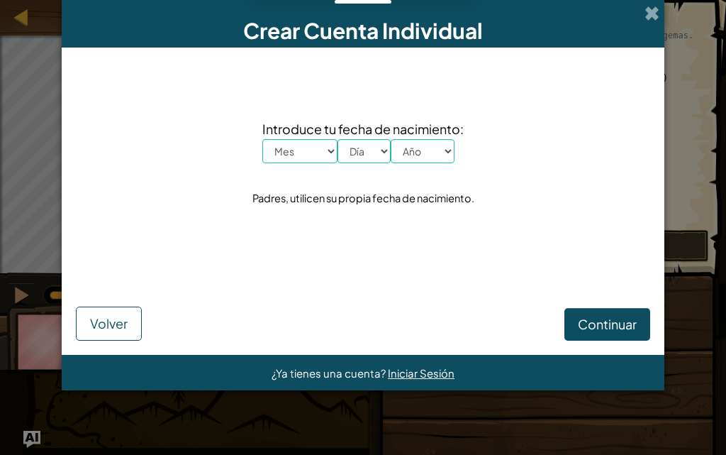
click at [311, 131] on span "Introduce tu fecha de nacimiento:" at bounding box center [362, 128] width 201 height 21
click at [309, 148] on select "Mes Enero Febrero Órdenes de marcha Abril Mayo Junio Julio Agosto Septiembre Oc…" at bounding box center [299, 151] width 75 height 24
select select "9"
click at [262, 139] on select "Mes Enero Febrero Órdenes de marcha Abril Mayo Junio Julio Agosto Septiembre Oc…" at bounding box center [299, 151] width 75 height 24
click at [365, 161] on select "Día 1 2 3 4 5 6 7 8 9 10 11 12 13 14 15 16 17 18 19 20 21 22 23 24 25 26 27 28 …" at bounding box center [364, 151] width 53 height 24
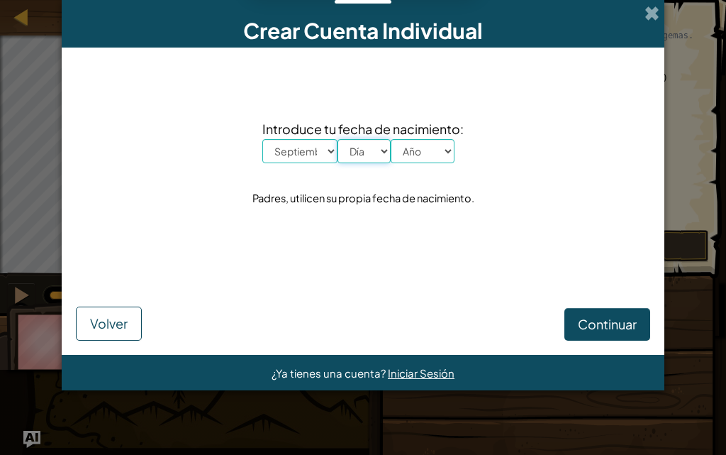
select select "11"
click at [338, 139] on select "Día 1 2 3 4 5 6 7 8 9 10 11 12 13 14 15 16 17 18 19 20 21 22 23 24 25 26 27 28 …" at bounding box center [364, 151] width 53 height 24
click at [432, 155] on select "Año 2025 2024 2023 2022 2021 2020 2019 2018 2017 2016 2015 2014 2013 2012 2011 …" at bounding box center [423, 151] width 64 height 24
select select "2001"
click at [391, 139] on select "Año 2025 2024 2023 2022 2021 2020 2019 2018 2017 2016 2015 2014 2013 2012 2011 …" at bounding box center [423, 151] width 64 height 24
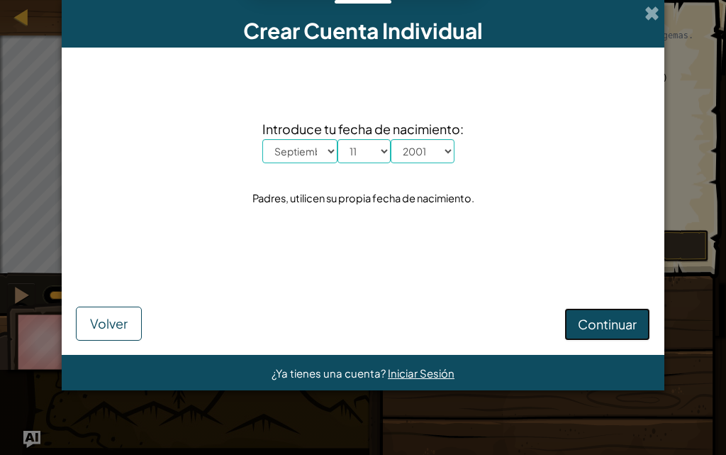
click at [594, 316] on span "Continuar" at bounding box center [607, 324] width 59 height 16
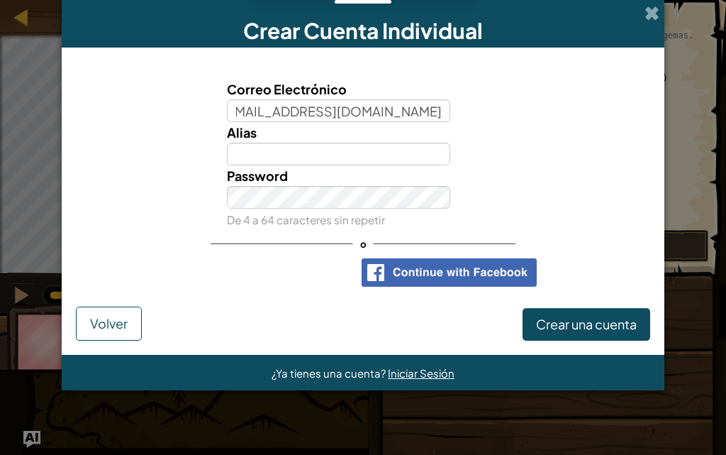
scroll to position [0, 27]
type input "isaacvargas@arrayanesalamos.edu.ec"
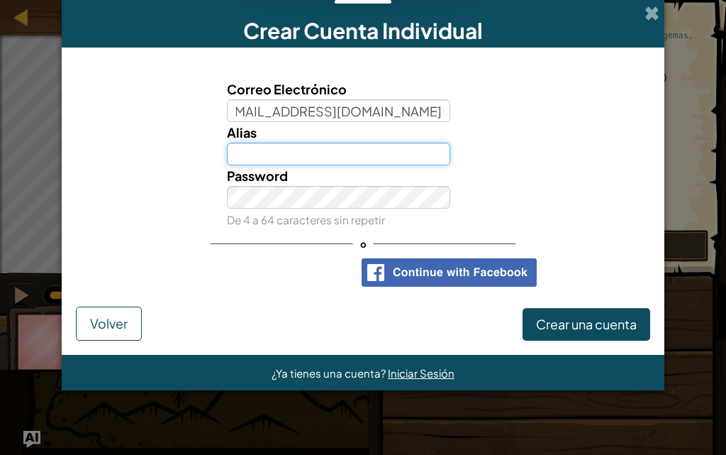
click at [294, 152] on input "Alias" at bounding box center [339, 154] width 224 height 23
type input "e"
type input "isaacelmascapo"
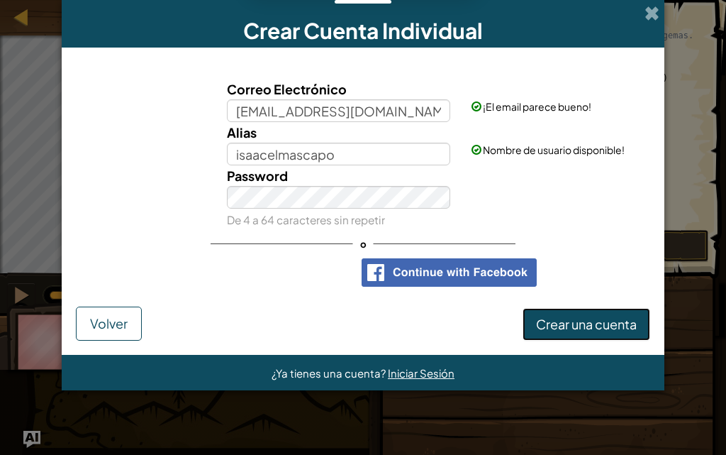
click at [543, 330] on span "Crear una cuenta" at bounding box center [586, 324] width 101 height 16
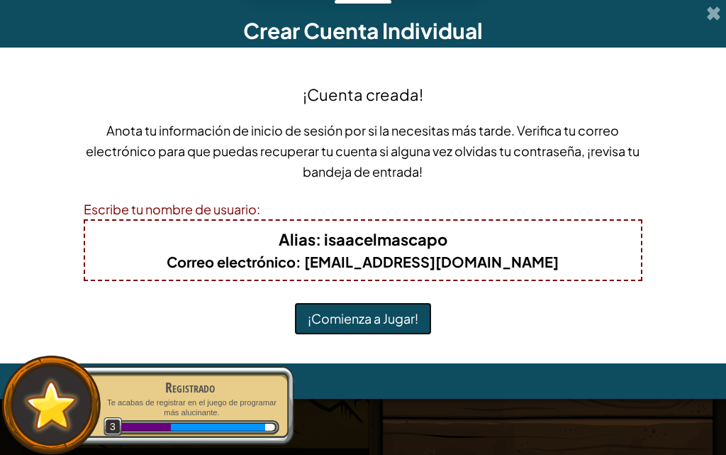
click at [404, 321] on button "¡Comienza a Jugar!" at bounding box center [363, 318] width 138 height 33
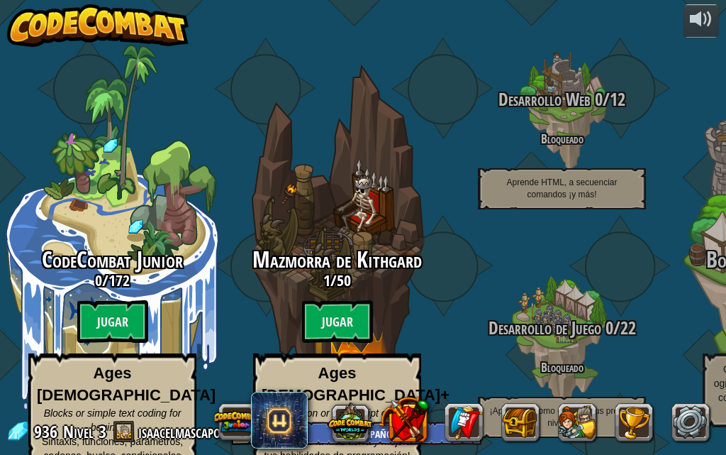
select select "es-ES"
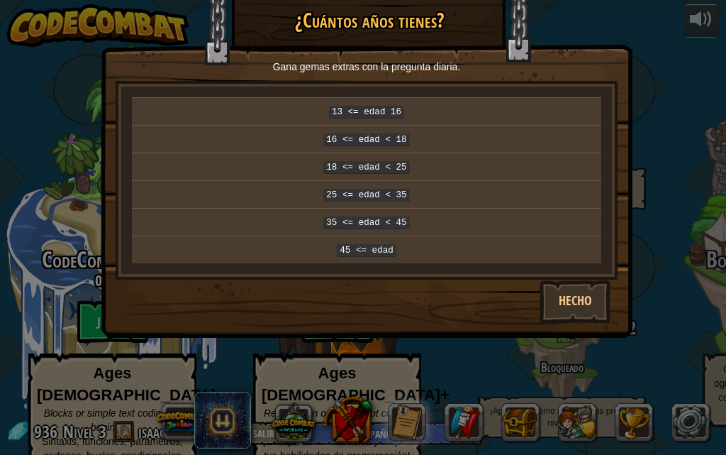
drag, startPoint x: 296, startPoint y: 365, endPoint x: 290, endPoint y: 380, distance: 15.9
drag, startPoint x: 290, startPoint y: 380, endPoint x: 175, endPoint y: 310, distance: 134.7
click at [175, 310] on div "Hecho" at bounding box center [366, 300] width 531 height 43
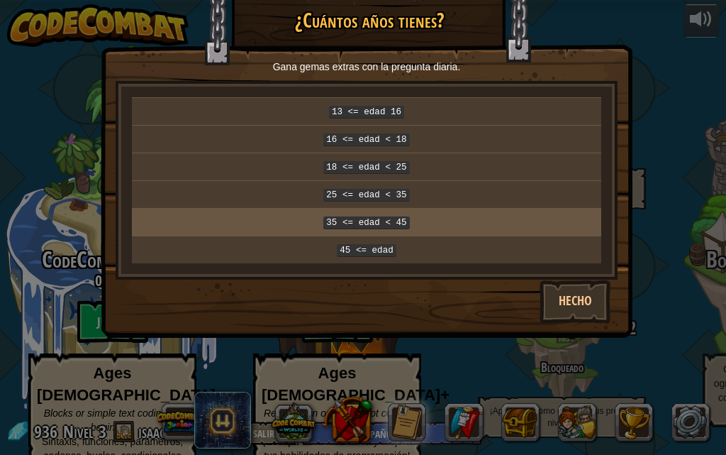
click at [369, 218] on code "35 <= edad < 45" at bounding box center [366, 222] width 86 height 13
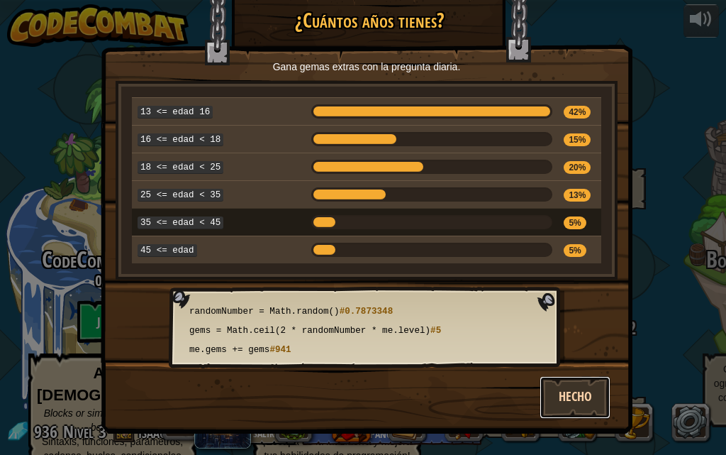
click at [572, 392] on button "Hecho" at bounding box center [575, 397] width 71 height 43
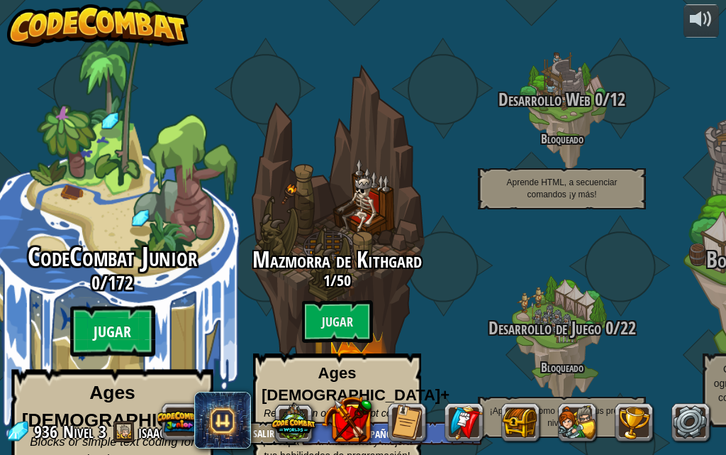
click at [104, 306] on div "CodeCombat Junior 0 / 172 Jugar Ages [DEMOGRAPHIC_DATA] Blocks or simple text c…" at bounding box center [112, 377] width 270 height 269
select select "es-ES"
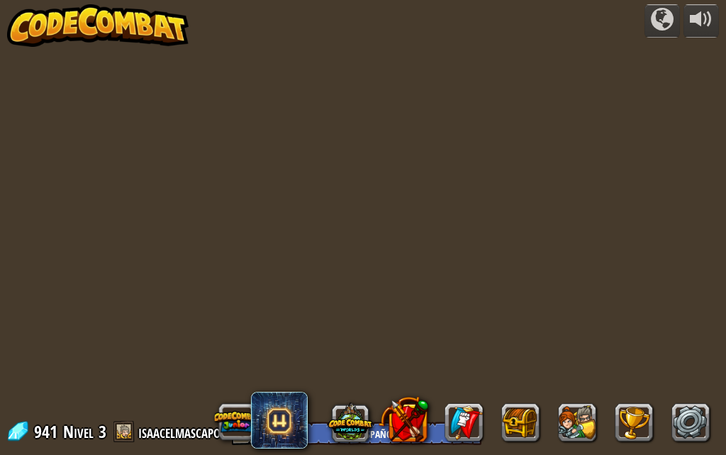
select select "es-ES"
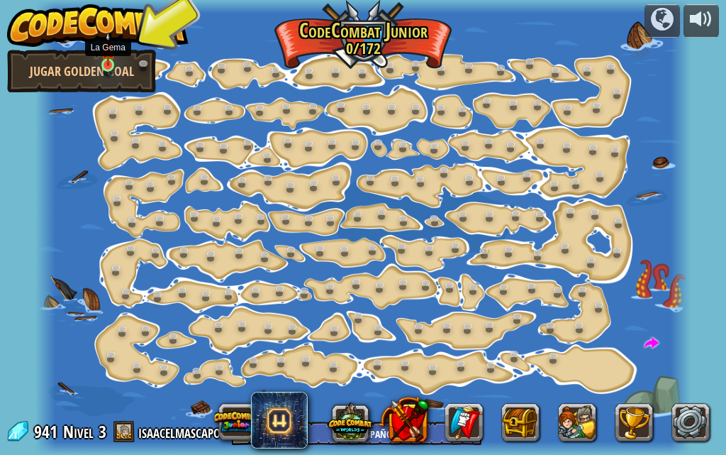
click at [107, 60] on img at bounding box center [108, 49] width 15 height 35
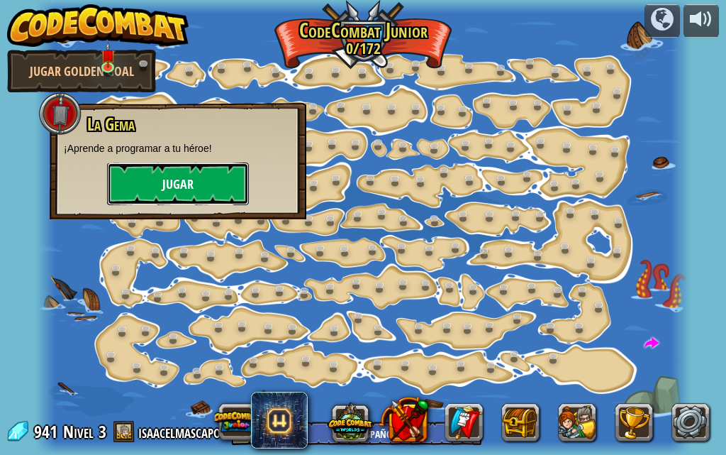
click at [215, 184] on button "Jugar" at bounding box center [178, 183] width 142 height 43
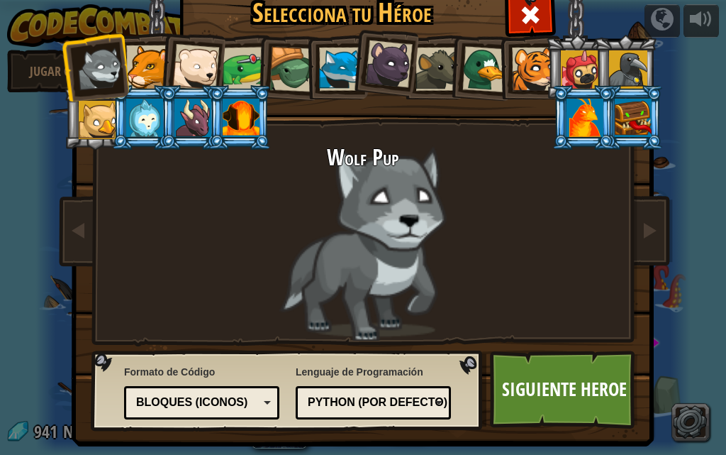
click at [193, 76] on div at bounding box center [195, 67] width 47 height 47
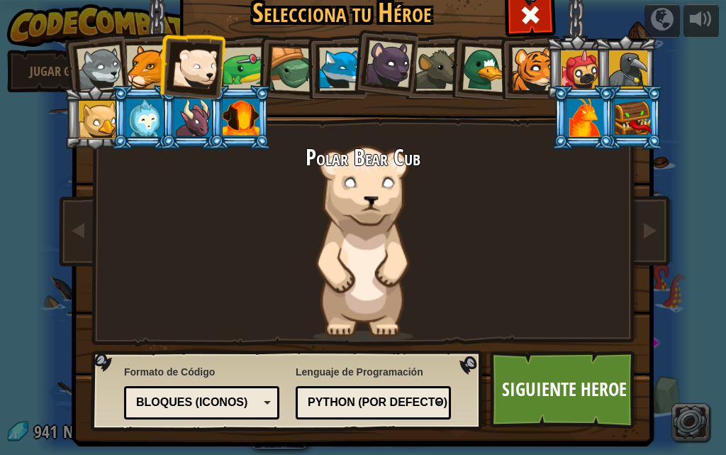
click at [255, 71] on li at bounding box center [288, 67] width 67 height 68
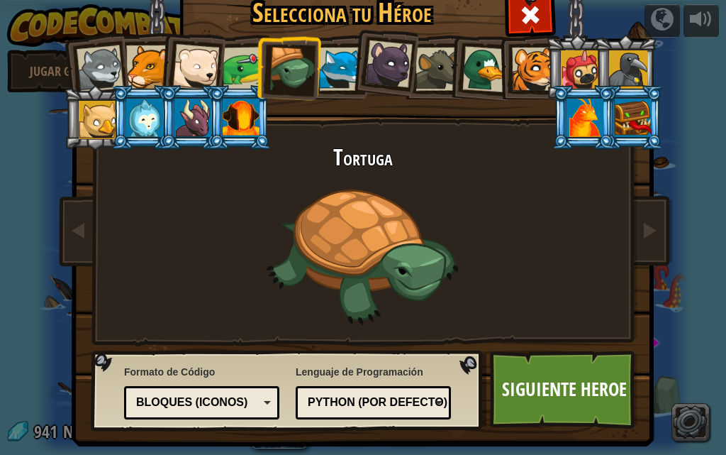
click at [247, 77] on div at bounding box center [245, 69] width 44 height 44
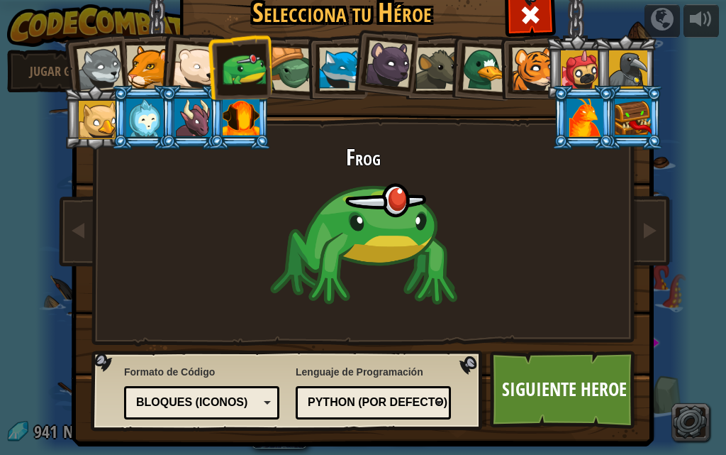
click at [270, 74] on div at bounding box center [292, 69] width 45 height 45
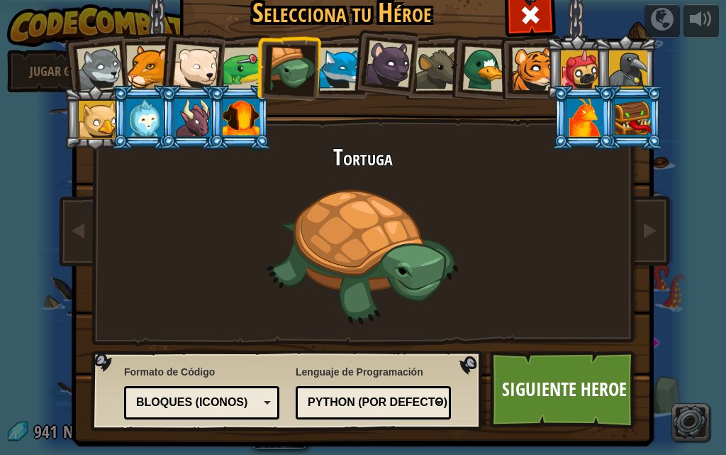
click at [368, 77] on div at bounding box center [389, 64] width 48 height 48
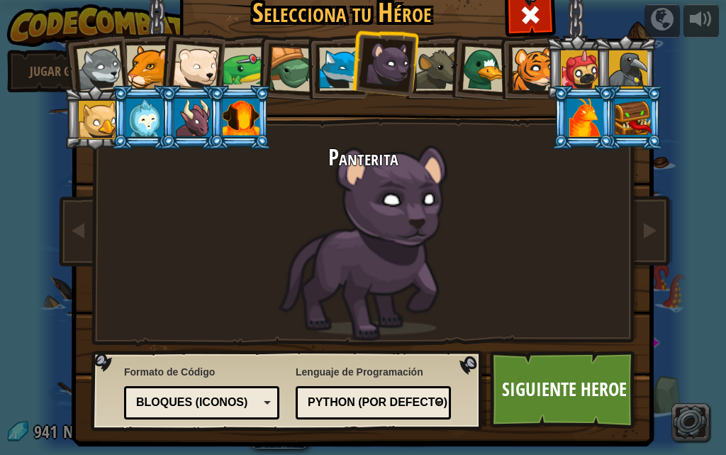
click at [432, 78] on div at bounding box center [437, 69] width 43 height 43
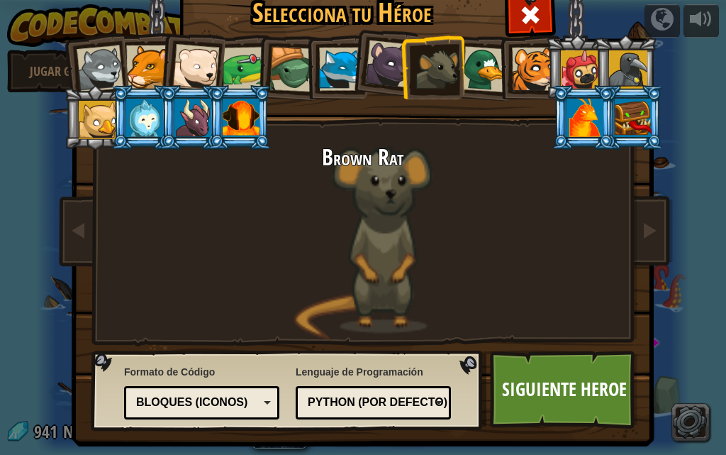
click at [465, 67] on div at bounding box center [485, 69] width 46 height 46
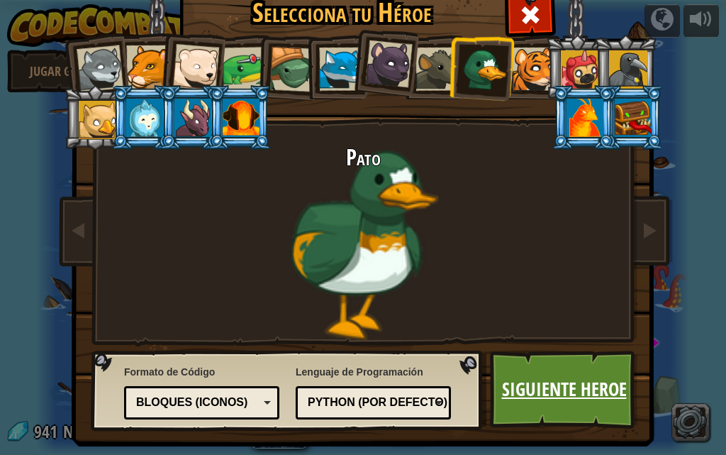
click at [519, 387] on link "Siguiente Heroe" at bounding box center [564, 389] width 148 height 78
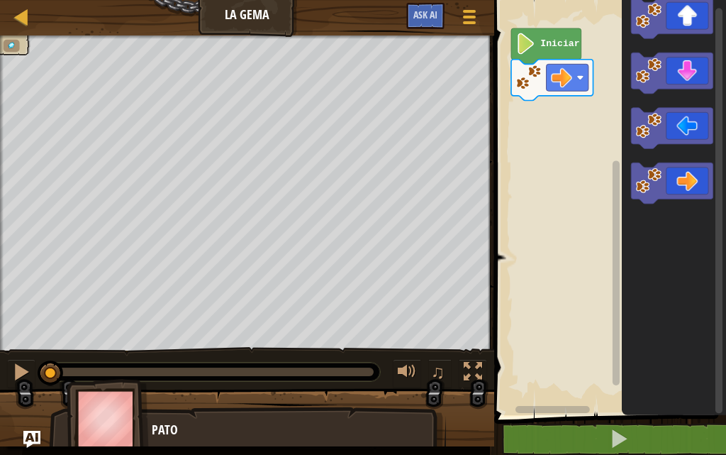
click at [582, 112] on div "Iniciar" at bounding box center [608, 204] width 236 height 422
click at [535, 50] on image "Espacio de trabajo de Blockly" at bounding box center [526, 43] width 20 height 21
click at [523, 47] on image "Espacio de trabajo de Blockly" at bounding box center [526, 43] width 20 height 21
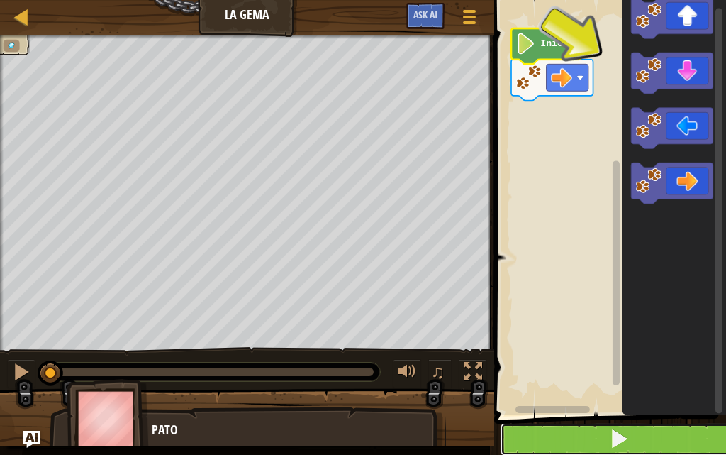
click at [582, 429] on button at bounding box center [619, 439] width 236 height 33
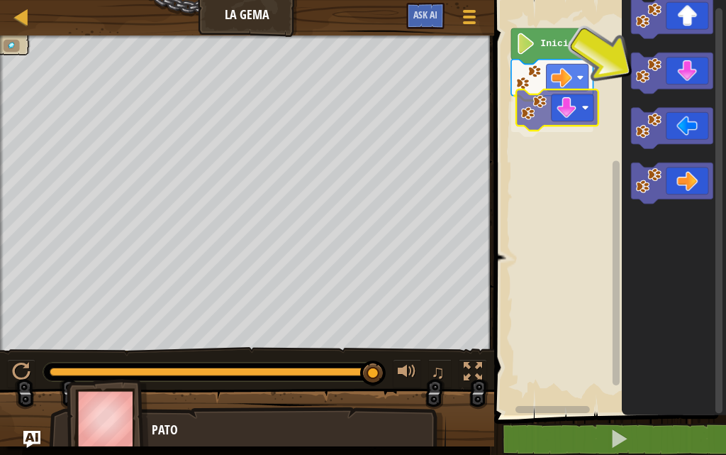
click at [557, 99] on div "Iniciar" at bounding box center [608, 204] width 236 height 422
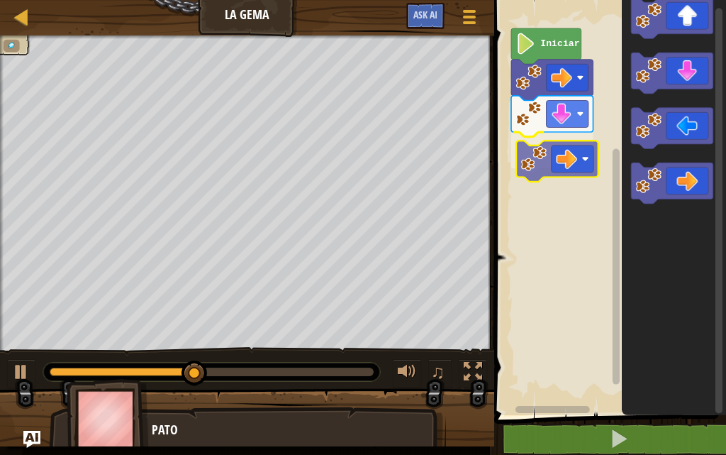
click at [548, 143] on div "Iniciar" at bounding box center [608, 204] width 236 height 422
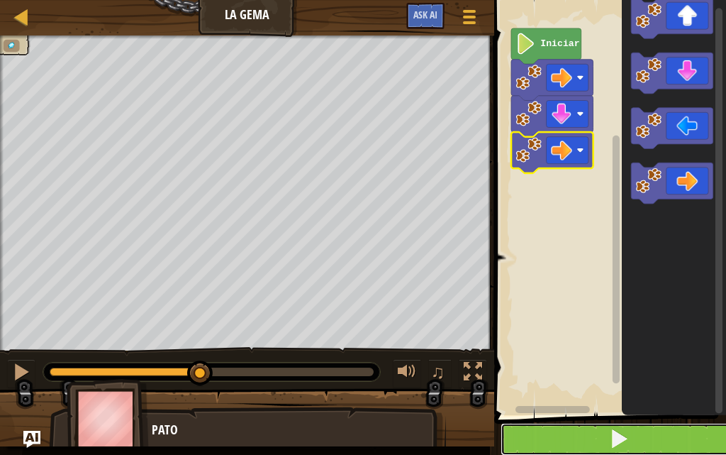
click at [602, 435] on button at bounding box center [619, 439] width 236 height 33
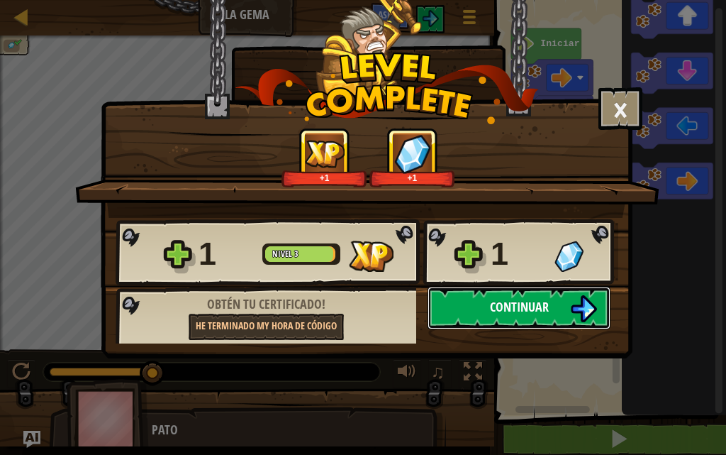
click at [570, 312] on button "Continuar" at bounding box center [519, 308] width 183 height 43
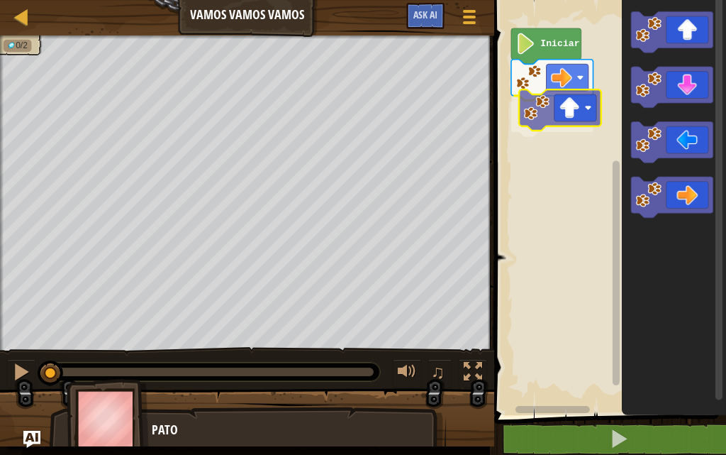
click at [565, 131] on div "Iniciar" at bounding box center [608, 204] width 236 height 422
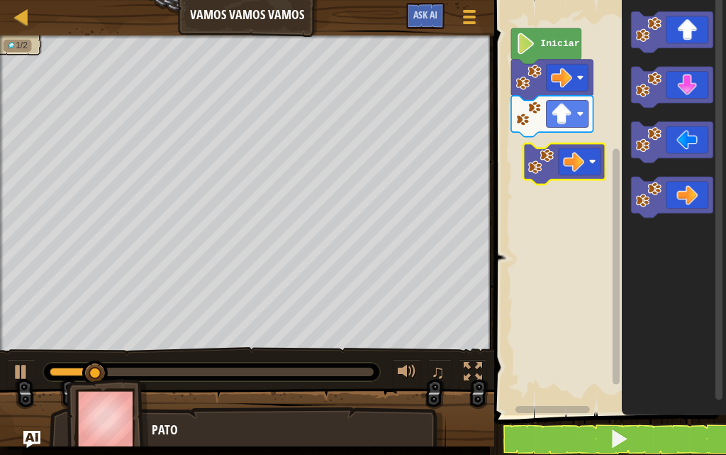
click at [602, 162] on div "Iniciar" at bounding box center [608, 204] width 236 height 422
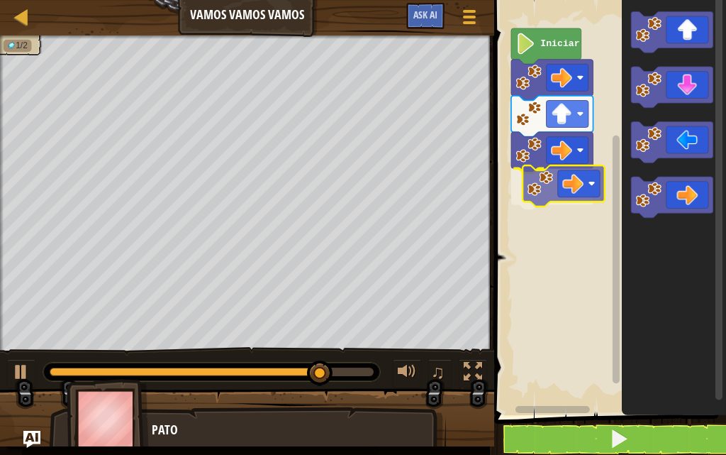
click at [574, 192] on div "Iniciar" at bounding box center [608, 204] width 236 height 422
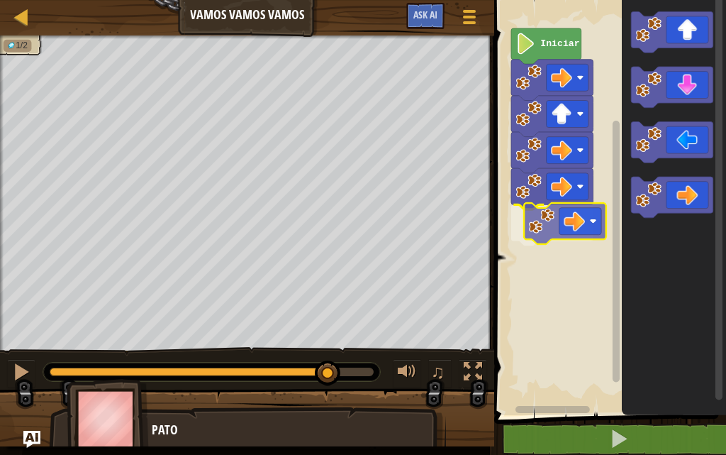
click at [545, 223] on div "Iniciar" at bounding box center [608, 204] width 236 height 422
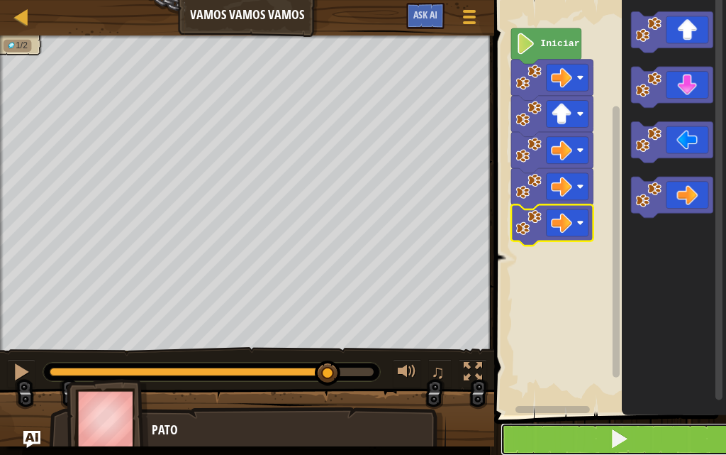
click at [608, 430] on button at bounding box center [619, 439] width 236 height 33
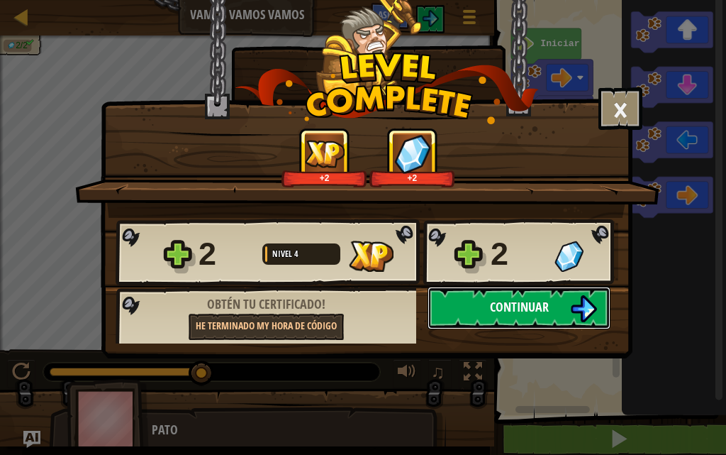
click at [556, 320] on button "Continuar" at bounding box center [519, 308] width 183 height 43
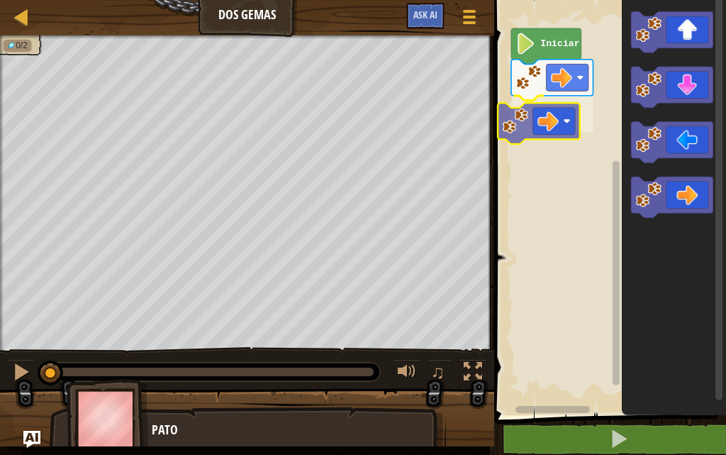
click at [527, 114] on div "Iniciar" at bounding box center [608, 204] width 236 height 422
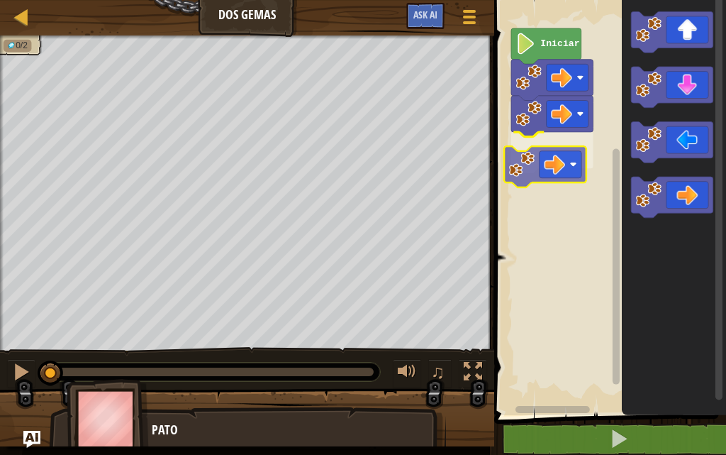
click at [552, 150] on div "Iniciar" at bounding box center [608, 204] width 236 height 422
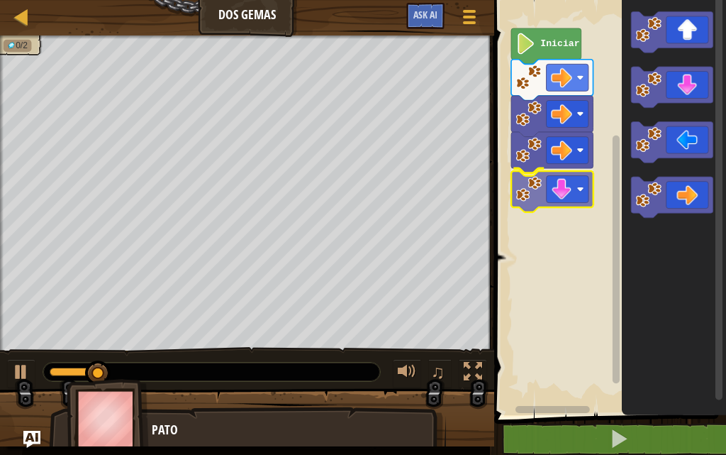
click at [538, 198] on div "Iniciar" at bounding box center [608, 204] width 236 height 422
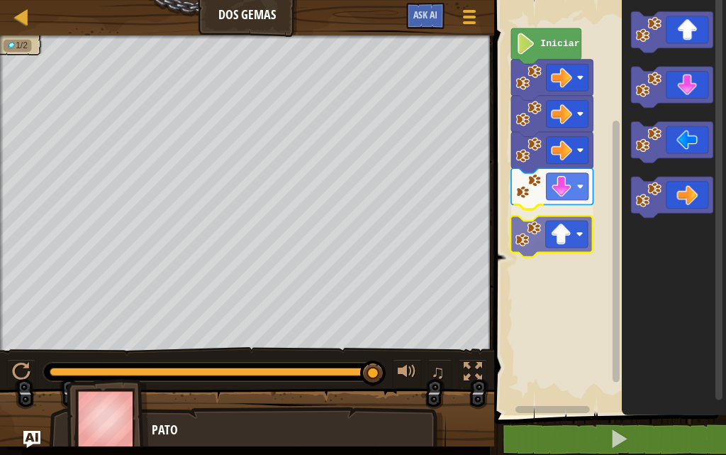
click at [553, 232] on div "Iniciar" at bounding box center [608, 204] width 236 height 422
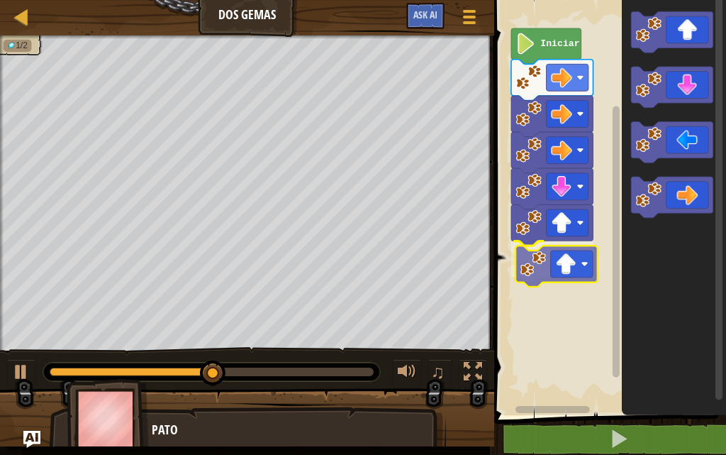
click at [527, 273] on div "Iniciar" at bounding box center [608, 204] width 236 height 422
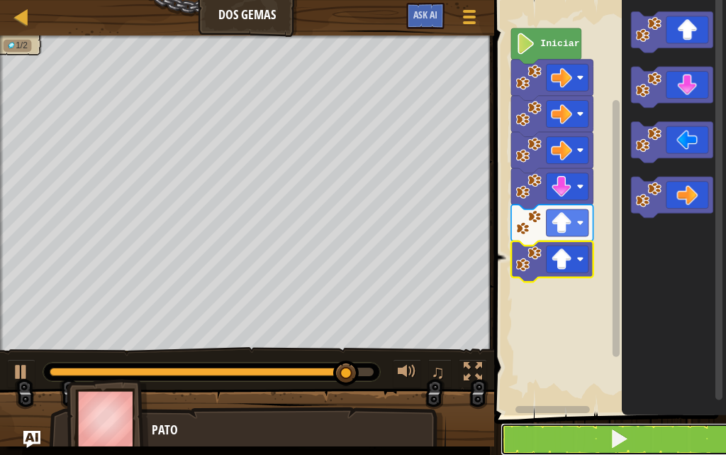
click at [579, 438] on button at bounding box center [619, 439] width 236 height 33
click at [579, 435] on button at bounding box center [619, 439] width 236 height 33
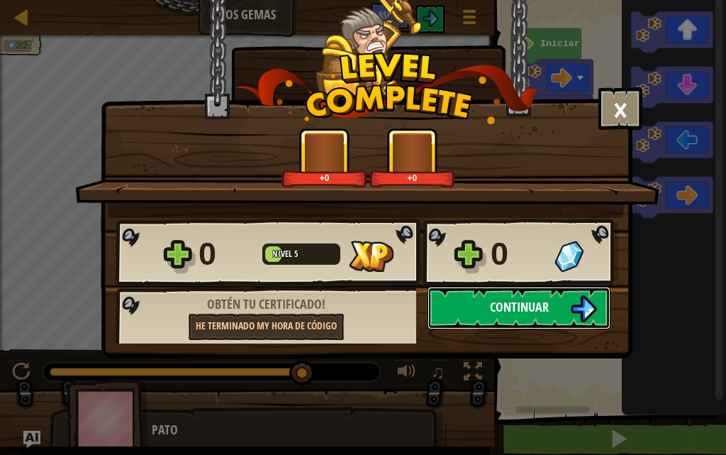
click at [540, 321] on button "Continuar" at bounding box center [519, 308] width 183 height 43
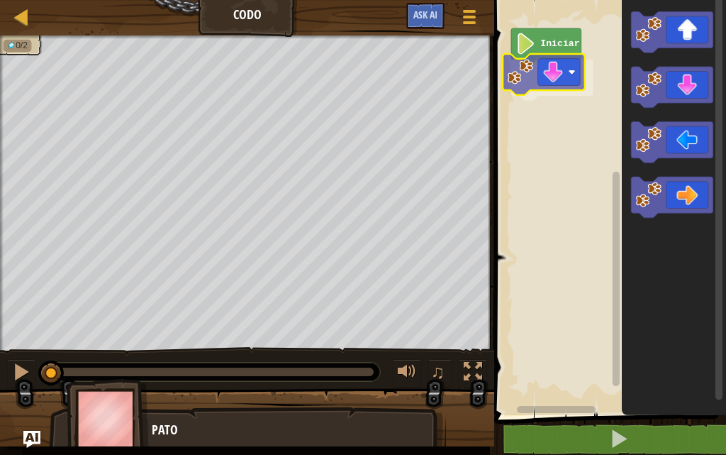
click at [540, 79] on div "Iniciar" at bounding box center [608, 204] width 236 height 422
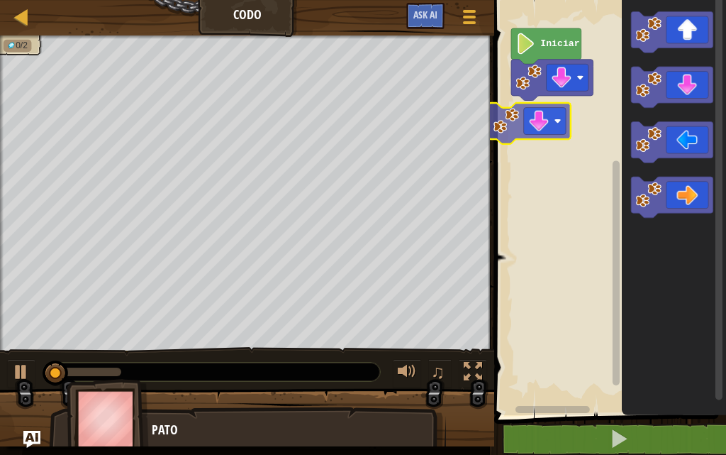
click at [551, 119] on div "Iniciar" at bounding box center [608, 204] width 236 height 422
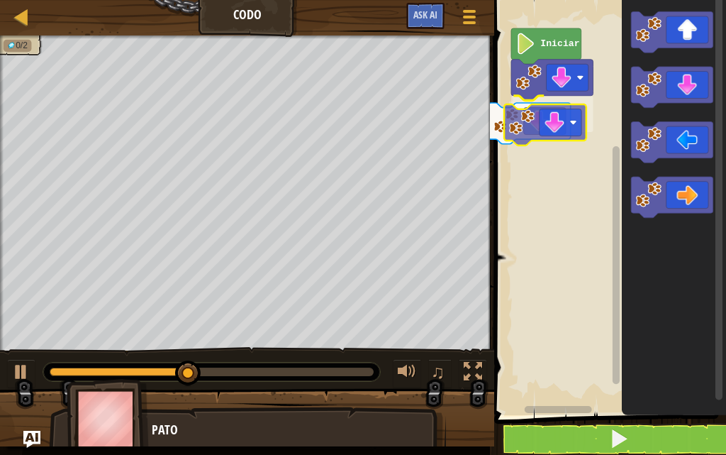
click at [544, 119] on div "Iniciar" at bounding box center [608, 204] width 236 height 422
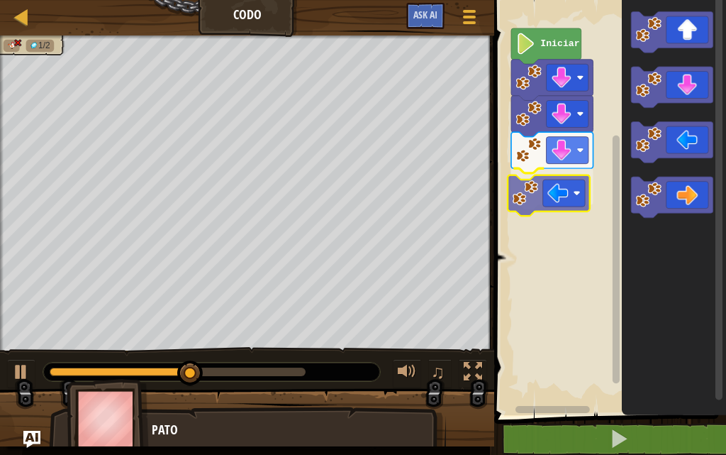
click at [548, 212] on div "Iniciar" at bounding box center [608, 204] width 236 height 422
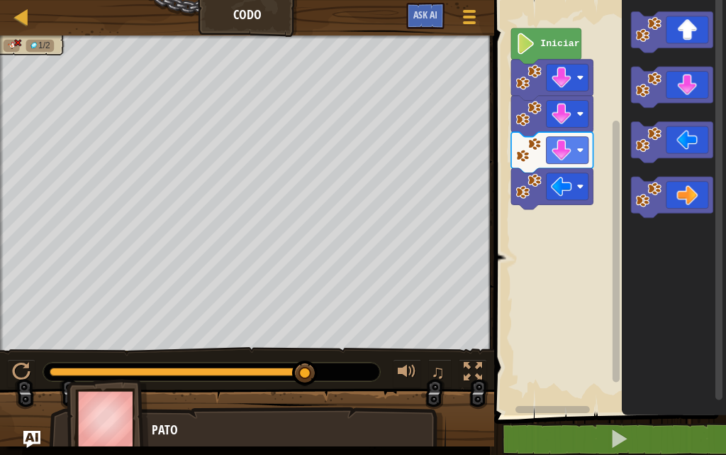
click at [572, 188] on div "Iniciar" at bounding box center [608, 204] width 236 height 422
click at [570, 189] on image "Espacio de trabajo de Blockly" at bounding box center [561, 186] width 21 height 21
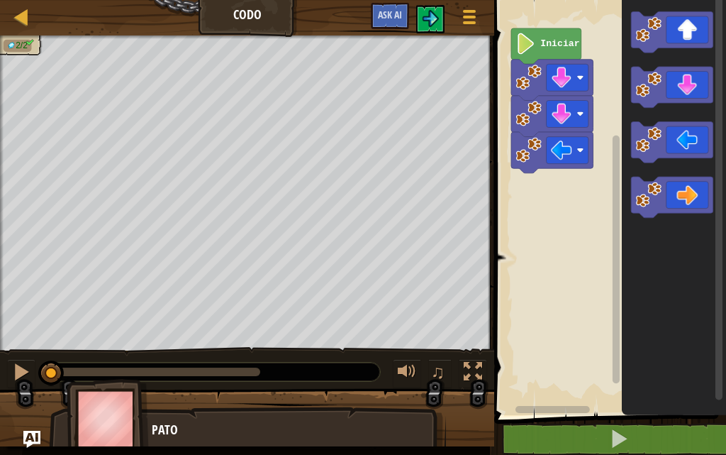
click at [546, 51] on icon "Espacio de trabajo de Blockly" at bounding box center [546, 45] width 70 height 35
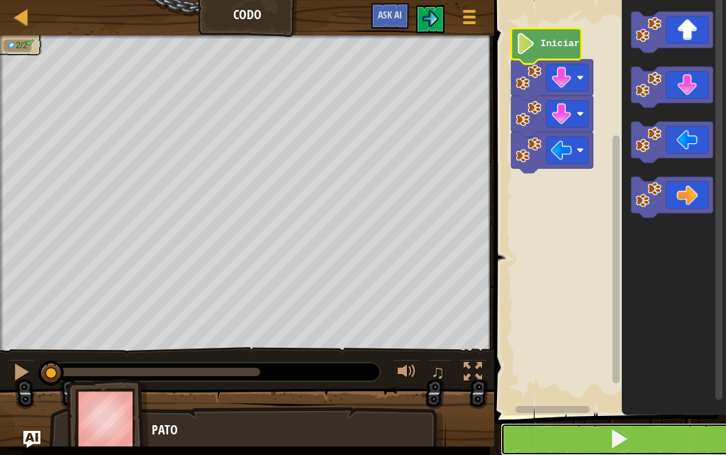
click at [597, 437] on button at bounding box center [619, 439] width 236 height 33
click at [600, 437] on button at bounding box center [619, 439] width 236 height 33
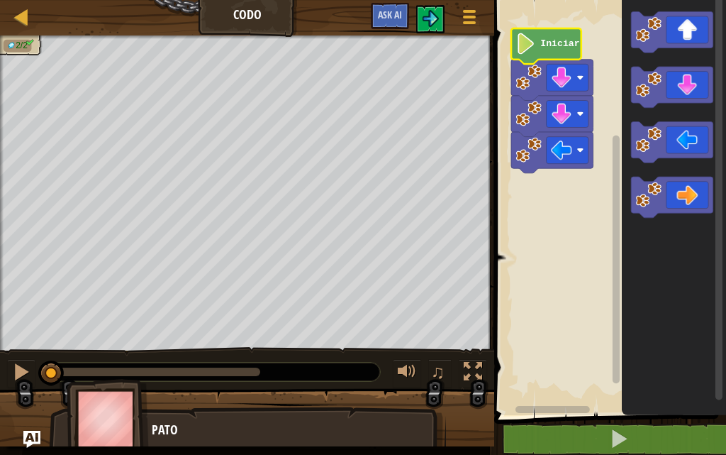
click at [531, 56] on icon "Espacio de trabajo de Blockly" at bounding box center [546, 45] width 70 height 35
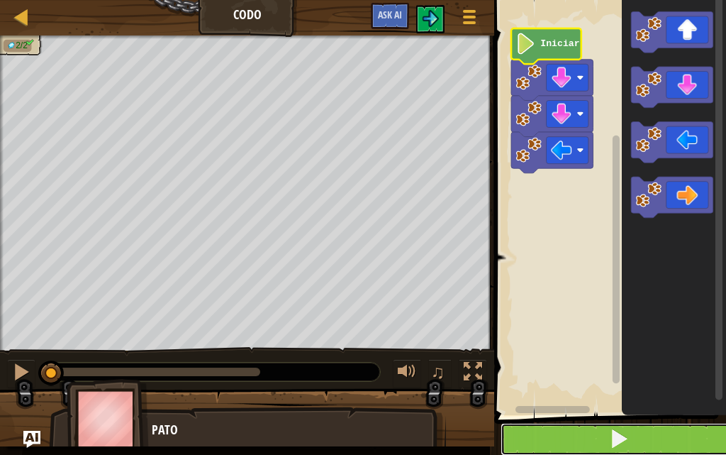
click at [628, 436] on button at bounding box center [619, 439] width 236 height 33
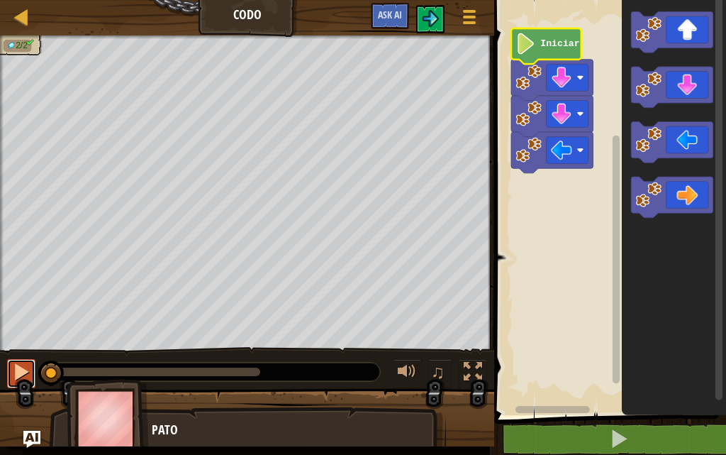
click at [27, 374] on div at bounding box center [21, 371] width 18 height 18
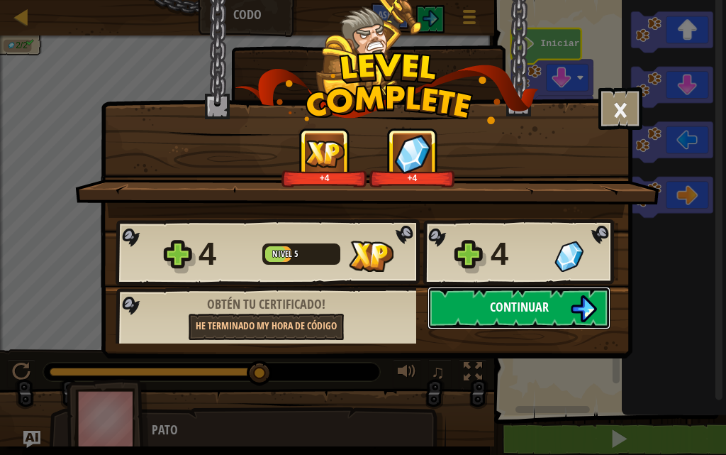
click at [539, 316] on button "Continuar" at bounding box center [519, 308] width 183 height 43
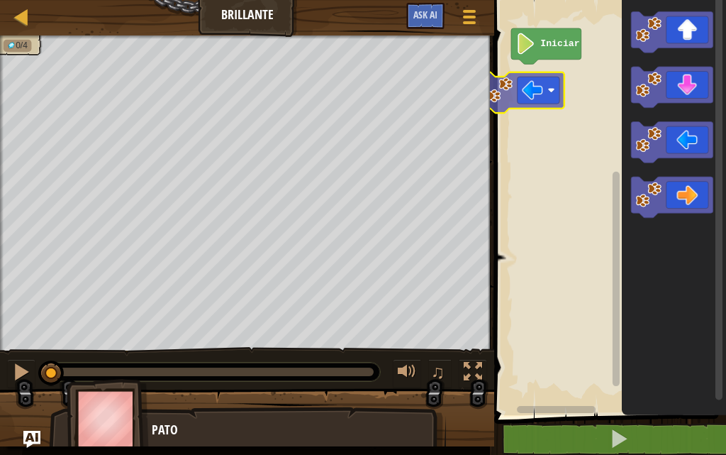
click at [540, 82] on div "Iniciar" at bounding box center [608, 204] width 236 height 422
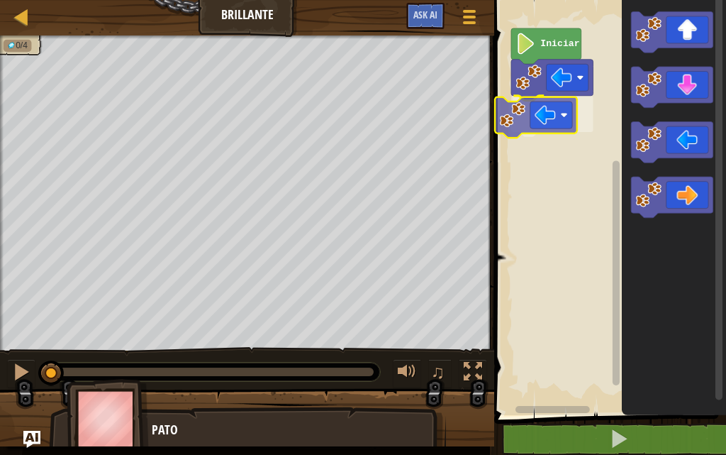
click at [539, 104] on div "Iniciar" at bounding box center [608, 204] width 236 height 422
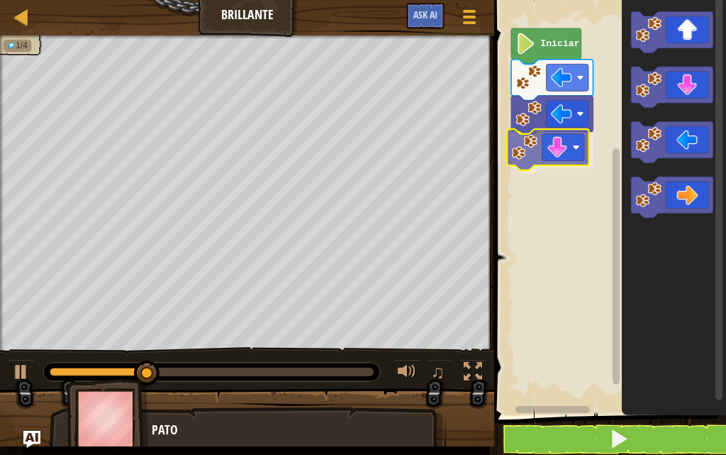
click at [543, 155] on div "Iniciar" at bounding box center [608, 204] width 236 height 422
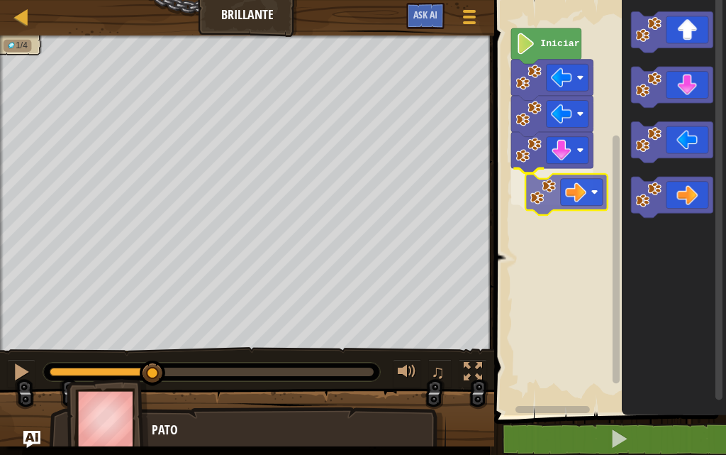
click at [552, 186] on div "Iniciar" at bounding box center [608, 204] width 236 height 422
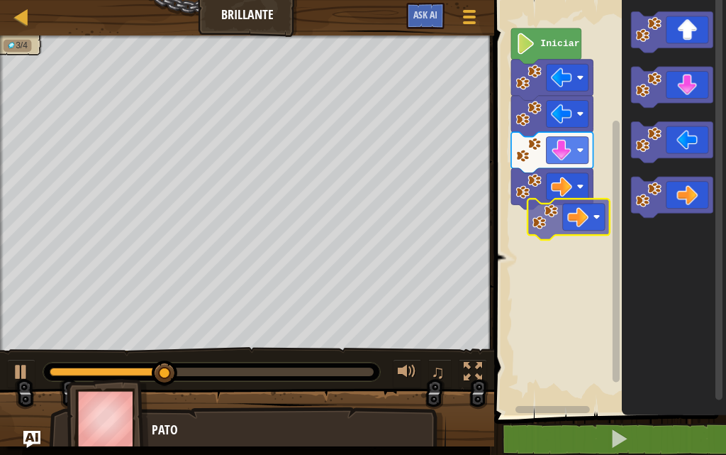
click at [543, 221] on div "Iniciar" at bounding box center [608, 204] width 236 height 422
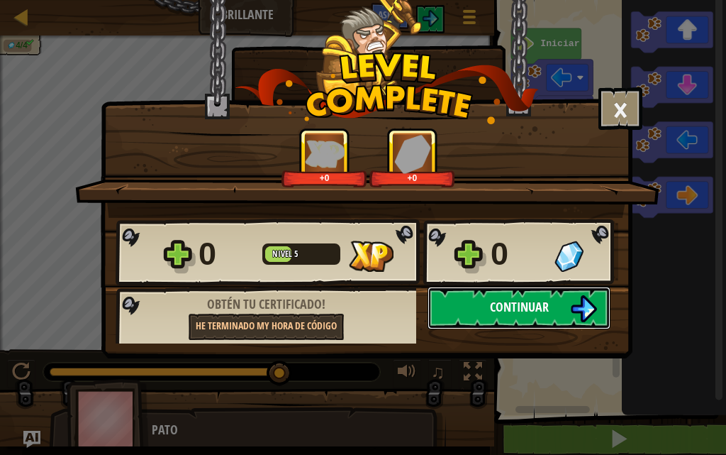
click at [493, 293] on button "Continuar" at bounding box center [519, 308] width 183 height 43
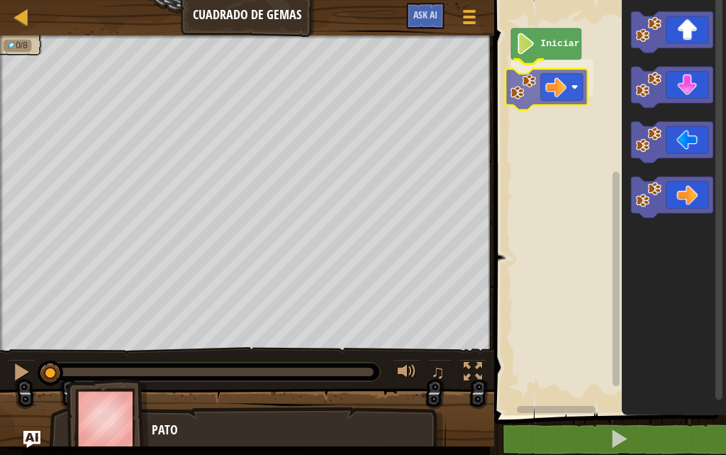
click at [545, 85] on div "Iniciar" at bounding box center [608, 204] width 236 height 422
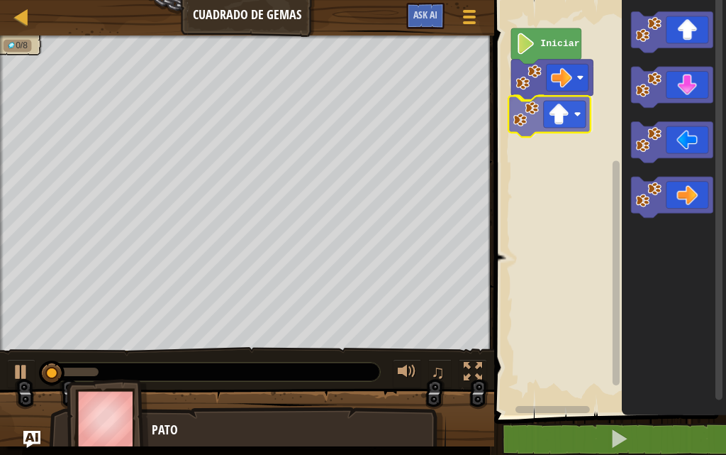
click at [566, 118] on div "Iniciar" at bounding box center [608, 204] width 236 height 422
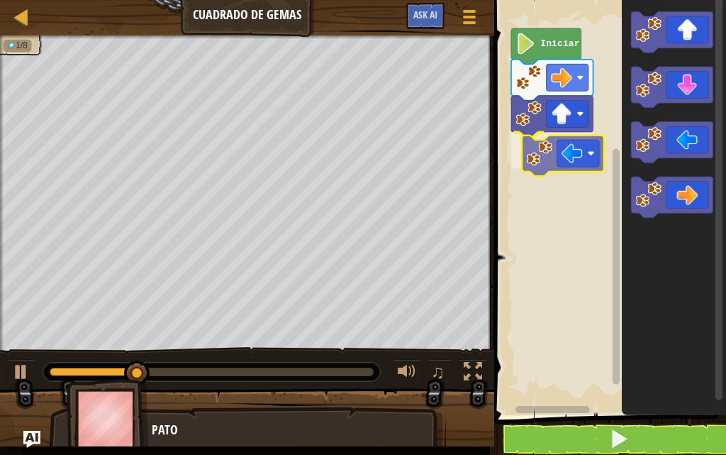
click at [573, 167] on div "Iniciar" at bounding box center [608, 204] width 236 height 422
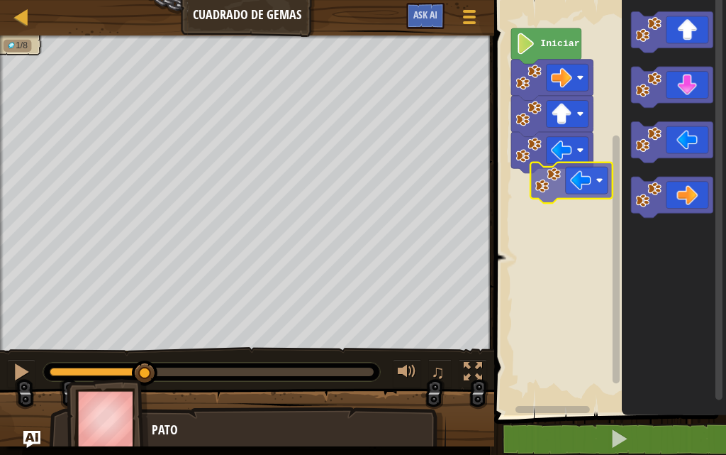
click at [546, 196] on div "Iniciar" at bounding box center [608, 204] width 236 height 422
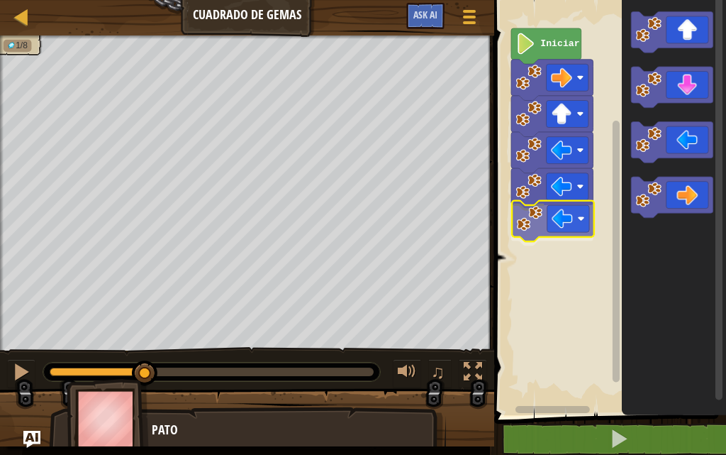
click at [557, 228] on div "Iniciar" at bounding box center [608, 204] width 236 height 422
click at [618, 169] on div "Iniciar" at bounding box center [608, 204] width 236 height 422
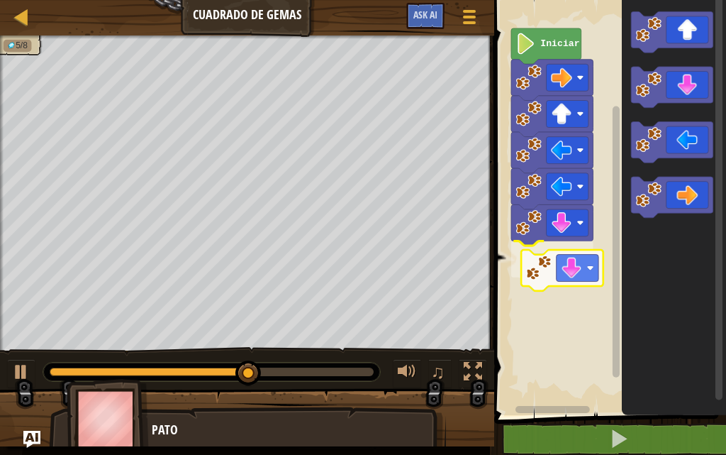
click at [587, 262] on div "Iniciar" at bounding box center [608, 204] width 236 height 422
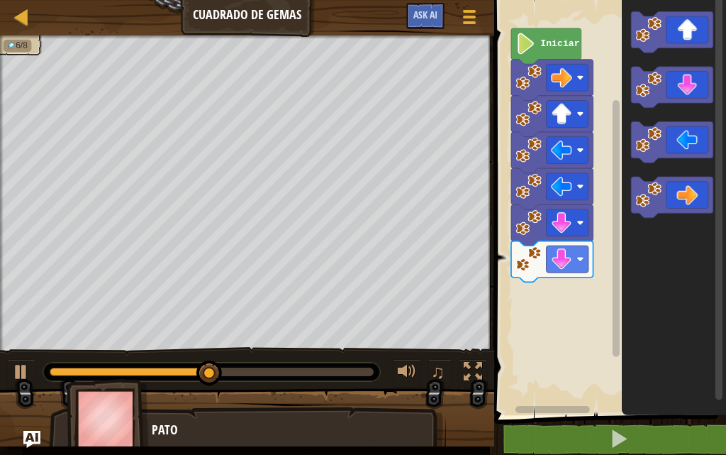
click at [571, 277] on div "Iniciar" at bounding box center [608, 204] width 236 height 422
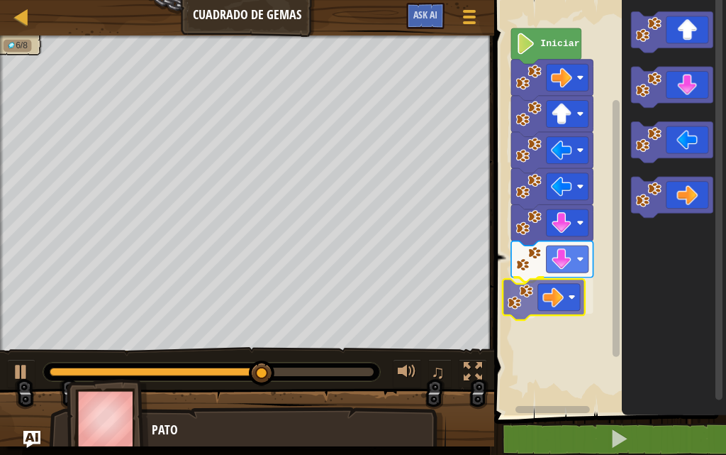
click at [555, 302] on div "Iniciar" at bounding box center [608, 204] width 236 height 422
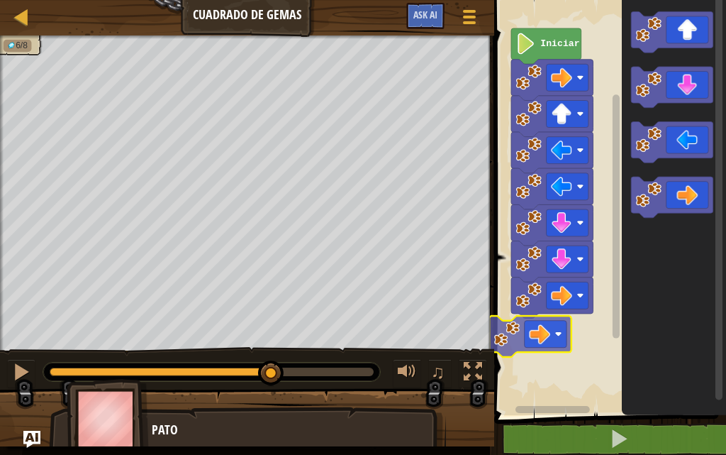
click at [528, 332] on div "Iniciar" at bounding box center [608, 204] width 236 height 422
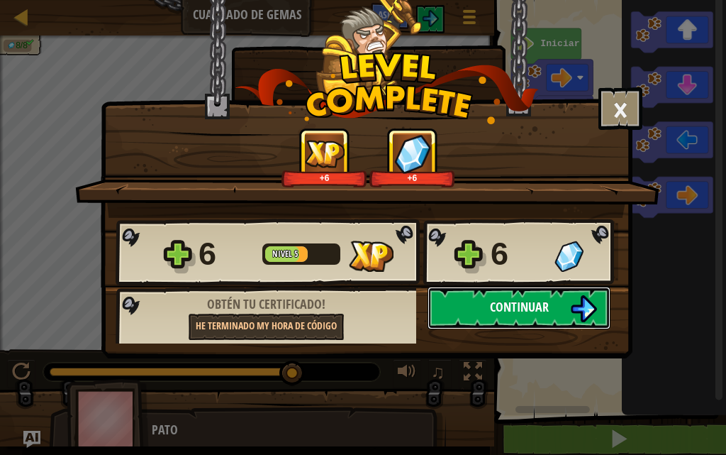
click at [584, 323] on button "Continuar" at bounding box center [519, 308] width 183 height 43
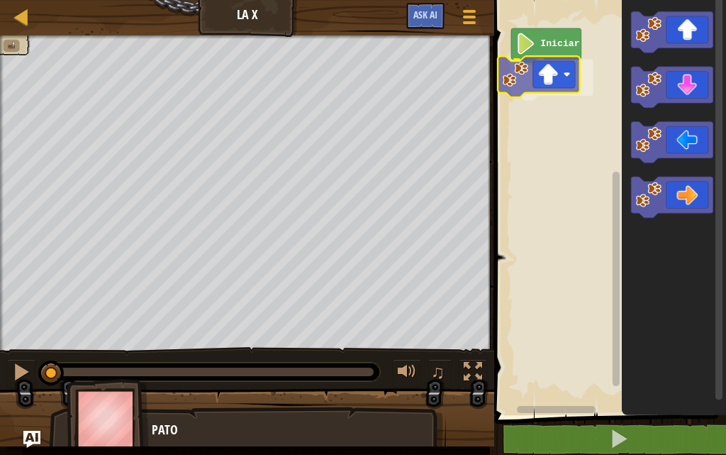
click at [553, 84] on div "Iniciar" at bounding box center [608, 204] width 236 height 422
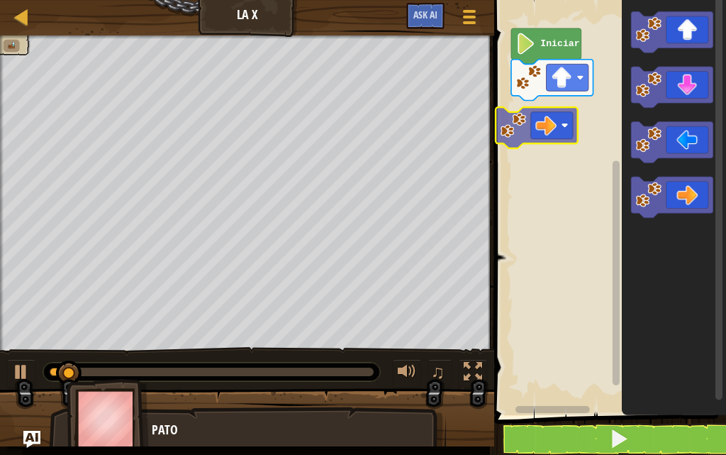
click at [546, 117] on div "Iniciar" at bounding box center [608, 204] width 236 height 422
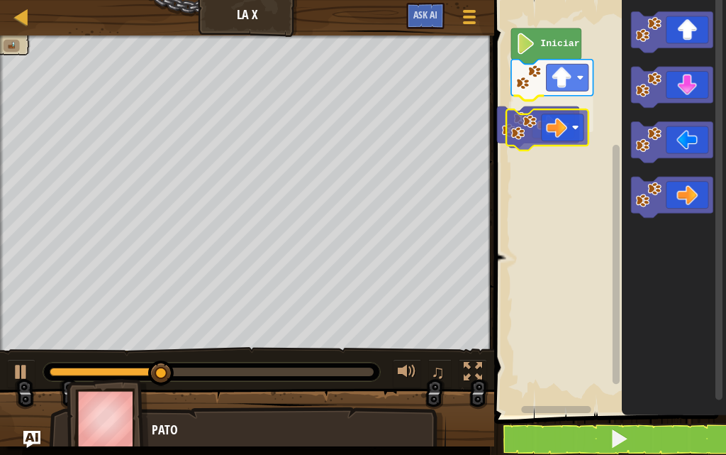
click at [555, 111] on div "Iniciar" at bounding box center [608, 204] width 236 height 422
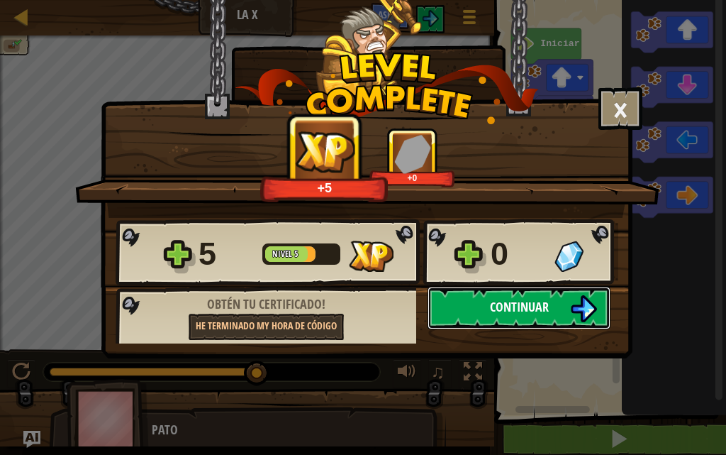
click at [510, 304] on span "Continuar" at bounding box center [519, 307] width 59 height 18
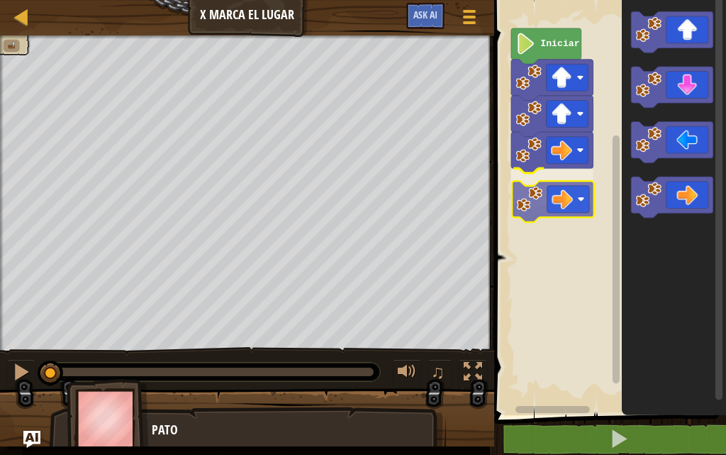
click at [549, 184] on div "Iniciar" at bounding box center [608, 204] width 236 height 422
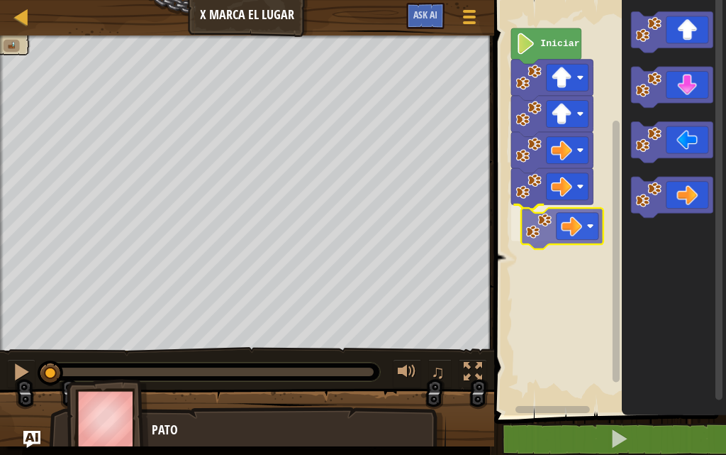
click at [543, 234] on div "Iniciar" at bounding box center [608, 204] width 236 height 422
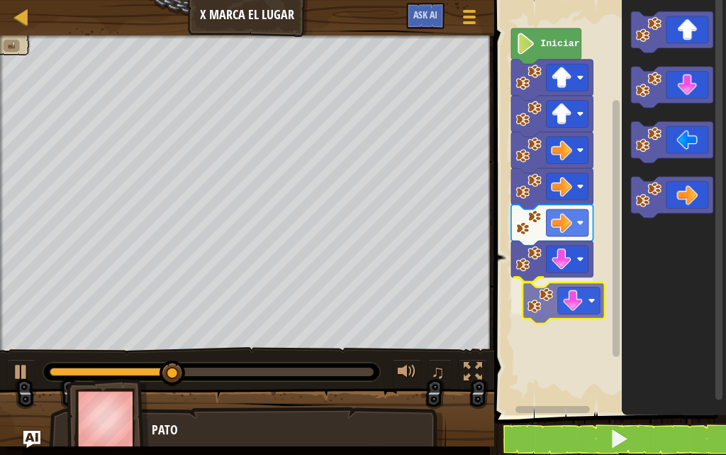
click at [548, 313] on div "Iniciar" at bounding box center [608, 204] width 236 height 422
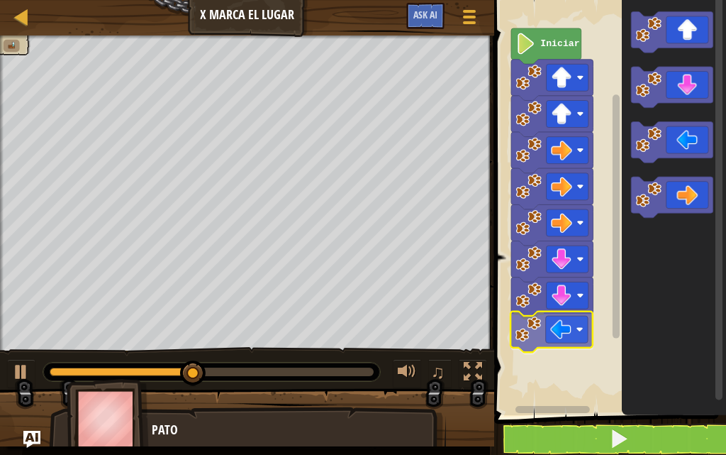
click at [543, 341] on div "Iniciar" at bounding box center [608, 204] width 236 height 422
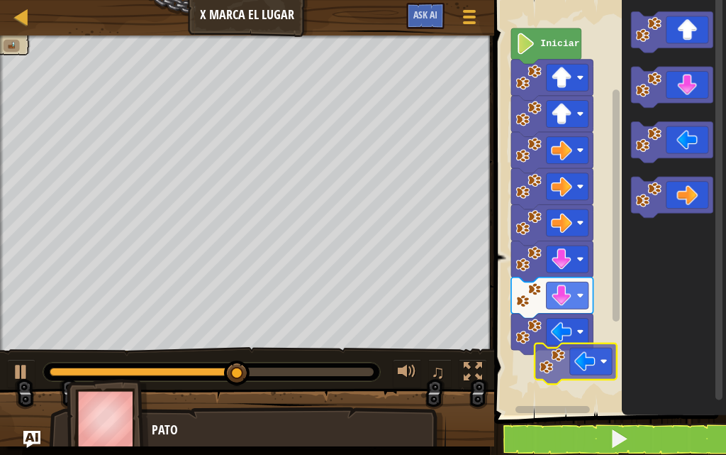
click at [543, 372] on div "Iniciar" at bounding box center [608, 204] width 236 height 422
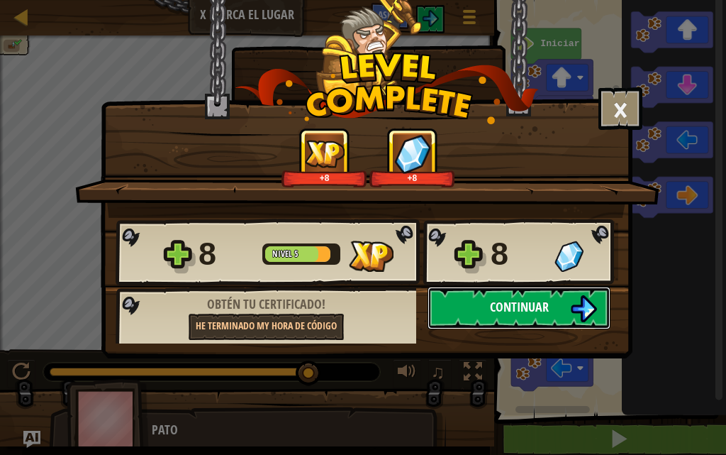
click at [520, 309] on span "Continuar" at bounding box center [519, 307] width 59 height 18
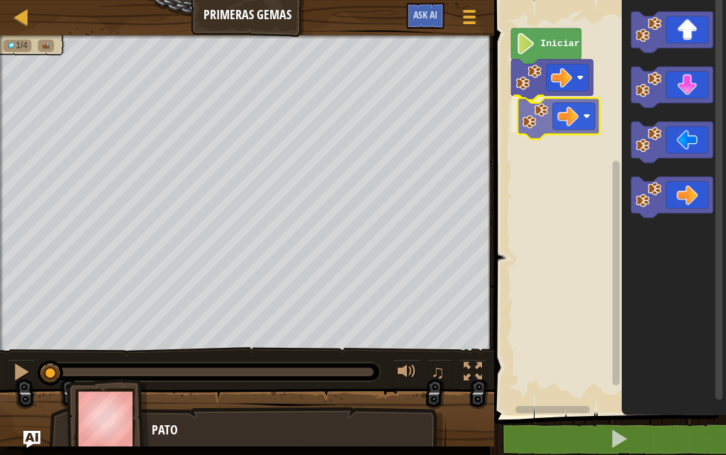
click at [553, 115] on div "Iniciar" at bounding box center [608, 204] width 236 height 422
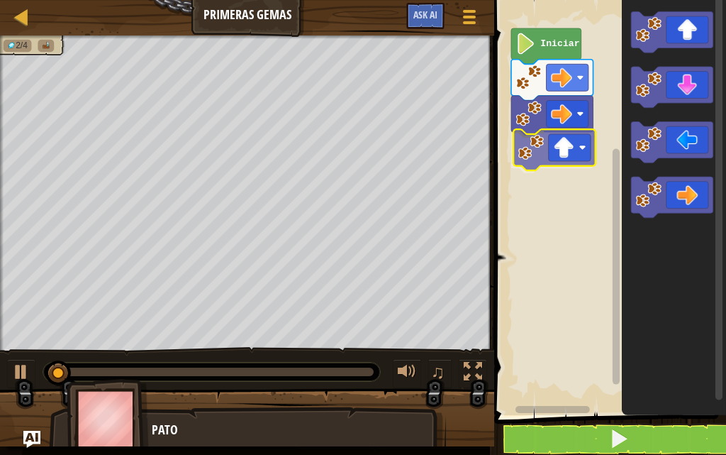
click at [563, 163] on div "Iniciar" at bounding box center [608, 204] width 236 height 422
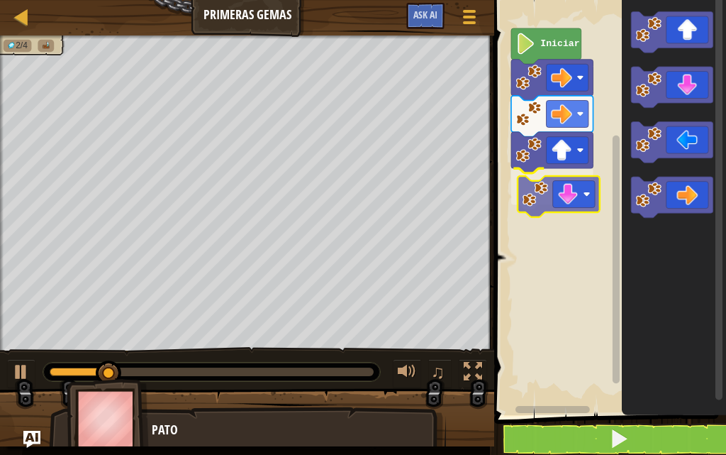
click at [555, 188] on div "Iniciar" at bounding box center [608, 204] width 236 height 422
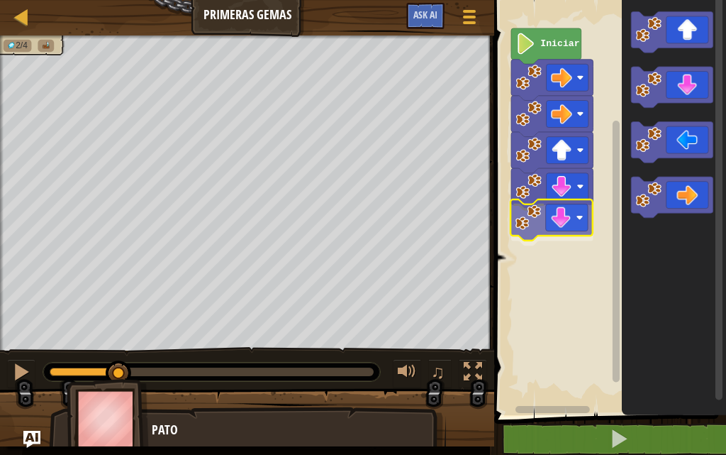
click at [555, 223] on div "Iniciar" at bounding box center [608, 204] width 236 height 422
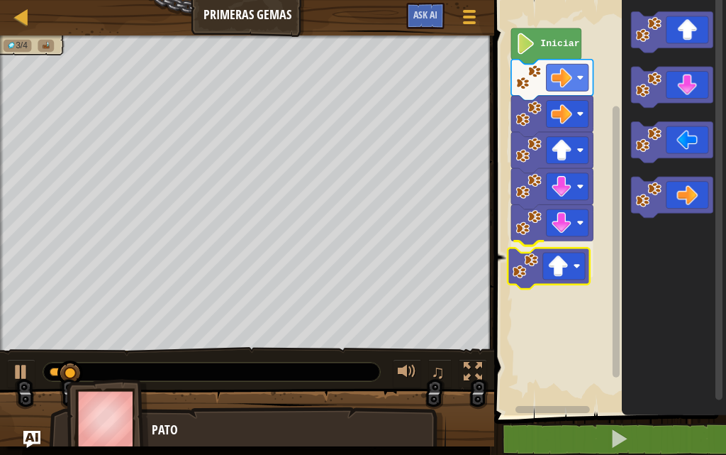
click at [543, 285] on div "Iniciar" at bounding box center [608, 204] width 236 height 422
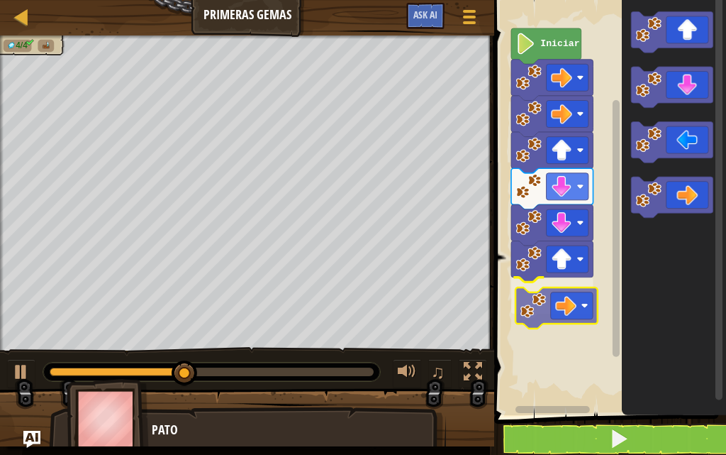
click at [549, 311] on div "Iniciar" at bounding box center [608, 204] width 236 height 422
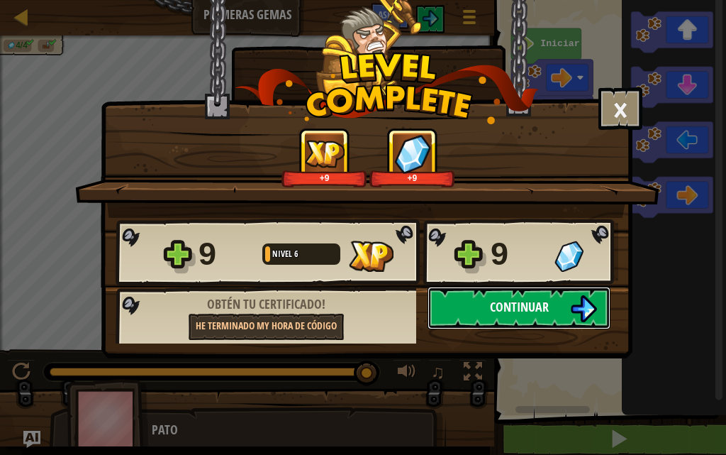
click at [557, 298] on button "Continuar" at bounding box center [519, 308] width 183 height 43
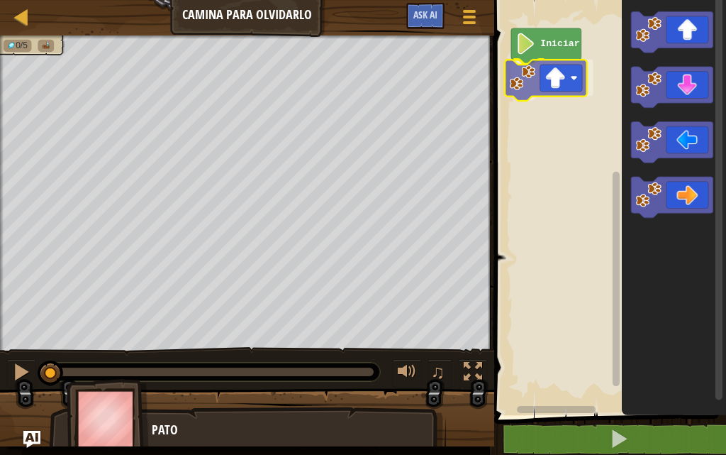
click at [561, 82] on div "Iniciar" at bounding box center [608, 204] width 236 height 422
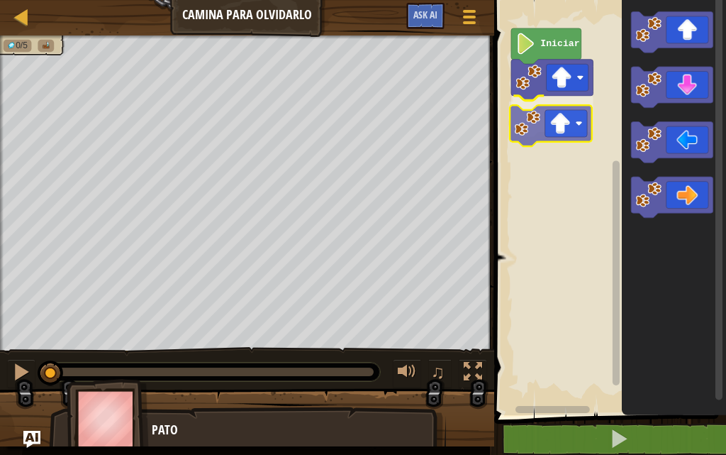
click at [538, 126] on div "Iniciar" at bounding box center [608, 204] width 236 height 422
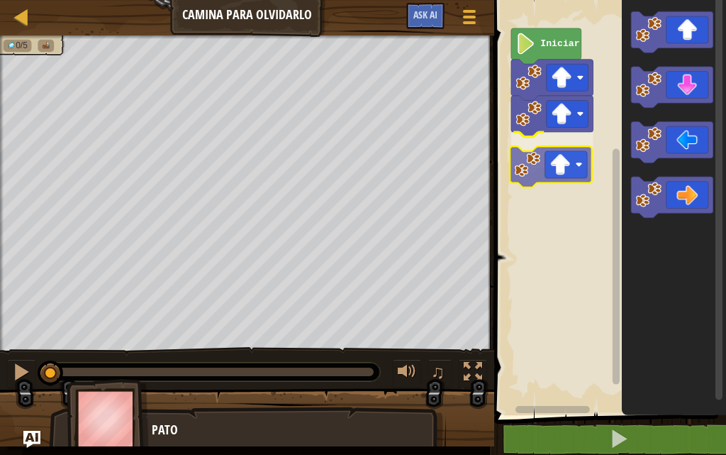
click at [536, 162] on div "Iniciar" at bounding box center [608, 204] width 236 height 422
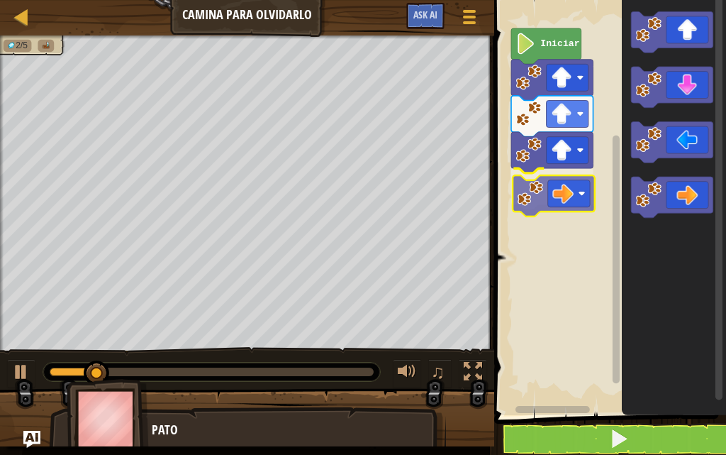
click at [556, 201] on div "Iniciar" at bounding box center [608, 204] width 236 height 422
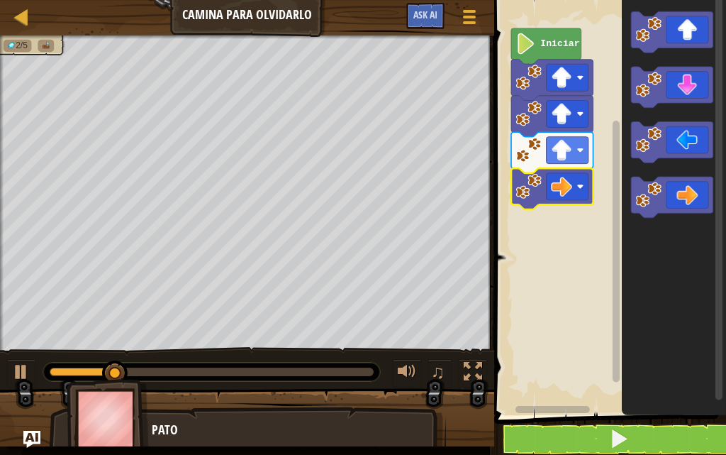
click at [621, 199] on div "Iniciar" at bounding box center [608, 204] width 236 height 422
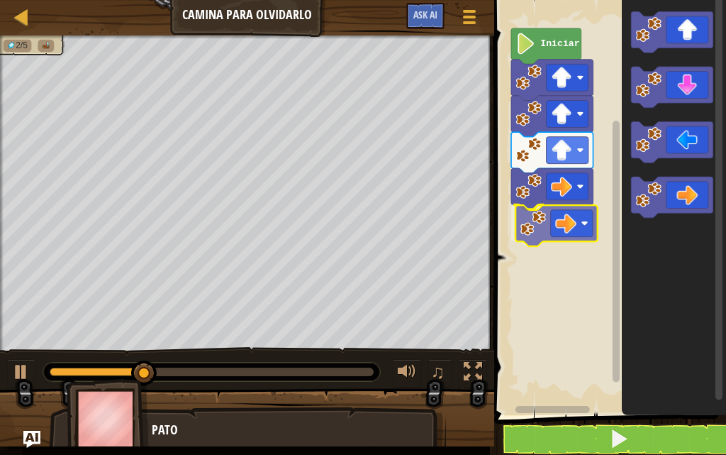
click at [535, 223] on div "Iniciar" at bounding box center [608, 204] width 236 height 422
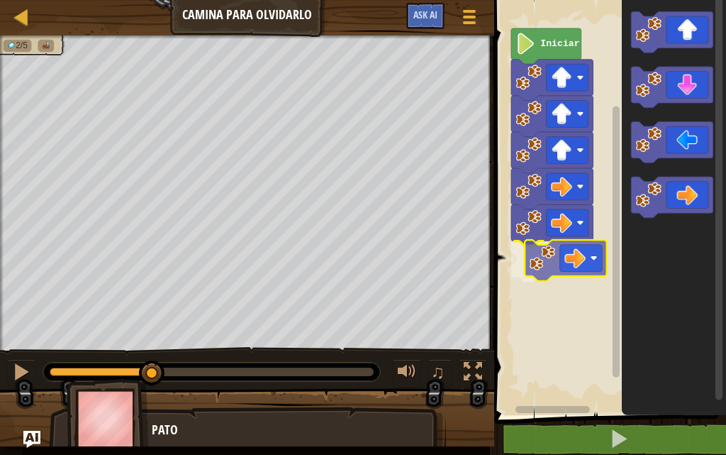
click at [540, 257] on div "Iniciar" at bounding box center [608, 204] width 236 height 422
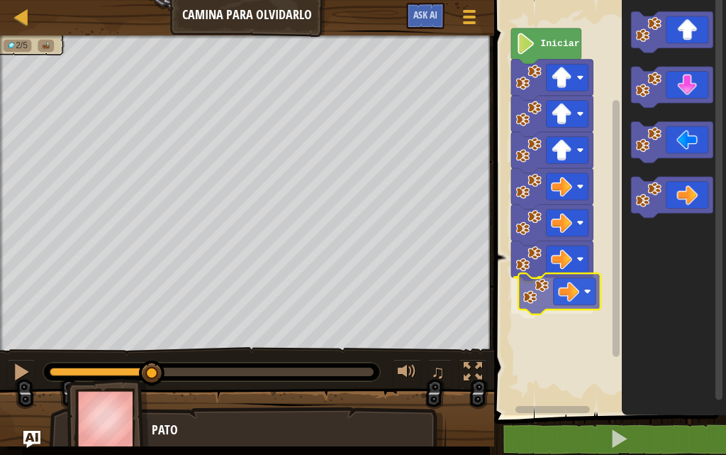
click at [534, 310] on div "Iniciar" at bounding box center [608, 204] width 236 height 422
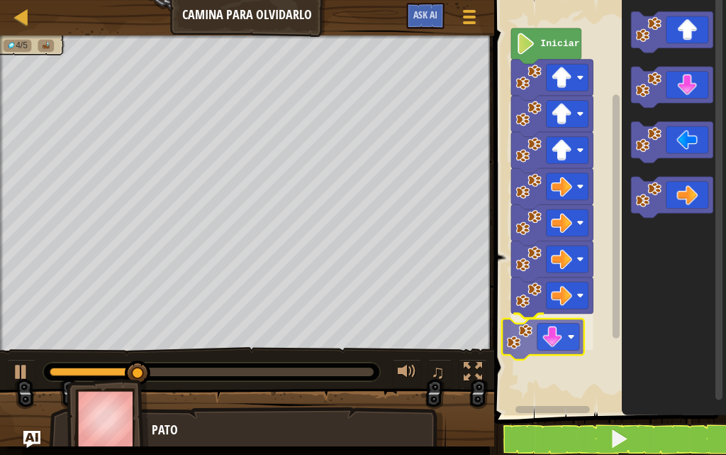
click at [546, 337] on div "Iniciar" at bounding box center [608, 204] width 236 height 422
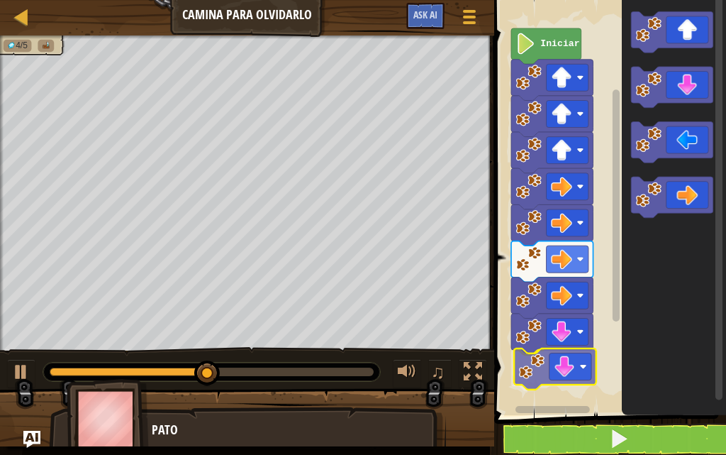
click at [533, 384] on div "Iniciar" at bounding box center [608, 204] width 236 height 422
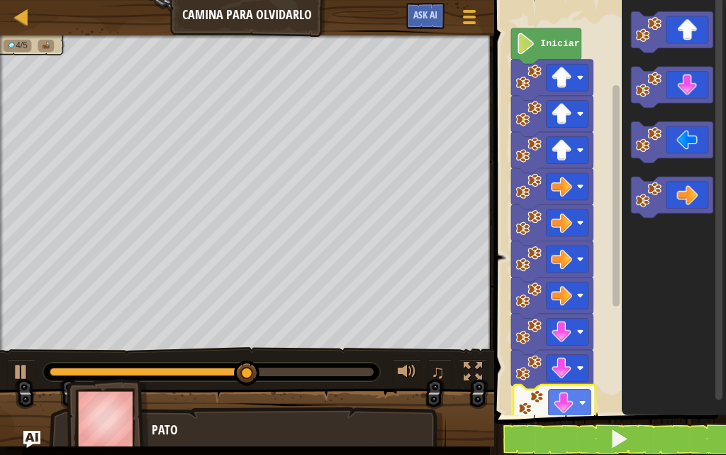
click at [526, 411] on div "Iniciar" at bounding box center [608, 204] width 236 height 422
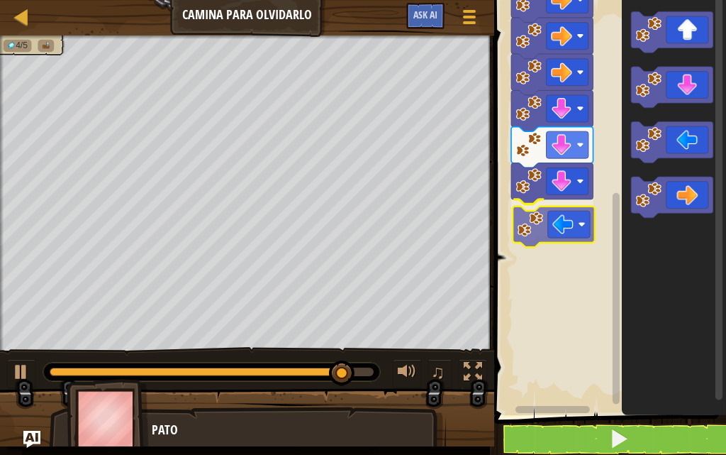
click at [534, 232] on div "Iniciar" at bounding box center [608, 204] width 236 height 422
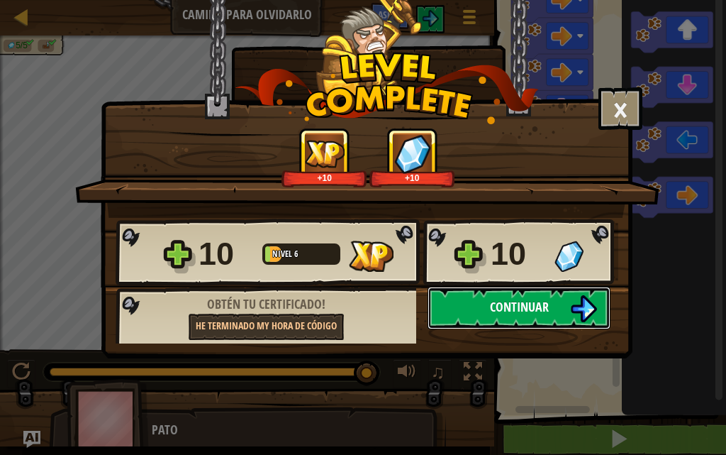
click at [460, 303] on button "Continuar" at bounding box center [519, 308] width 183 height 43
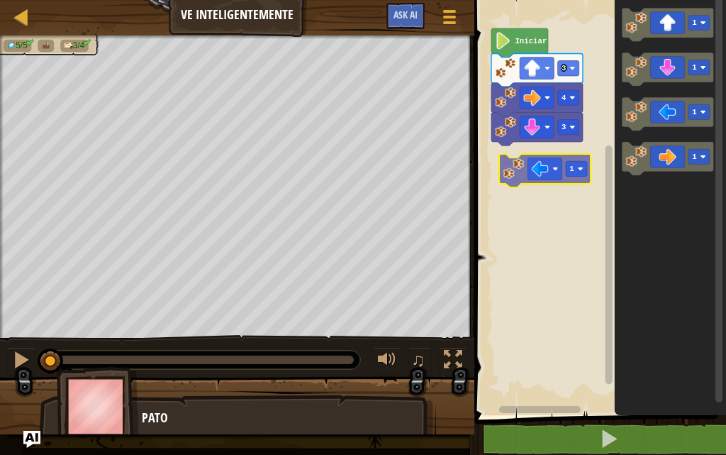
click at [534, 173] on div "3 4 3 Iniciar 1 1 1 1 1" at bounding box center [598, 204] width 256 height 422
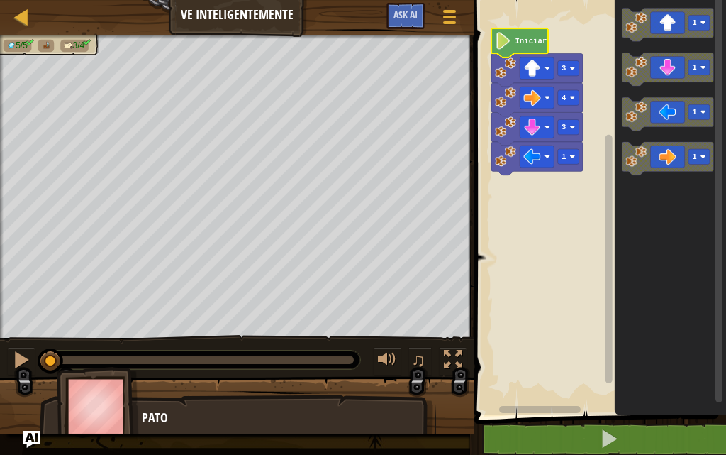
click at [512, 55] on icon "Espacio de trabajo de Blockly" at bounding box center [520, 42] width 57 height 29
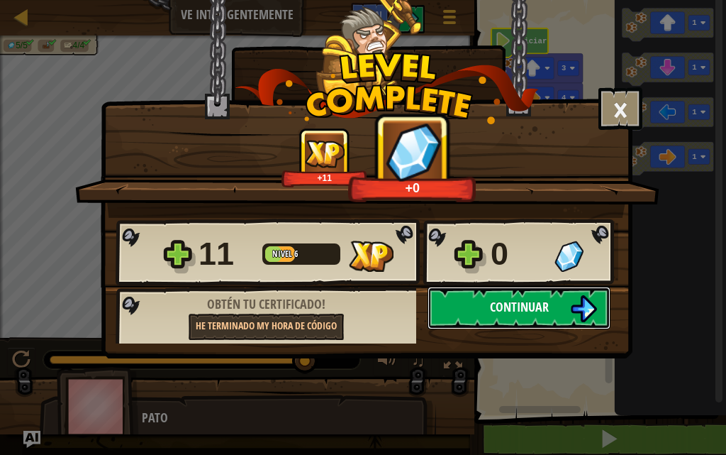
click at [511, 311] on span "Continuar" at bounding box center [519, 307] width 59 height 18
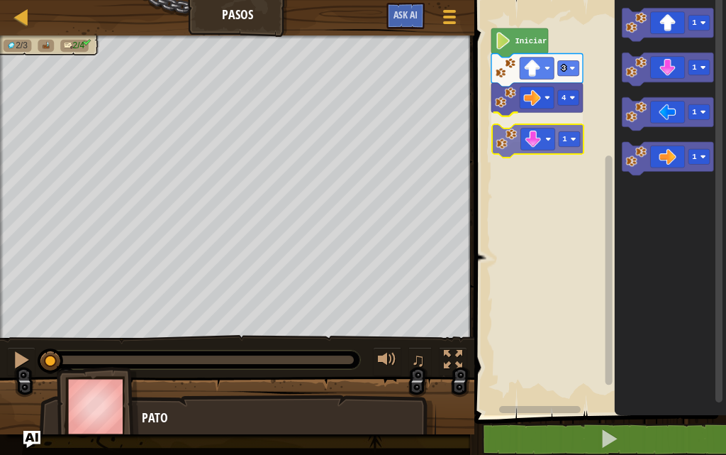
click at [518, 141] on div "4 1 3 Iniciar 1 1 1 1 1" at bounding box center [598, 204] width 256 height 422
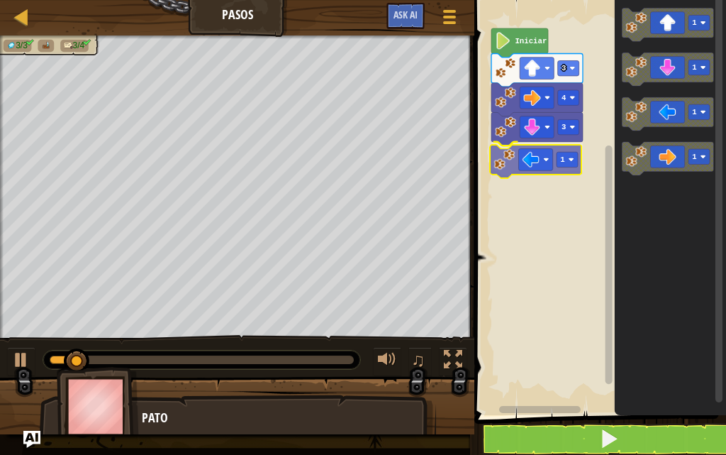
click at [521, 170] on div "Iniciar 3 4 3 1 1 1 1 1 1" at bounding box center [598, 204] width 256 height 422
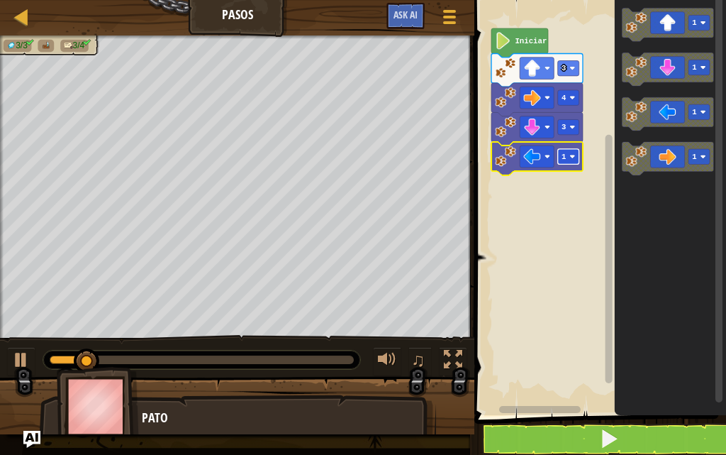
click at [571, 158] on image "Espacio de trabajo de Blockly" at bounding box center [573, 157] width 6 height 6
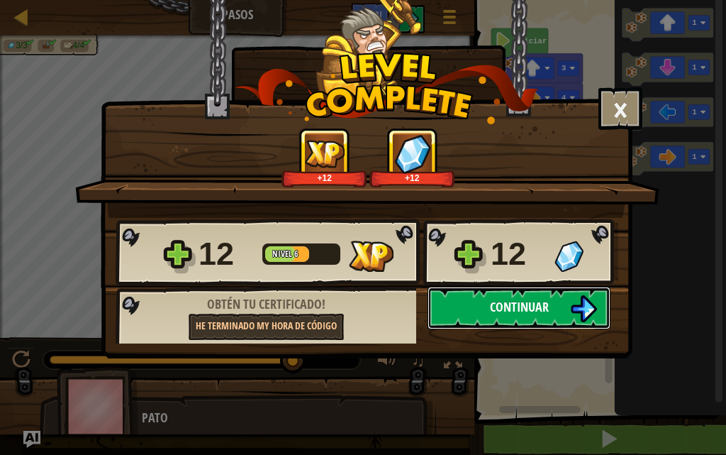
click at [540, 306] on span "Continuar" at bounding box center [519, 307] width 59 height 18
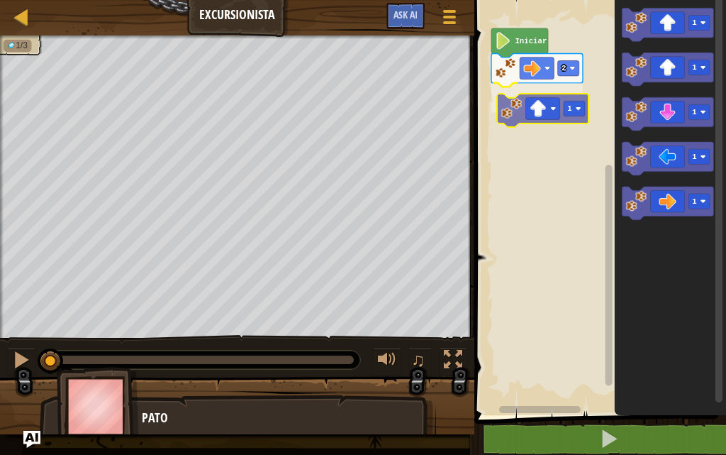
click at [526, 110] on div "2 1 Iniciar 1 1 1 1 1 1" at bounding box center [598, 204] width 256 height 422
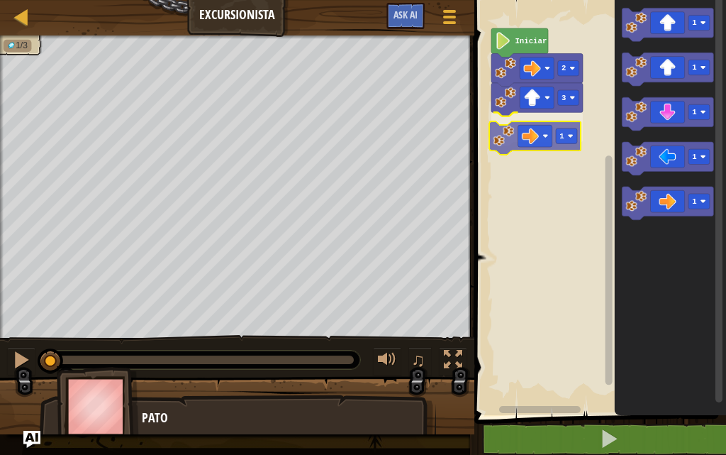
click at [526, 133] on div "Iniciar 2 3 1 1 1 1 1 1 1" at bounding box center [598, 204] width 256 height 422
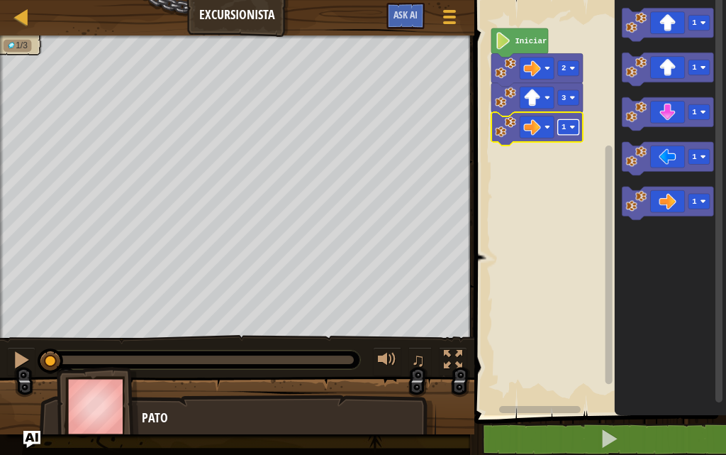
click at [565, 130] on text "1" at bounding box center [564, 127] width 4 height 9
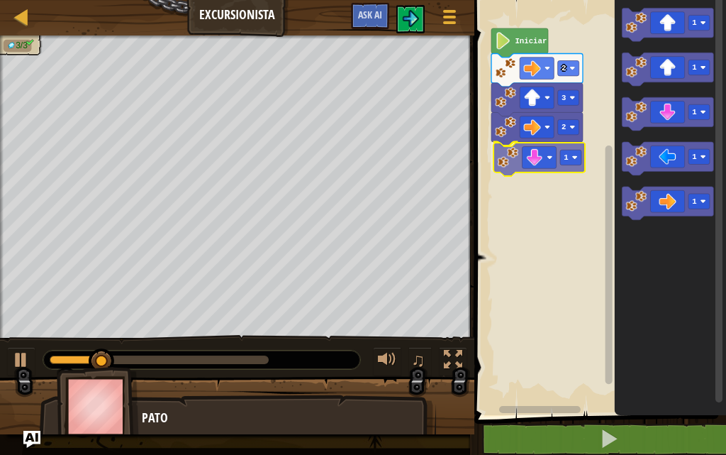
click at [531, 166] on div "Iniciar 2 3 2 1 1 1 1 1 1 1" at bounding box center [598, 204] width 256 height 422
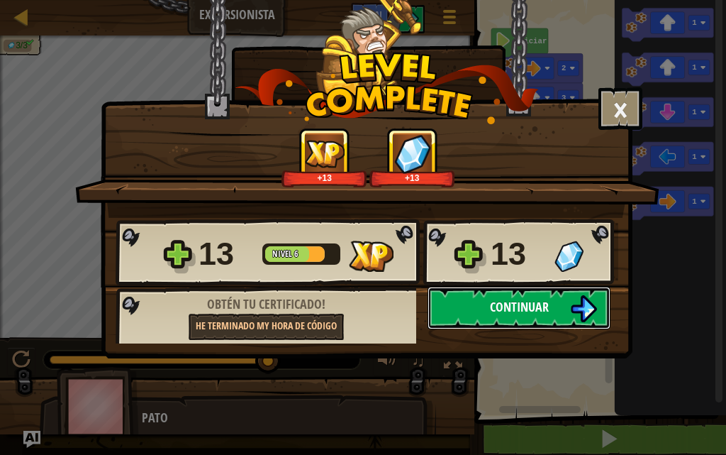
click at [487, 323] on button "Continuar" at bounding box center [519, 308] width 183 height 43
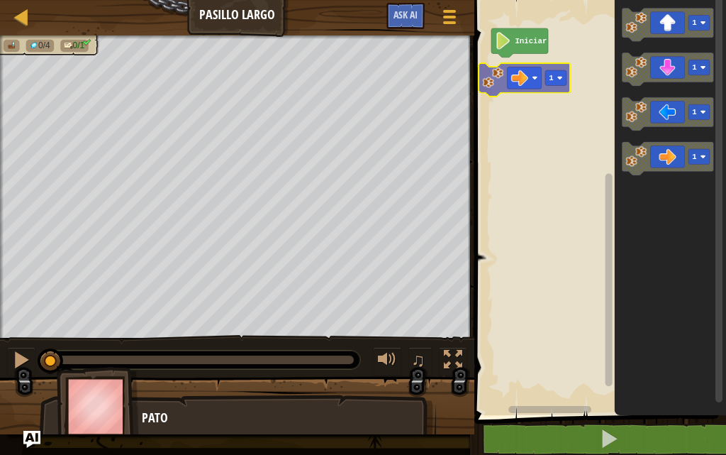
click at [522, 82] on div "Iniciar 1 1 1 1 1" at bounding box center [598, 204] width 256 height 422
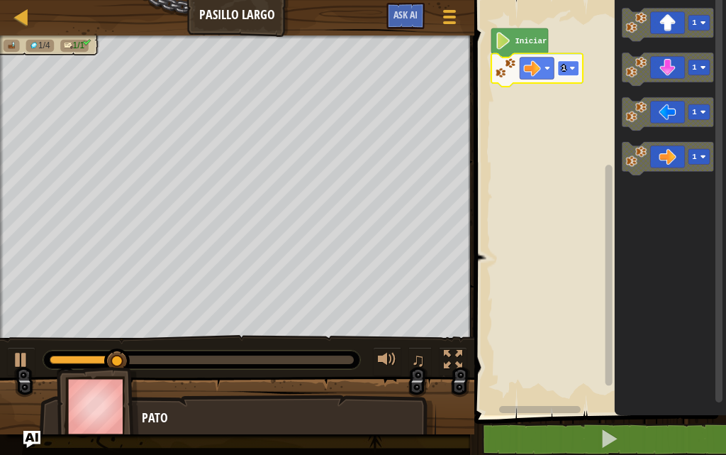
click at [571, 72] on rect "Espacio de trabajo de Blockly" at bounding box center [568, 67] width 21 height 15
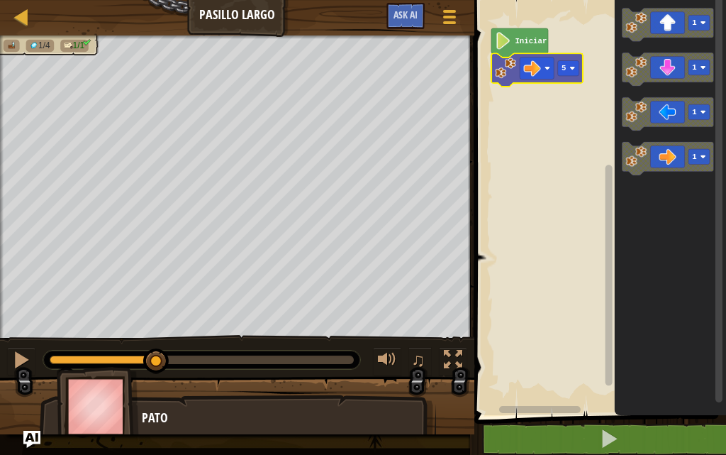
click at [528, 35] on icon "Espacio de trabajo de Blockly" at bounding box center [520, 42] width 57 height 29
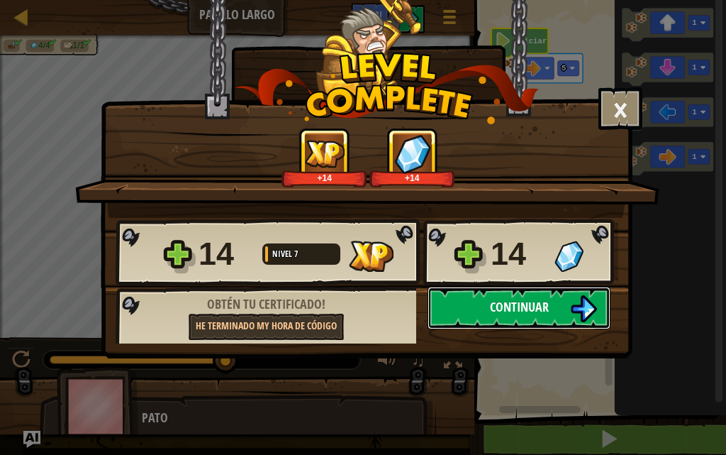
click at [448, 309] on button "Continuar" at bounding box center [519, 308] width 183 height 43
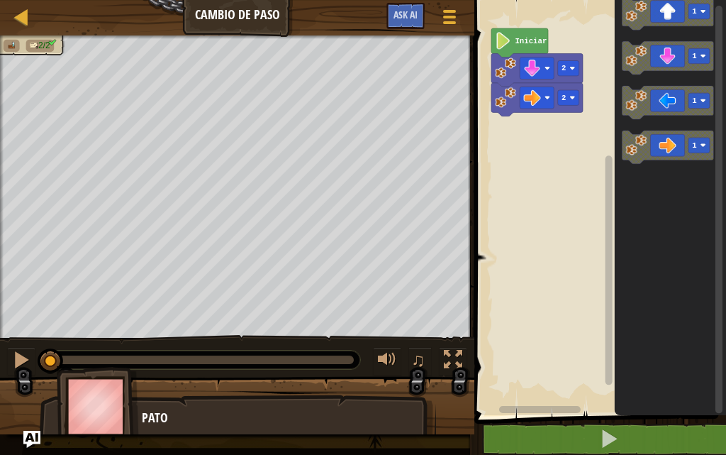
click at [525, 133] on div "2 2 Iniciar 1 1 1 1" at bounding box center [598, 204] width 256 height 422
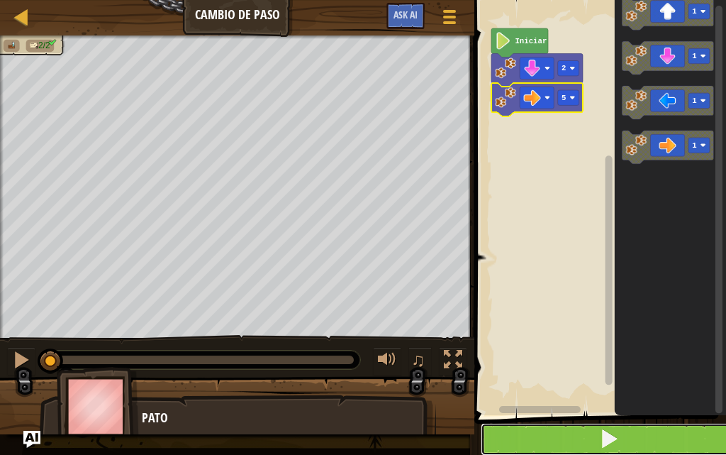
click at [541, 431] on button at bounding box center [609, 439] width 256 height 33
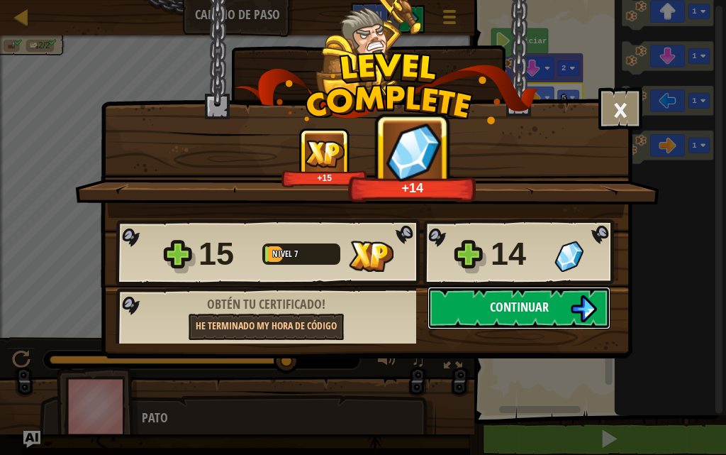
click at [560, 318] on button "Continuar" at bounding box center [519, 308] width 183 height 43
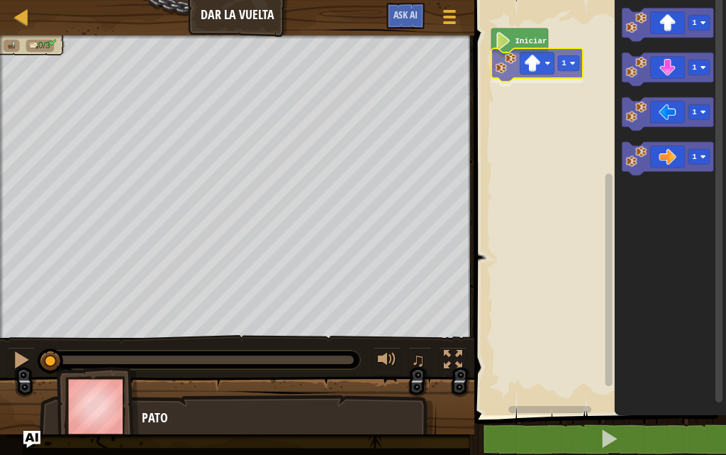
click at [523, 82] on div "Iniciar 1 1 1 1 1 1" at bounding box center [598, 204] width 256 height 422
click at [562, 75] on rect "Espacio de trabajo de Blockly" at bounding box center [568, 67] width 21 height 15
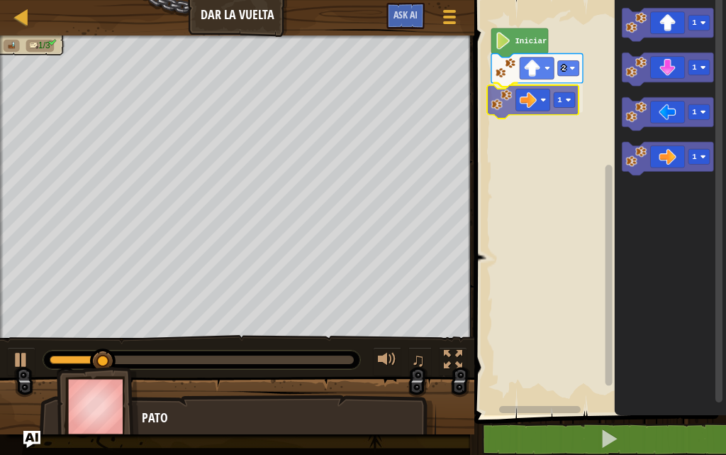
click at [541, 96] on div "Iniciar 2 1 1 1 1 1 1" at bounding box center [598, 204] width 256 height 422
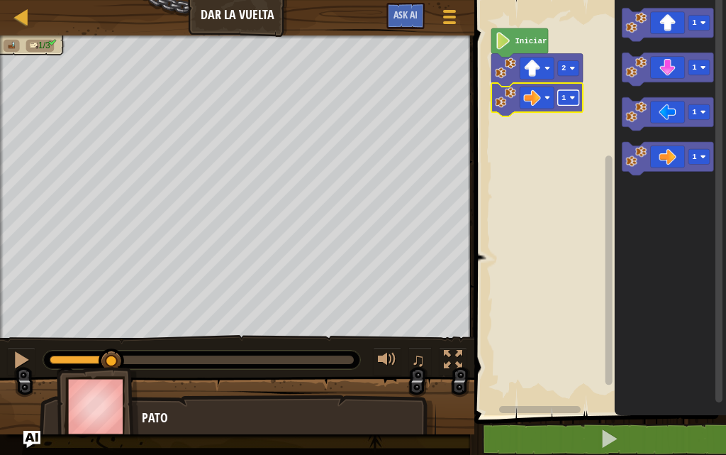
click at [570, 99] on image "Espacio de trabajo de Blockly" at bounding box center [573, 98] width 6 height 6
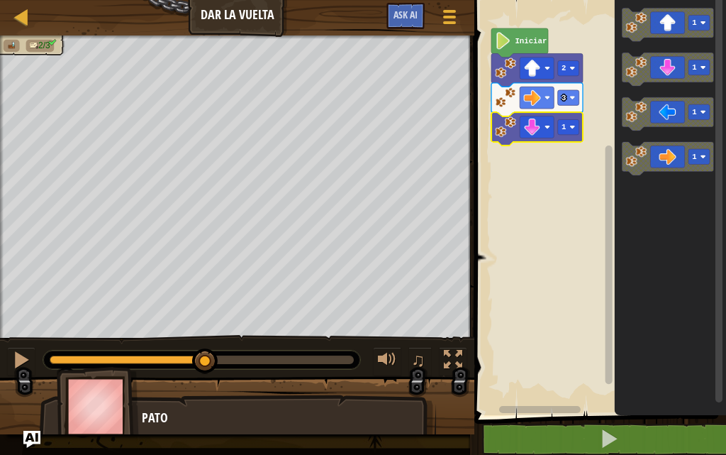
click at [573, 138] on icon "Espacio de trabajo de Blockly" at bounding box center [537, 128] width 91 height 33
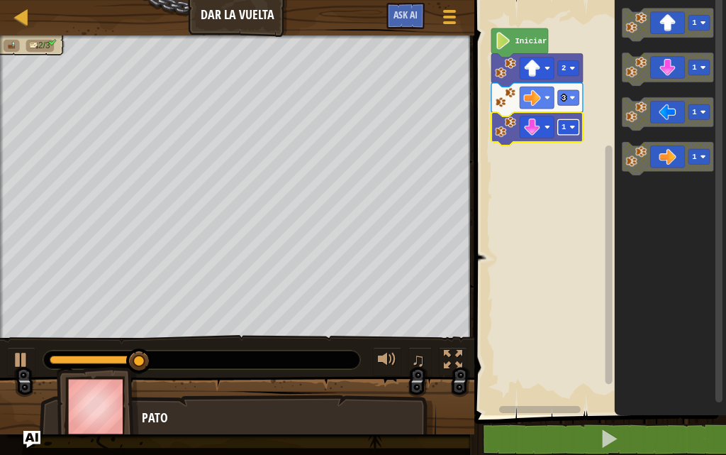
click at [572, 133] on rect "Espacio de trabajo de Blockly" at bounding box center [568, 126] width 21 height 15
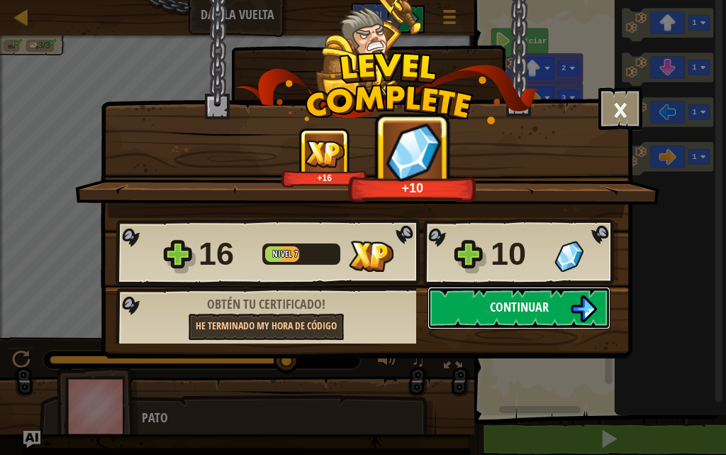
click at [518, 307] on span "Continuar" at bounding box center [519, 307] width 59 height 18
